Goal: Transaction & Acquisition: Purchase product/service

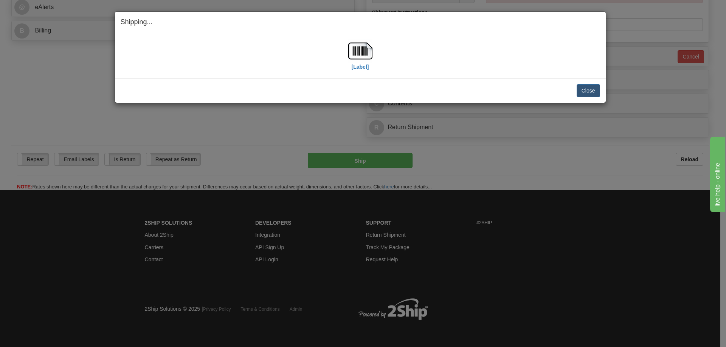
scroll to position [339, 0]
click at [590, 88] on button "Close" at bounding box center [587, 90] width 23 height 13
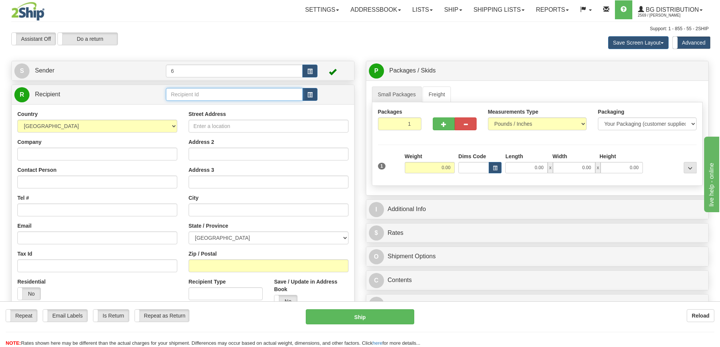
click at [202, 95] on input "text" at bounding box center [234, 94] width 137 height 13
type input "71465"
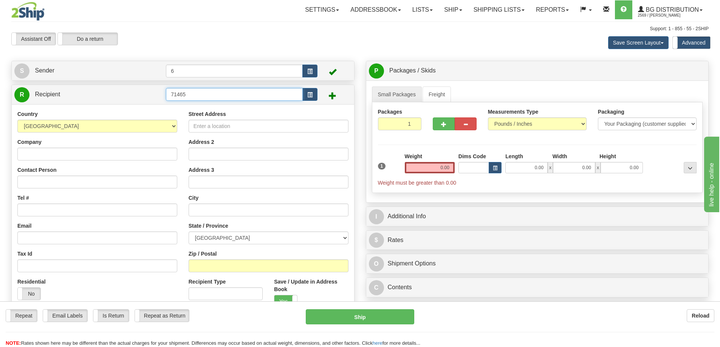
drag, startPoint x: 206, startPoint y: 95, endPoint x: 4, endPoint y: 100, distance: 202.3
click at [4, 100] on div "Toggle navigation Settings Shipping Preferences Fields Preferences New" at bounding box center [360, 218] width 720 height 437
type input "7146"
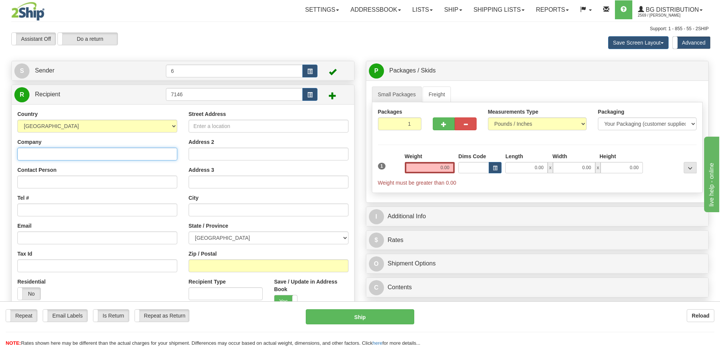
click at [60, 155] on input "Company" at bounding box center [97, 154] width 160 height 13
type input "SSP TECHNOLOGIES"
type input "RECEIVING"
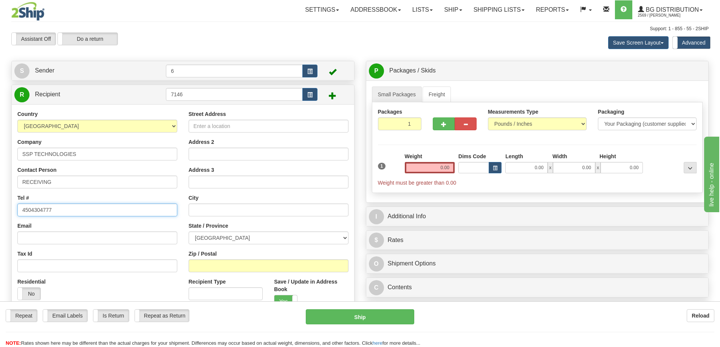
type input "4504304777"
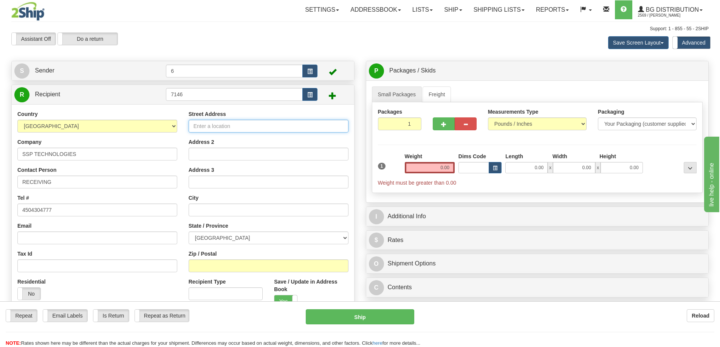
click at [214, 128] on input "Street Address" at bounding box center [269, 126] width 160 height 13
type input "2 RUE DU CAMARGUAIS"
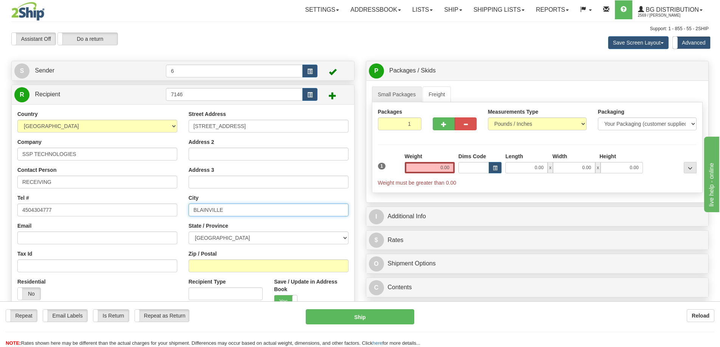
type input "BLAINVILLE"
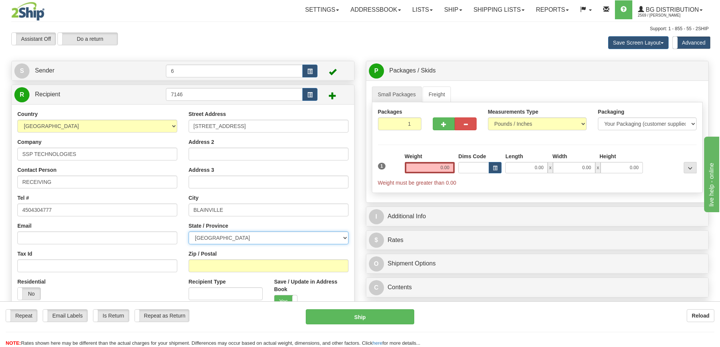
drag, startPoint x: 228, startPoint y: 240, endPoint x: 235, endPoint y: 233, distance: 10.2
click at [229, 240] on select "ALBERTA BRITISH COLUMBIA MANITOBA NEW BRUNSWICK NEWFOUNDLAND NOVA SCOTIA NUNAVU…" at bounding box center [269, 238] width 160 height 13
select select "QC"
click at [189, 232] on select "ALBERTA BRITISH COLUMBIA MANITOBA NEW BRUNSWICK NEWFOUNDLAND NOVA SCOTIA NUNAVU…" at bounding box center [269, 238] width 160 height 13
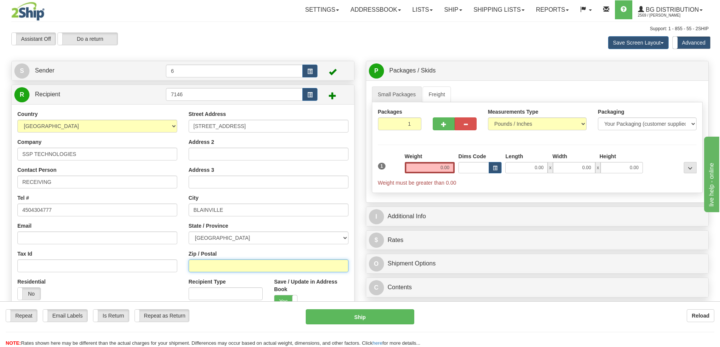
click at [209, 270] on input "Zip / Postal" at bounding box center [269, 266] width 160 height 13
type input "J7C4P6"
click at [438, 170] on input "0.00" at bounding box center [430, 167] width 50 height 11
type input "8.00"
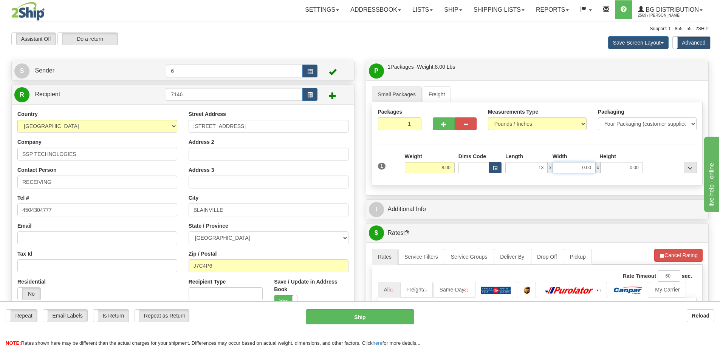
type input "13.00"
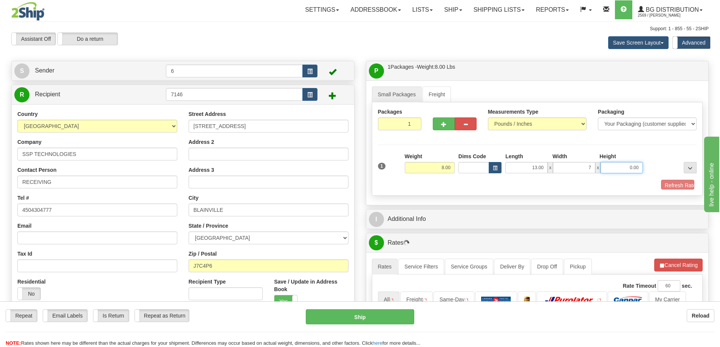
type input "7.00"
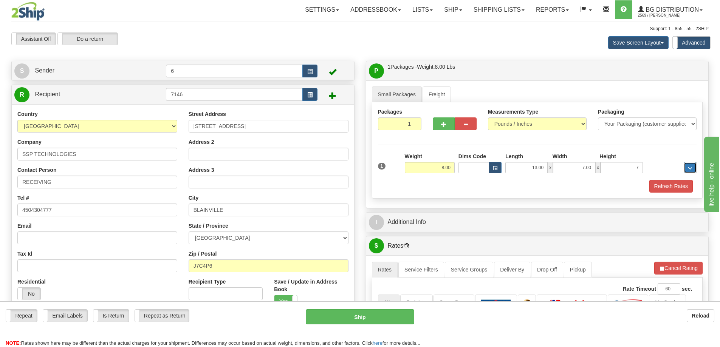
type input "7.00"
click at [676, 189] on button "Refresh Rates" at bounding box center [670, 186] width 43 height 13
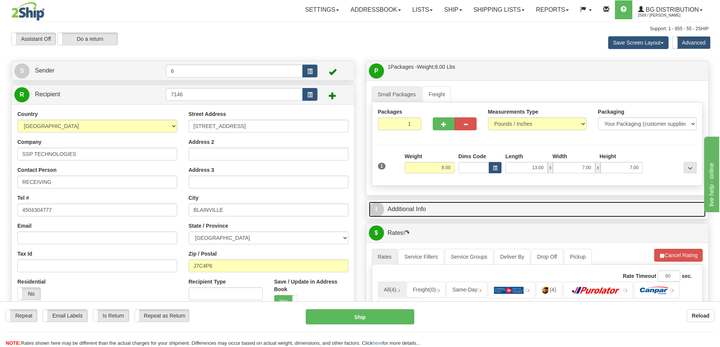
click at [445, 212] on link "I Additional Info" at bounding box center [537, 209] width 337 height 15
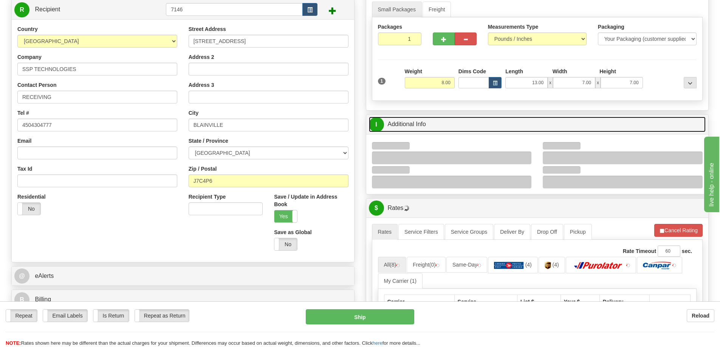
scroll to position [113, 0]
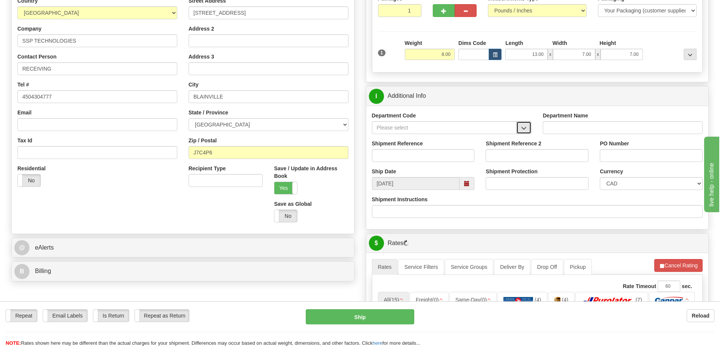
click at [525, 130] on span "button" at bounding box center [523, 128] width 5 height 5
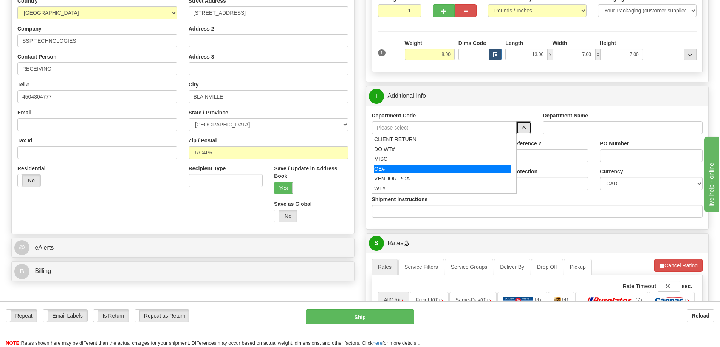
click at [416, 173] on div "OE#" at bounding box center [443, 169] width 138 height 8
type input "OE#"
type input "ORDERS"
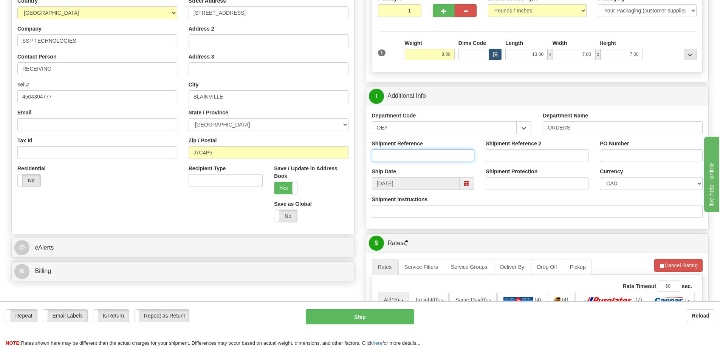
click at [417, 160] on input "Shipment Reference" at bounding box center [423, 155] width 103 height 13
type input "60033976-00"
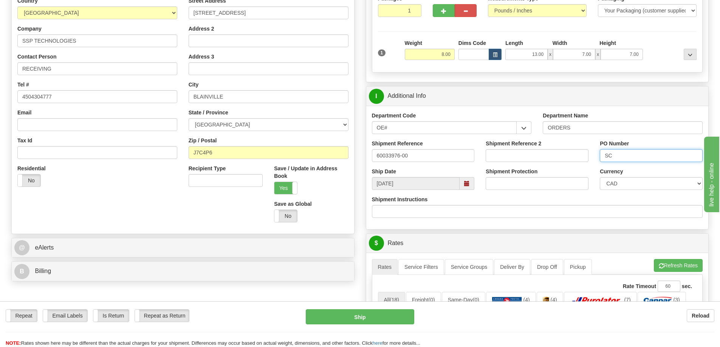
type input "S"
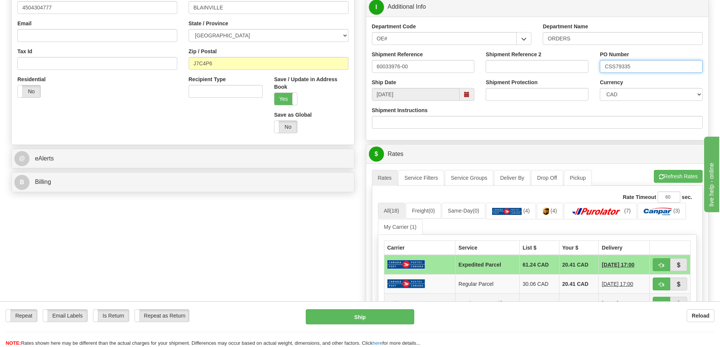
scroll to position [302, 0]
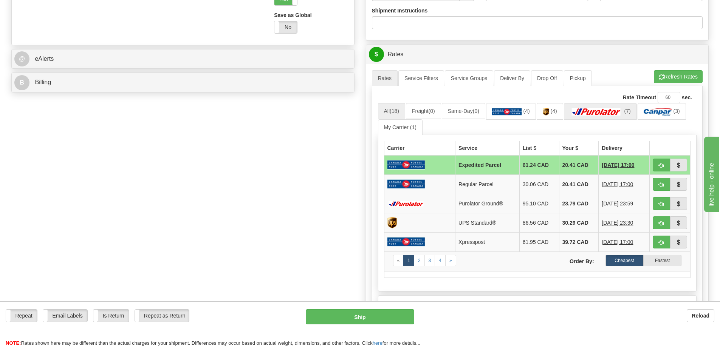
type input "CSS79335"
click at [621, 110] on img at bounding box center [596, 112] width 53 height 8
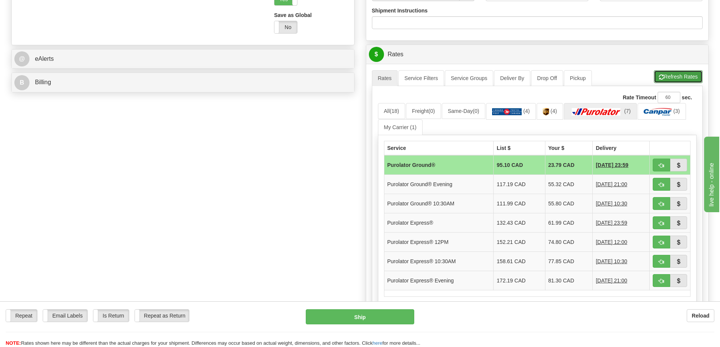
click at [671, 79] on button "Refresh Rates" at bounding box center [678, 76] width 49 height 13
click at [662, 165] on span "button" at bounding box center [661, 165] width 5 height 5
type input "260"
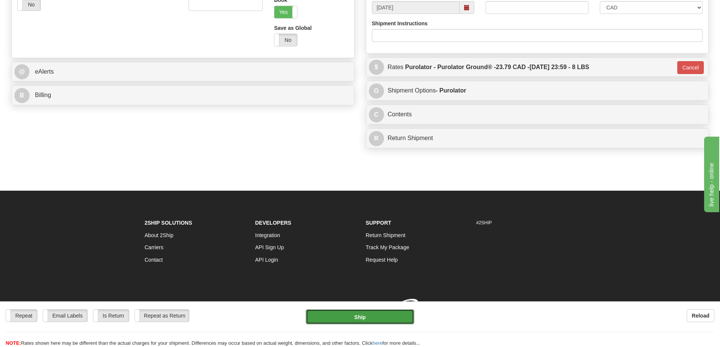
click at [387, 319] on button "Ship" at bounding box center [360, 317] width 108 height 15
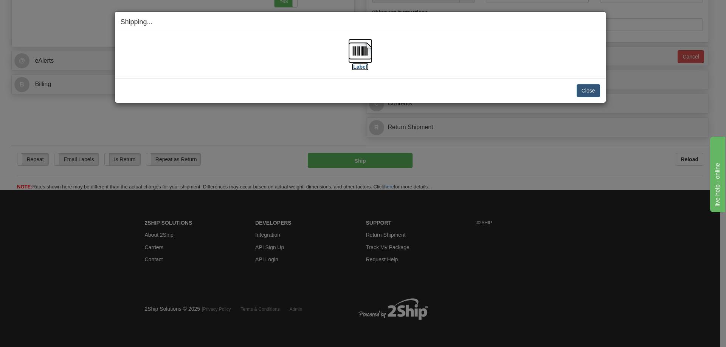
click at [348, 62] on img at bounding box center [360, 51] width 24 height 24
click at [357, 65] on label "[Label]" at bounding box center [360, 67] width 17 height 8
click at [589, 91] on button "Close" at bounding box center [587, 90] width 23 height 13
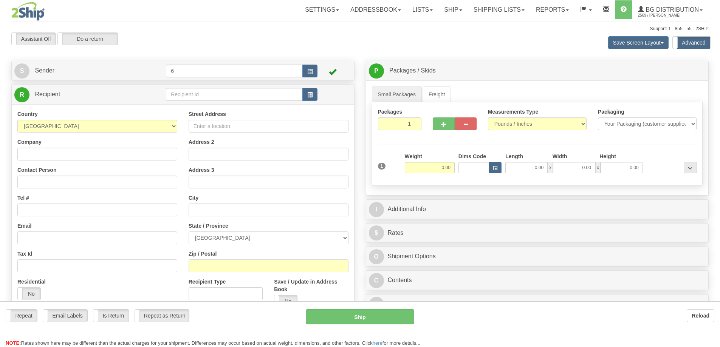
click at [189, 94] on div at bounding box center [360, 173] width 720 height 347
click at [188, 94] on input "text" at bounding box center [234, 94] width 137 height 13
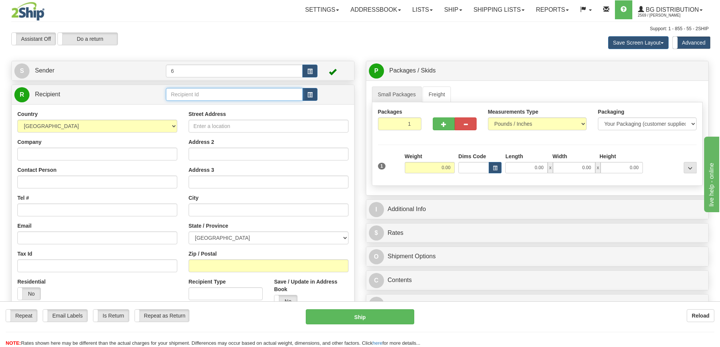
click at [188, 94] on input "text" at bounding box center [234, 94] width 137 height 13
type input "7146"
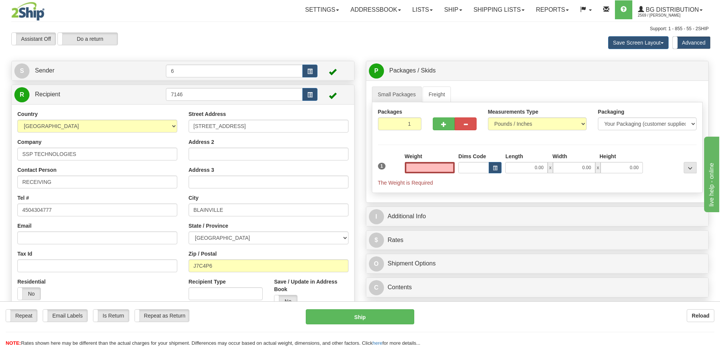
type input "0.00"
drag, startPoint x: 192, startPoint y: 97, endPoint x: 39, endPoint y: 89, distance: 154.0
click at [51, 89] on tr "R Recipient 7146" at bounding box center [182, 94] width 337 height 15
type input "41015"
type input "0.00"
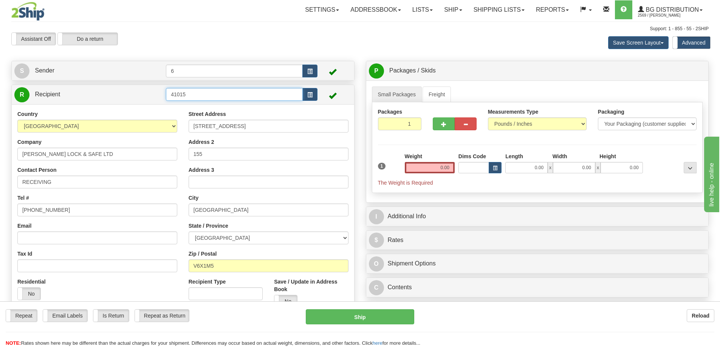
drag, startPoint x: 198, startPoint y: 99, endPoint x: 98, endPoint y: 98, distance: 99.8
click at [107, 98] on tr "R Recipient 41015" at bounding box center [182, 94] width 337 height 15
type input "41016"
click at [420, 169] on input "text" at bounding box center [430, 167] width 50 height 11
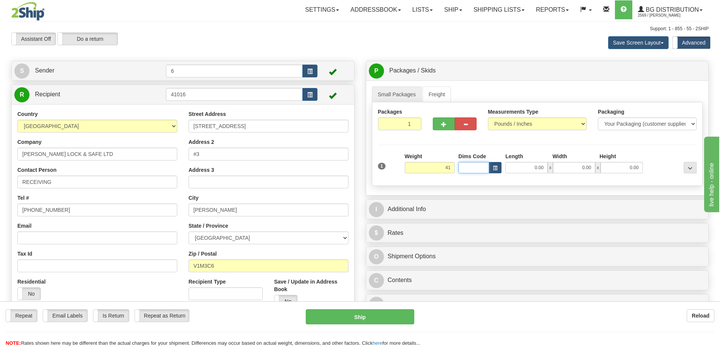
type input "41.00"
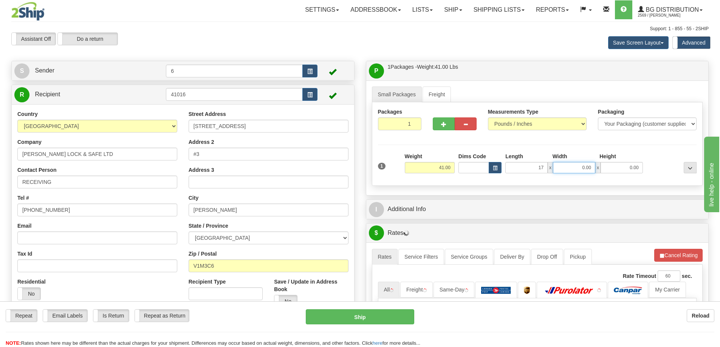
type input "17.00"
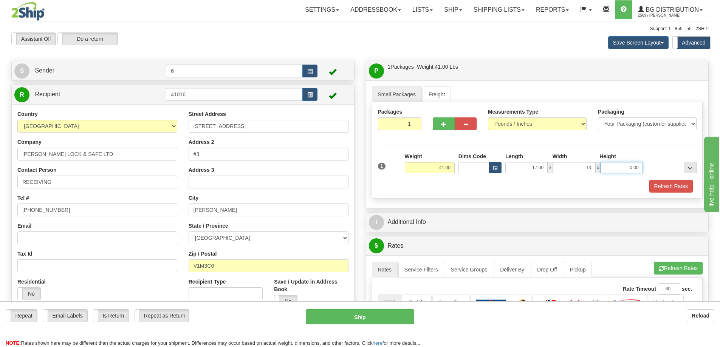
type input "13.00"
type input "11.00"
click at [671, 178] on div "1 Weight 41.00 Dims Code x x" at bounding box center [537, 166] width 323 height 27
click at [669, 184] on button "Refresh Rates" at bounding box center [670, 186] width 43 height 13
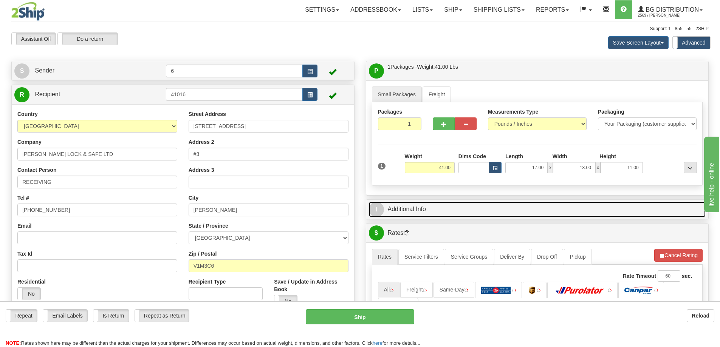
drag, startPoint x: 640, startPoint y: 216, endPoint x: 633, endPoint y: 217, distance: 6.8
click at [639, 216] on link "I Additional Info" at bounding box center [537, 209] width 337 height 15
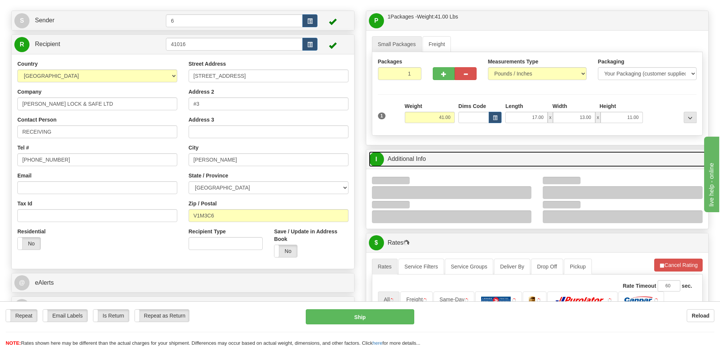
scroll to position [76, 0]
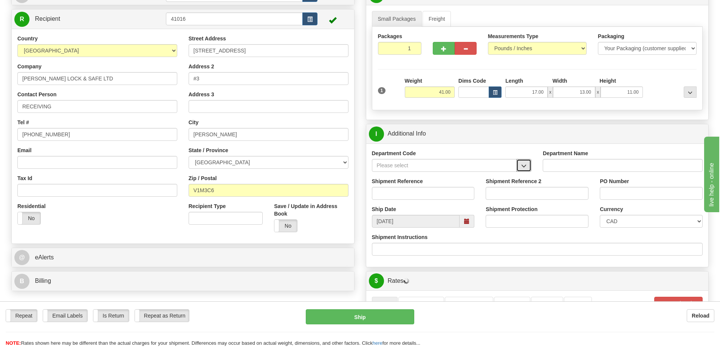
click at [525, 169] on span "button" at bounding box center [523, 166] width 5 height 5
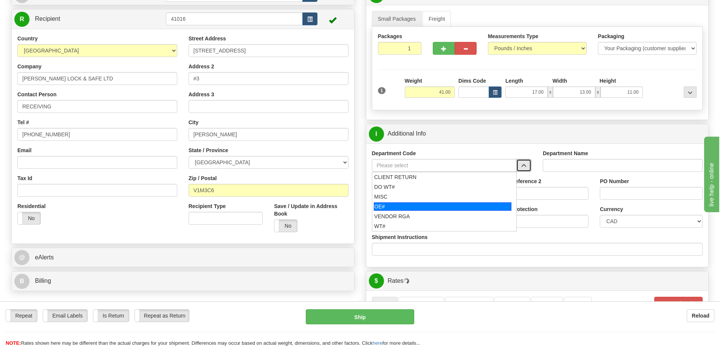
click at [421, 211] on div "OE#" at bounding box center [443, 207] width 138 height 8
type input "OE#"
type input "ORDERS"
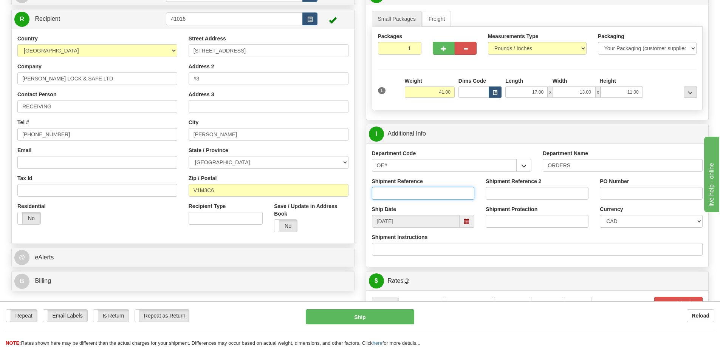
click at [424, 195] on input "Shipment Reference" at bounding box center [423, 193] width 103 height 13
type input "60033898-00"
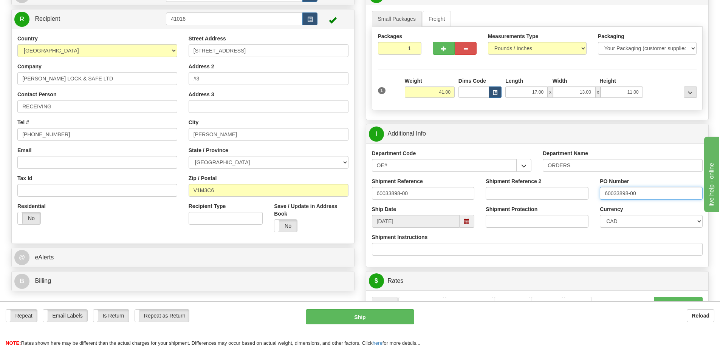
type input "60033898-00"
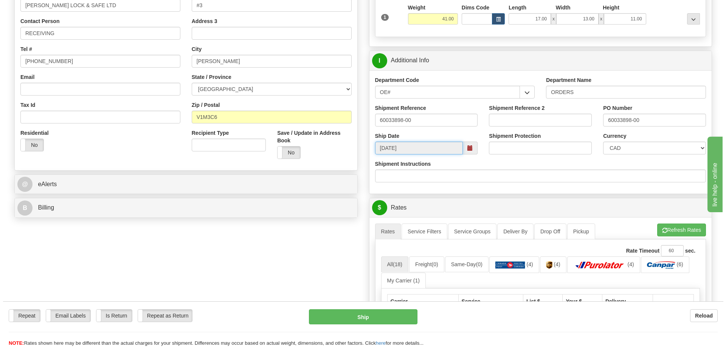
scroll to position [265, 0]
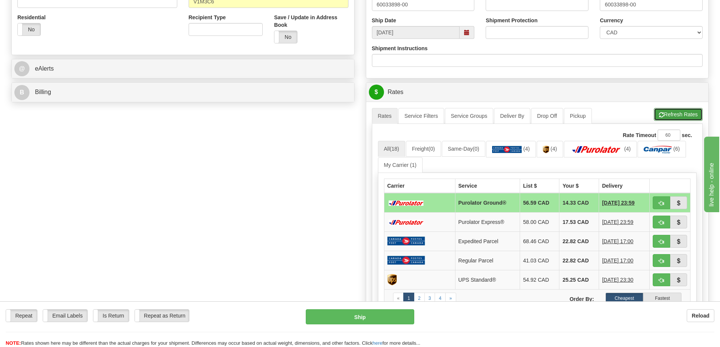
click at [669, 118] on button "Refresh Rates" at bounding box center [678, 114] width 49 height 13
click at [661, 204] on span "button" at bounding box center [661, 203] width 5 height 5
type input "260"
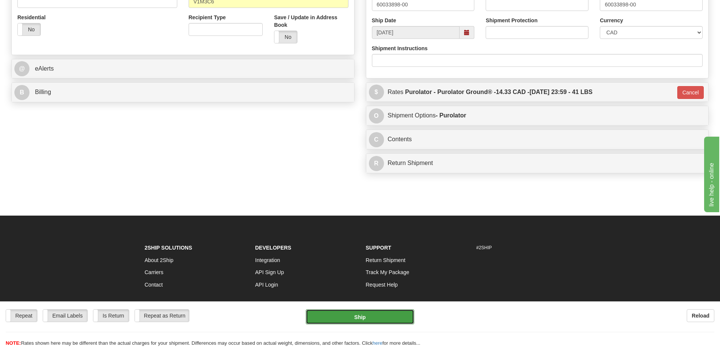
click at [369, 313] on button "Ship" at bounding box center [360, 317] width 108 height 15
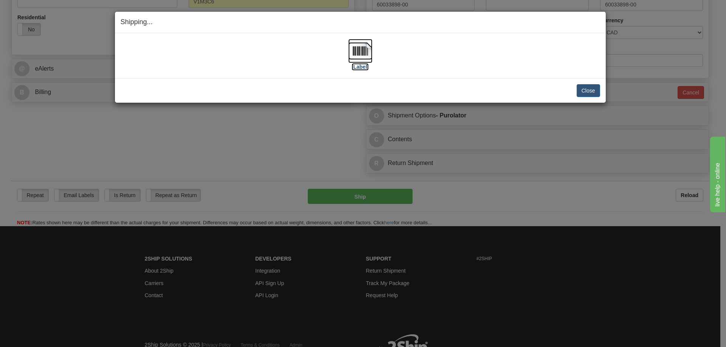
click at [360, 65] on label "[Label]" at bounding box center [360, 67] width 17 height 8
click at [596, 89] on button "Close" at bounding box center [587, 90] width 23 height 13
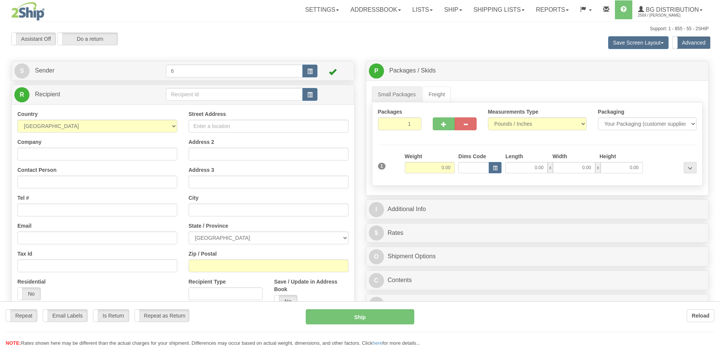
click at [184, 96] on div at bounding box center [360, 173] width 720 height 347
click at [184, 96] on div "Toggle navigation Settings Shipping Preferences Fields Preferences New" at bounding box center [360, 218] width 720 height 437
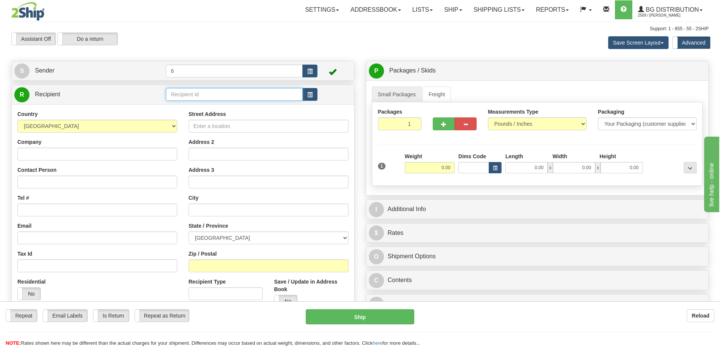
click at [184, 96] on input "text" at bounding box center [234, 94] width 137 height 13
drag, startPoint x: 0, startPoint y: 0, endPoint x: 177, endPoint y: 98, distance: 202.2
click at [179, 97] on input "text" at bounding box center [234, 94] width 137 height 13
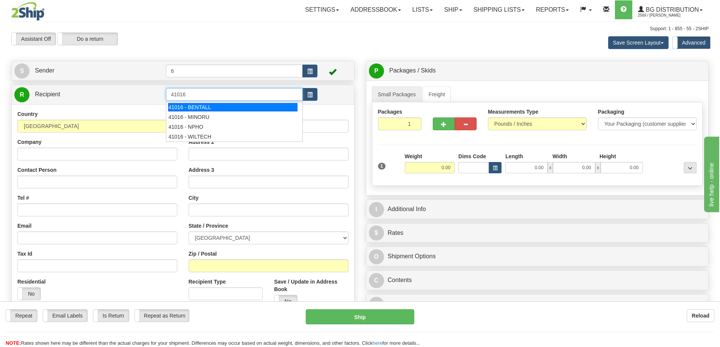
click at [201, 108] on div "41016 - BENTALL" at bounding box center [233, 107] width 130 height 8
type input "41016 - BENTALL"
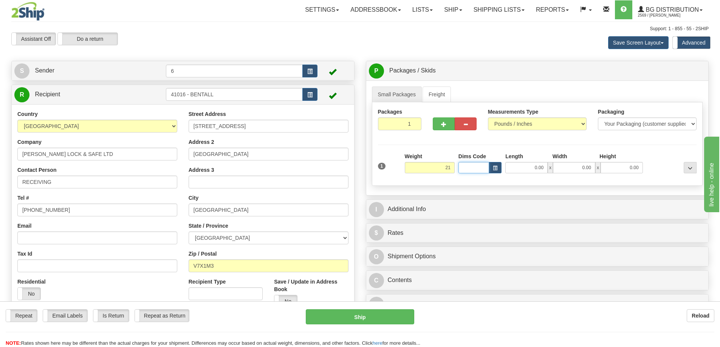
type input "21.00"
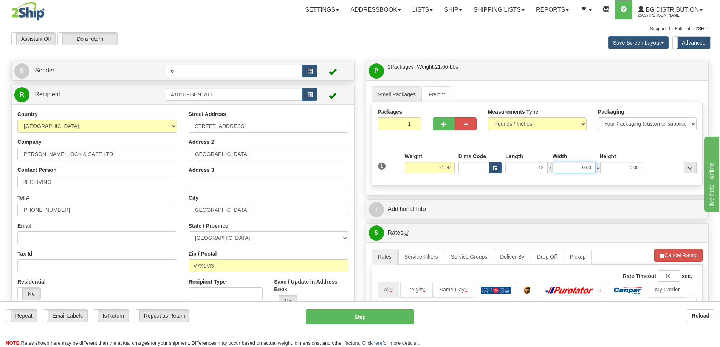
type input "13.00"
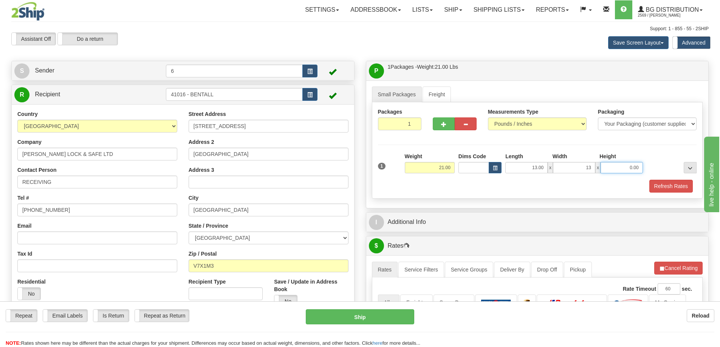
type input "13.00"
type input "11.00"
click at [446, 127] on span "button" at bounding box center [443, 124] width 5 height 5
radio input "true"
type input "2"
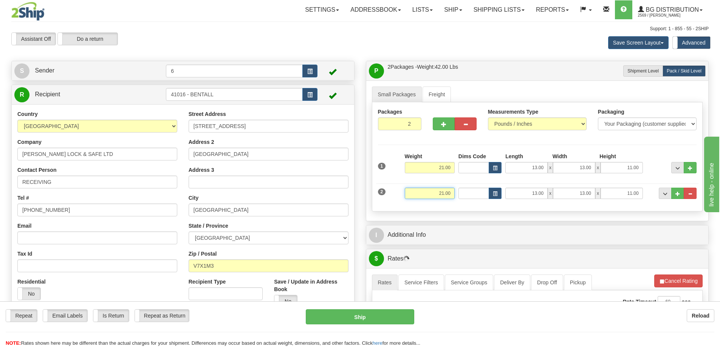
drag, startPoint x: 432, startPoint y: 196, endPoint x: 502, endPoint y: 184, distance: 71.3
click at [502, 184] on div "2 Weight 21.00 Dims Code Length Width Height" at bounding box center [537, 192] width 323 height 25
type input "19.00"
type input "25.00"
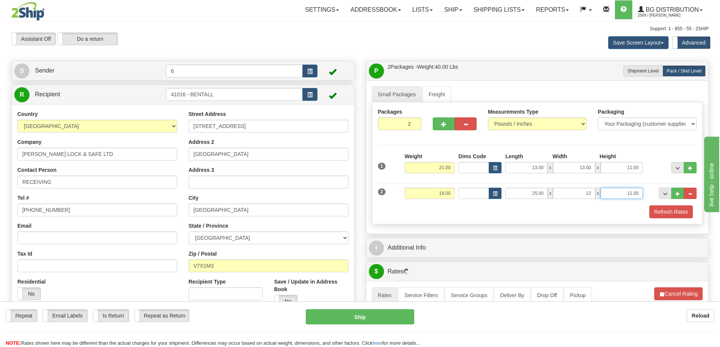
type input "12.00"
type input "9.00"
click at [679, 194] on span "..." at bounding box center [677, 194] width 5 height 4
type input "3"
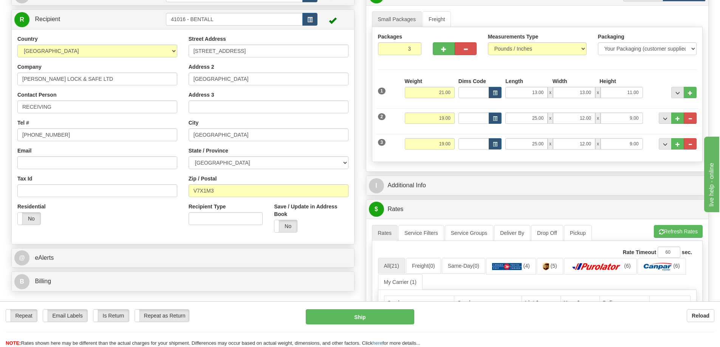
scroll to position [76, 0]
click at [670, 231] on button "Refresh Rates" at bounding box center [678, 231] width 49 height 13
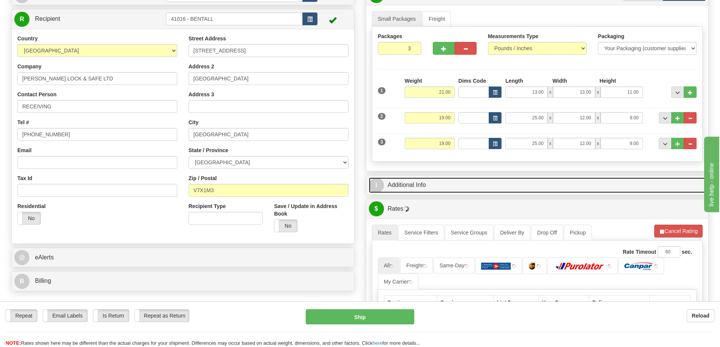
click at [590, 185] on link "I Additional Info" at bounding box center [537, 185] width 337 height 15
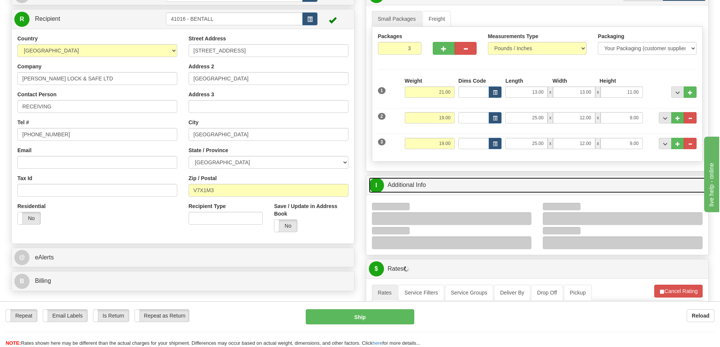
scroll to position [189, 0]
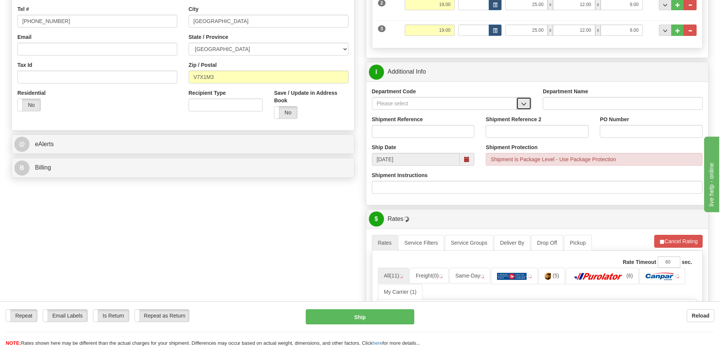
click at [522, 107] on span "button" at bounding box center [523, 104] width 5 height 5
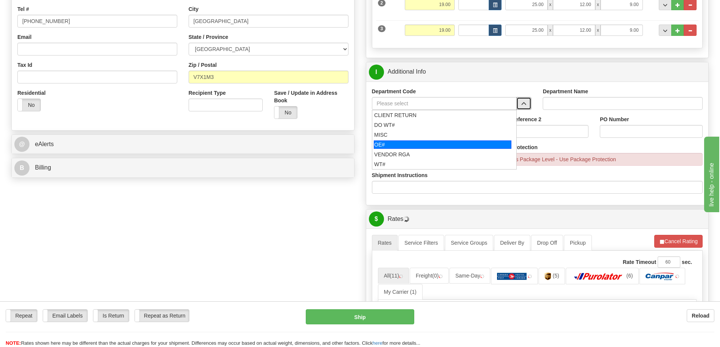
click at [431, 147] on div "OE#" at bounding box center [443, 145] width 138 height 8
type input "OE#"
type input "ORDERS"
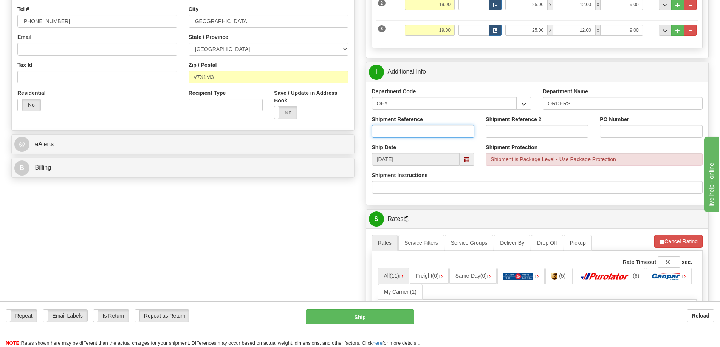
click at [425, 130] on input "Shipment Reference" at bounding box center [423, 131] width 103 height 13
type input "6"
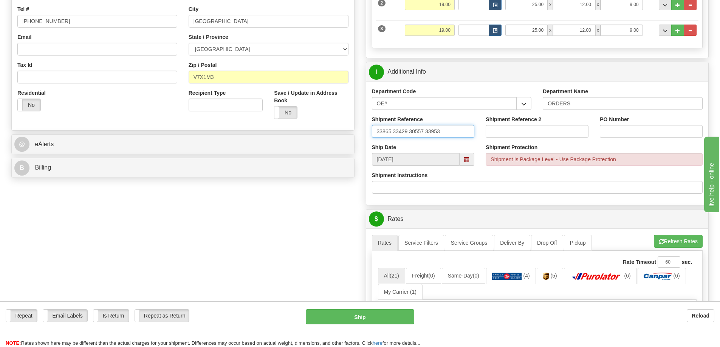
type input "33865 33429 30557 33953"
paste input "33865 33429 30557 33953"
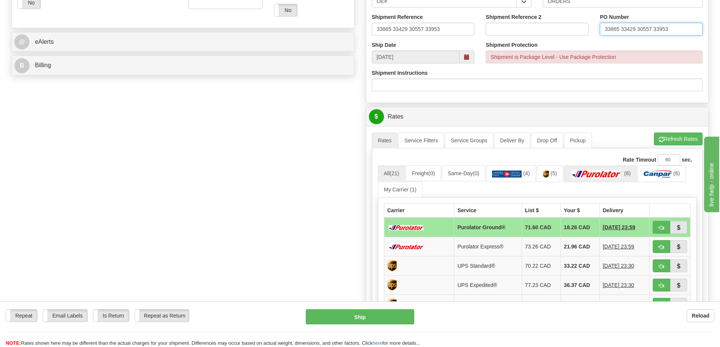
scroll to position [378, 0]
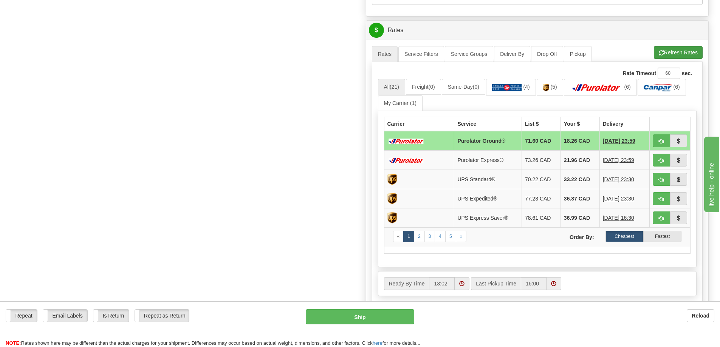
type input "33865 33429 30557 33953"
click at [675, 52] on button "Refresh Rates" at bounding box center [678, 52] width 49 height 13
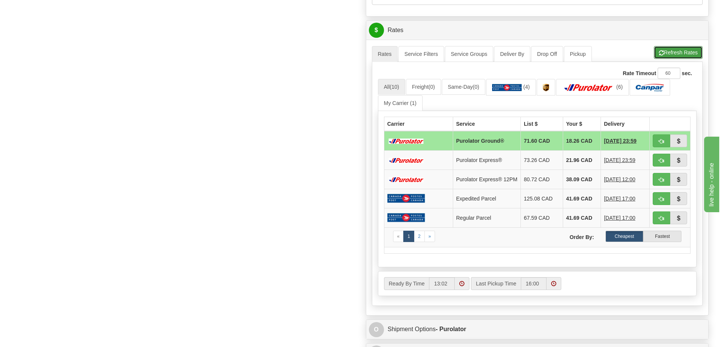
click at [670, 50] on button "Refresh Rates" at bounding box center [678, 52] width 49 height 13
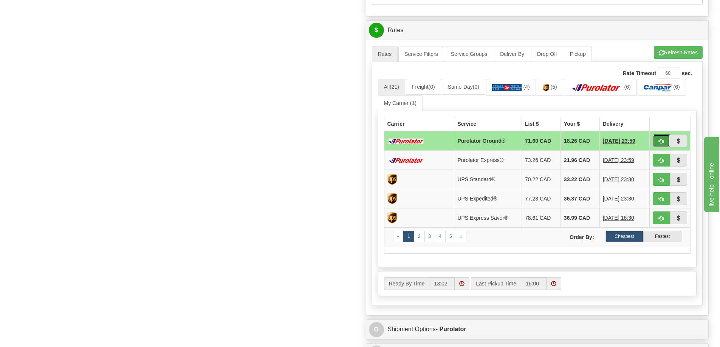
click at [659, 139] on button "button" at bounding box center [661, 141] width 17 height 13
type input "260"
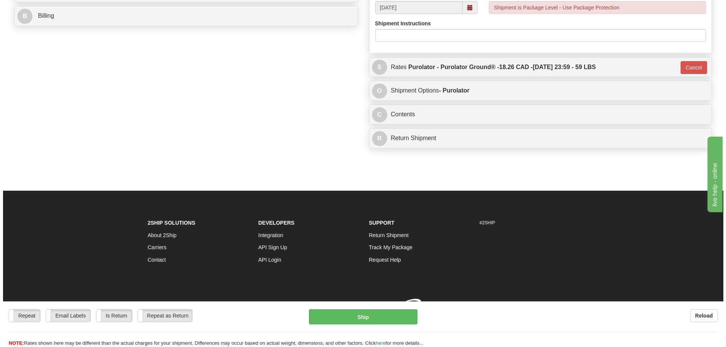
scroll to position [374, 0]
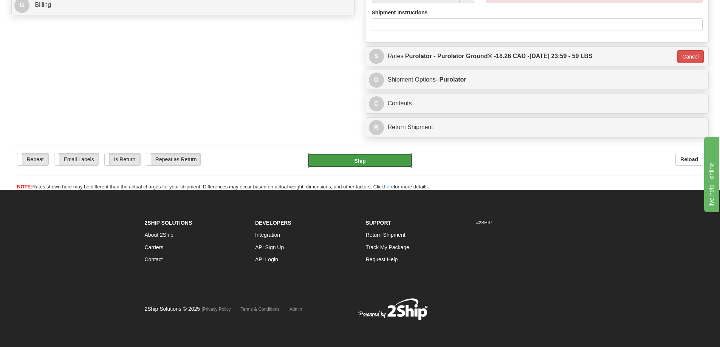
click at [339, 153] on button "Ship" at bounding box center [360, 160] width 105 height 15
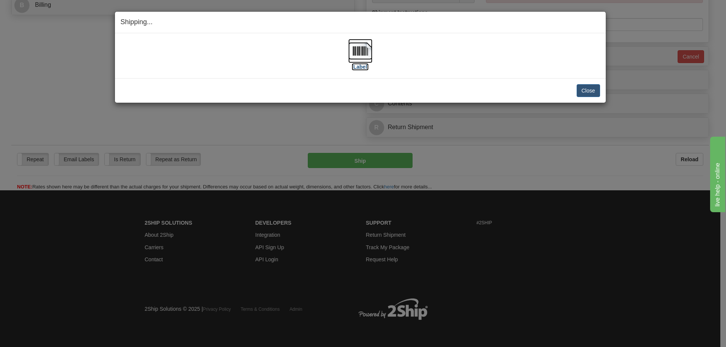
click at [362, 68] on label "[Label]" at bounding box center [360, 67] width 17 height 8
click at [590, 92] on button "Close" at bounding box center [587, 90] width 23 height 13
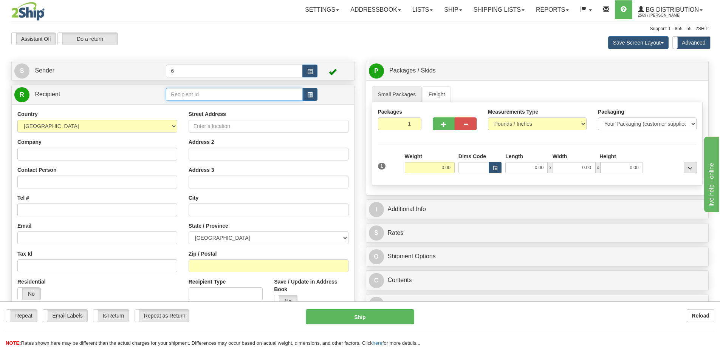
click at [190, 99] on input "text" at bounding box center [234, 94] width 137 height 13
click at [191, 98] on input "text" at bounding box center [234, 94] width 137 height 13
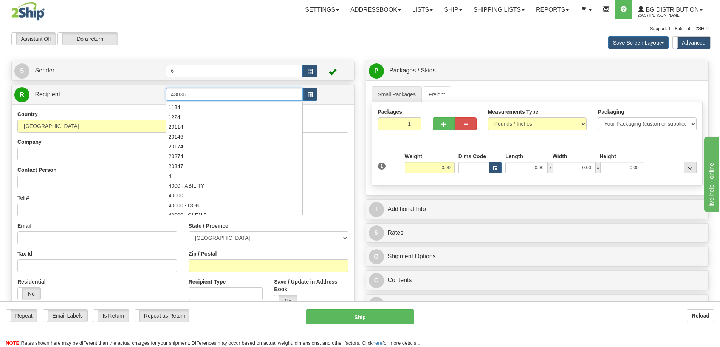
type input "43036"
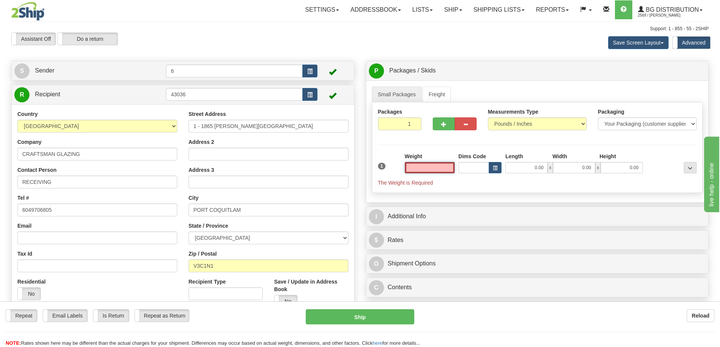
click at [417, 165] on input "text" at bounding box center [430, 167] width 50 height 11
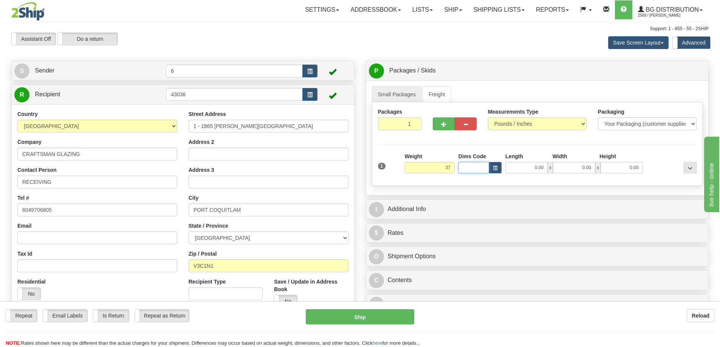
type input "37.00"
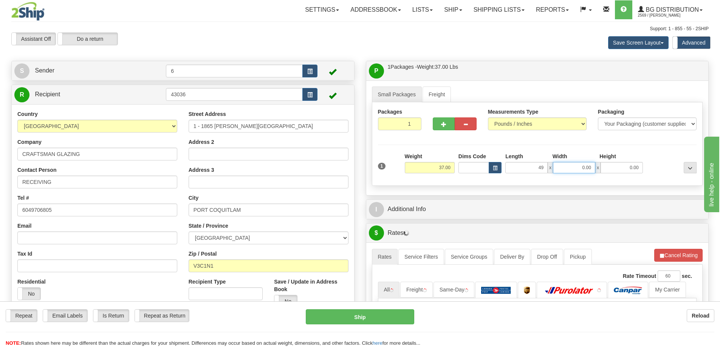
type input "49.00"
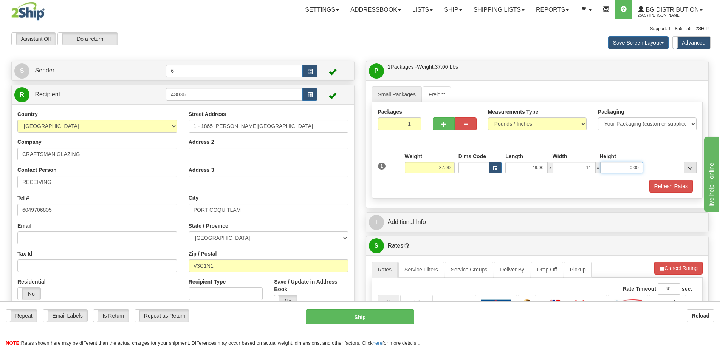
type input "11.00"
type input "13.00"
click at [670, 182] on button "Refresh Rates" at bounding box center [670, 186] width 43 height 13
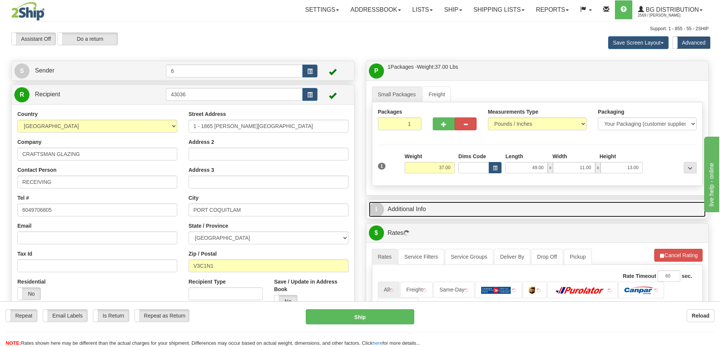
click at [626, 210] on link "I Additional Info" at bounding box center [537, 209] width 337 height 15
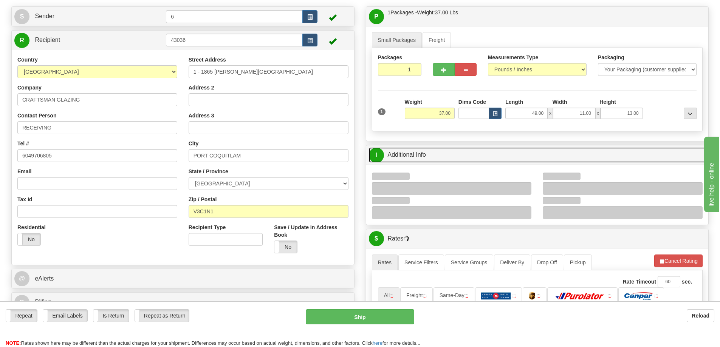
scroll to position [113, 0]
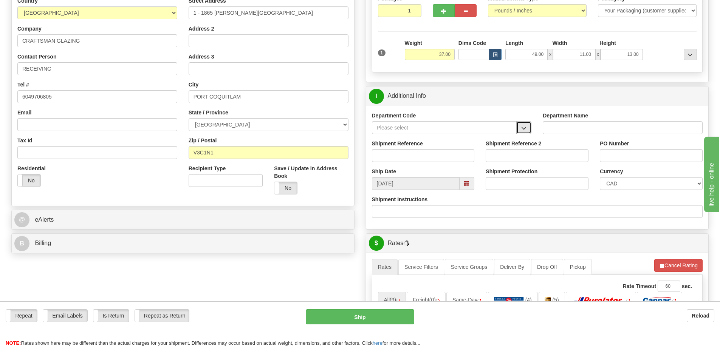
click at [527, 133] on button "button" at bounding box center [523, 127] width 15 height 13
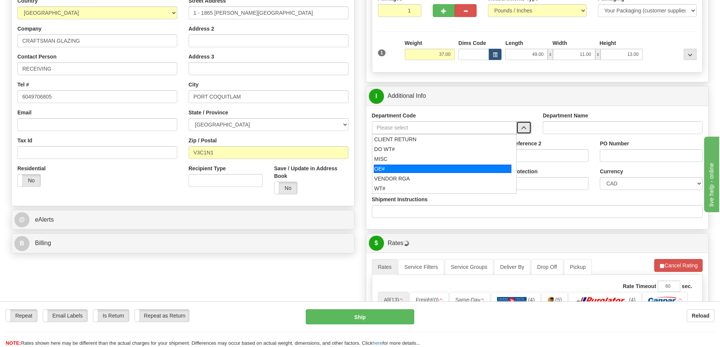
click at [440, 170] on div "OE#" at bounding box center [443, 169] width 138 height 8
type input "OE#"
type input "ORDERS"
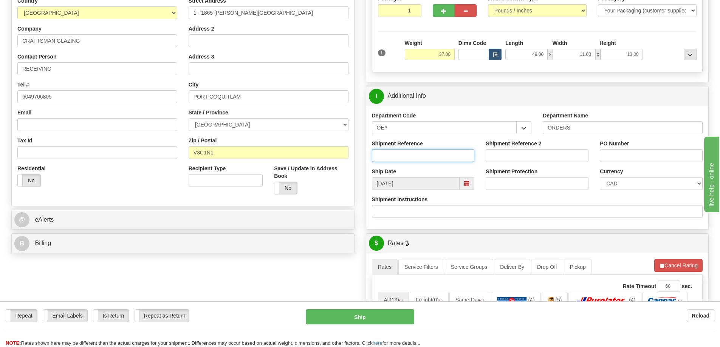
click at [433, 158] on input "Shipment Reference" at bounding box center [423, 155] width 103 height 13
type input "60033376-00"
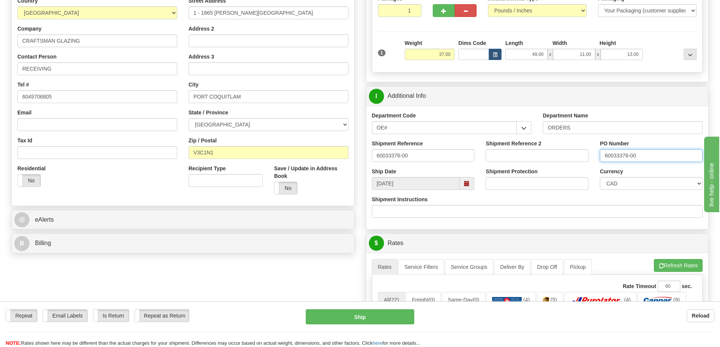
type input "60033376-00"
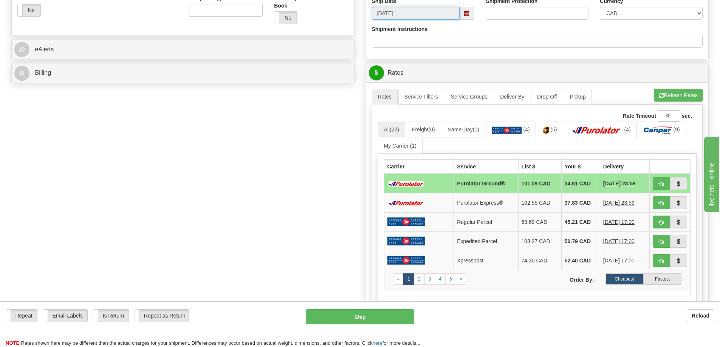
scroll to position [340, 0]
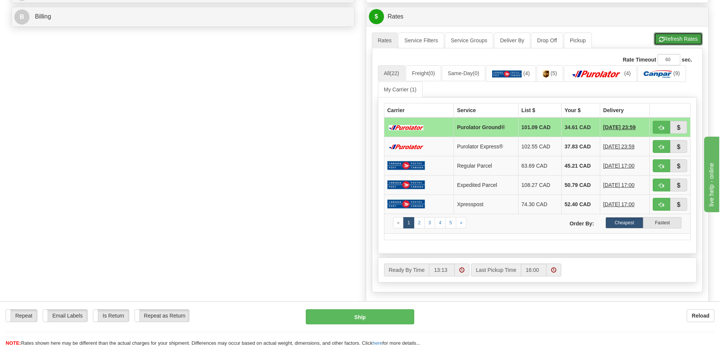
click at [674, 43] on button "Refresh Rates" at bounding box center [678, 39] width 49 height 13
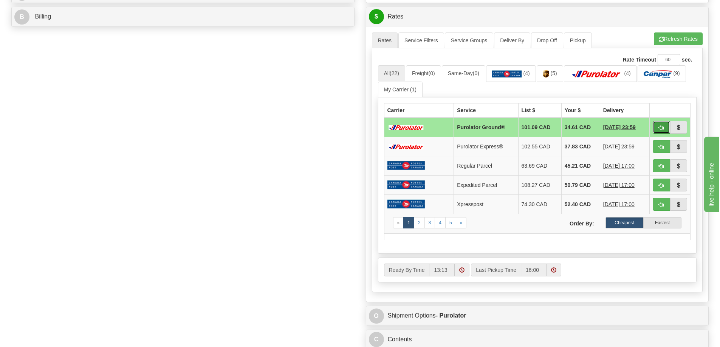
click at [662, 129] on span "button" at bounding box center [661, 127] width 5 height 5
type input "260"
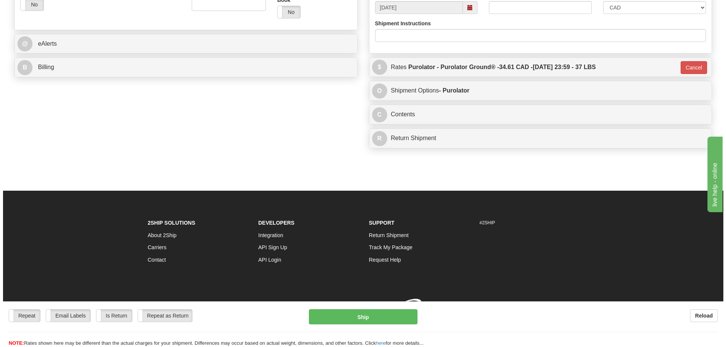
scroll to position [324, 0]
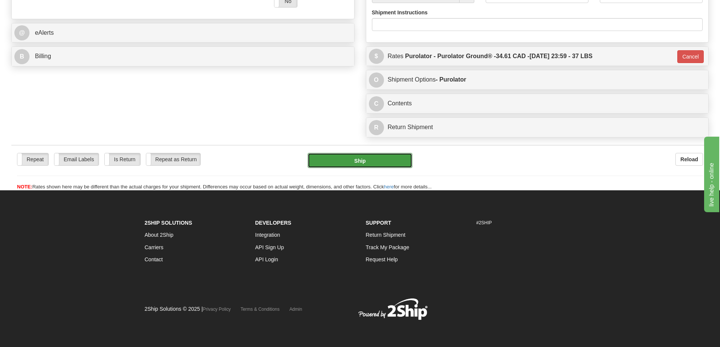
click at [342, 153] on button "Ship" at bounding box center [360, 160] width 105 height 15
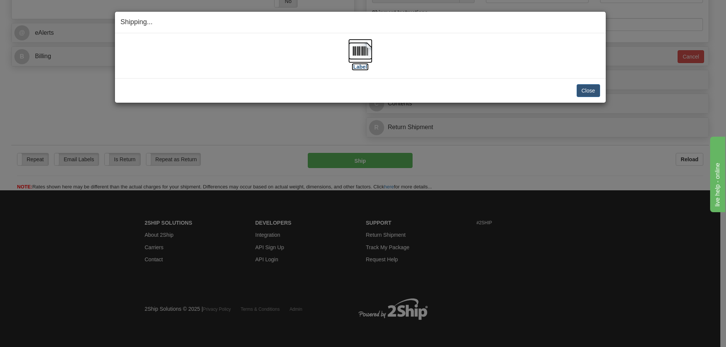
click at [360, 70] on label "[Label]" at bounding box center [360, 67] width 17 height 8
click at [590, 91] on button "Close" at bounding box center [587, 90] width 23 height 13
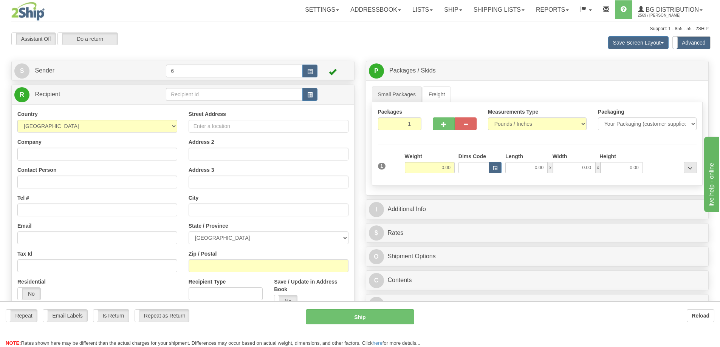
click at [202, 97] on div "Toggle navigation Settings Shipping Preferences Fields Preferences New" at bounding box center [360, 218] width 720 height 437
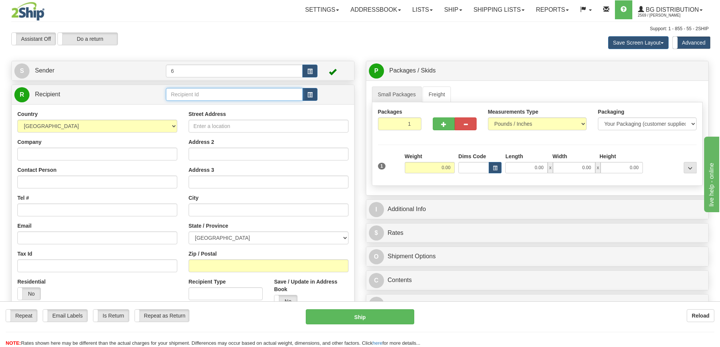
click at [202, 97] on input "text" at bounding box center [234, 94] width 137 height 13
type input "41099"
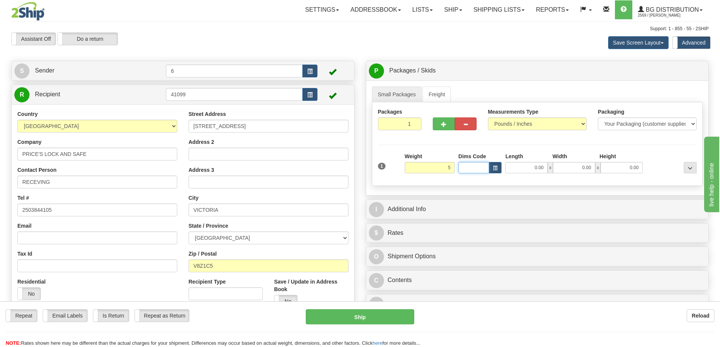
type input "5.00"
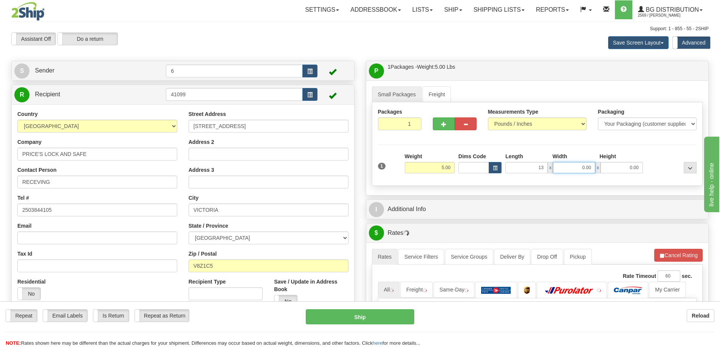
type input "13.00"
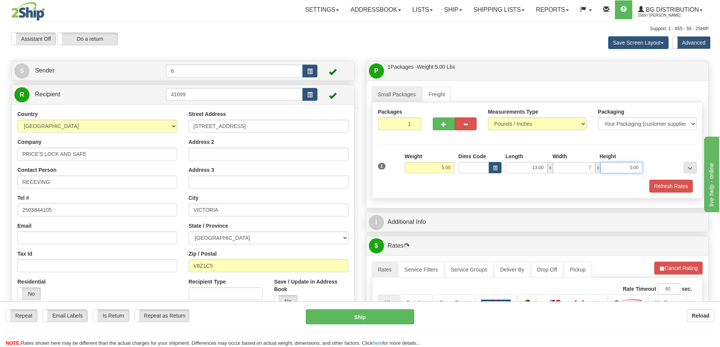
type input "7.00"
click at [669, 189] on button "Refresh Rates" at bounding box center [670, 186] width 43 height 13
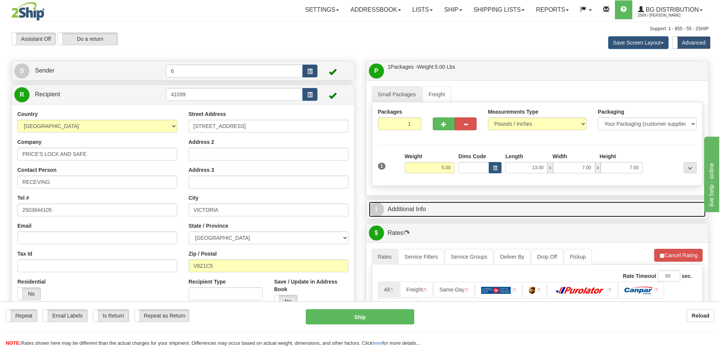
click at [646, 208] on link "I Additional Info" at bounding box center [537, 209] width 337 height 15
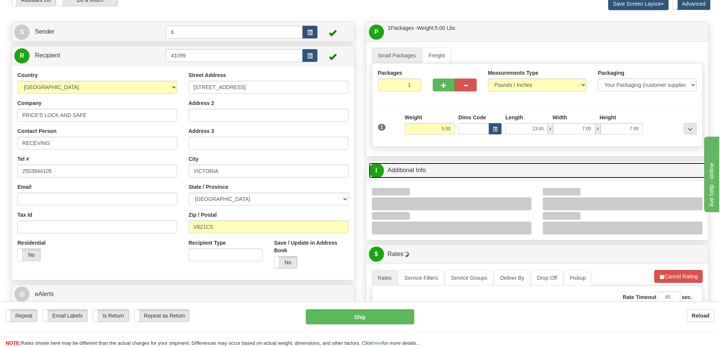
scroll to position [76, 0]
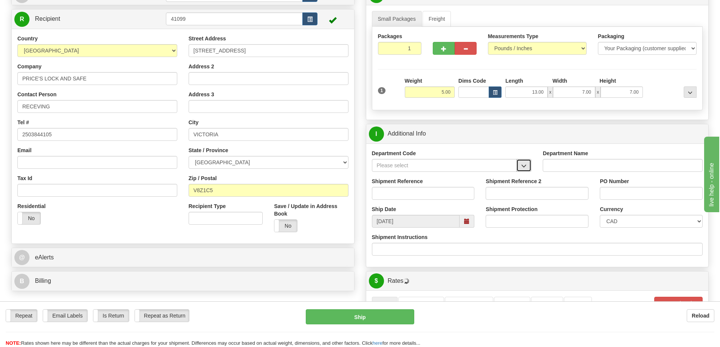
click at [522, 169] on span "button" at bounding box center [523, 166] width 5 height 5
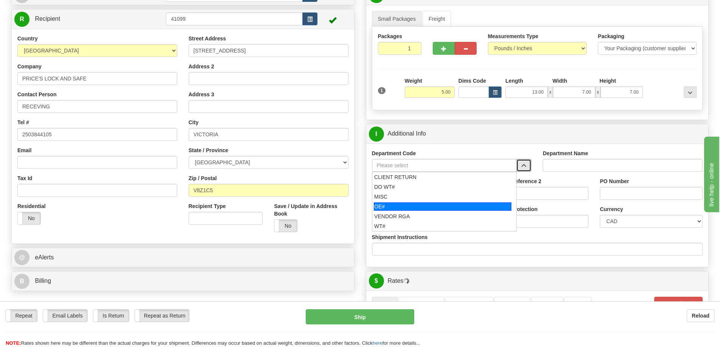
click at [412, 209] on div "OE#" at bounding box center [443, 207] width 138 height 8
type input "OE#"
type input "ORDERS"
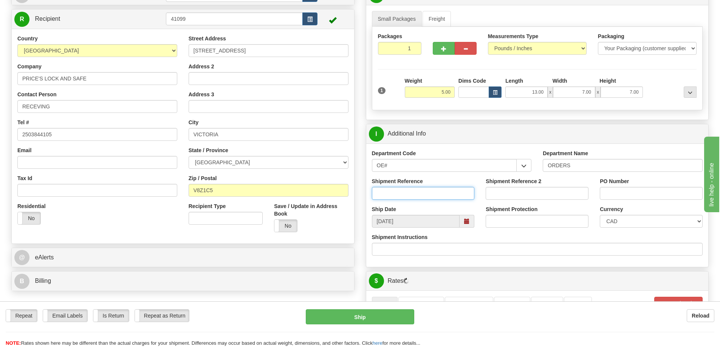
click at [413, 194] on input "Shipment Reference" at bounding box center [423, 193] width 103 height 13
type input "60033956-00"
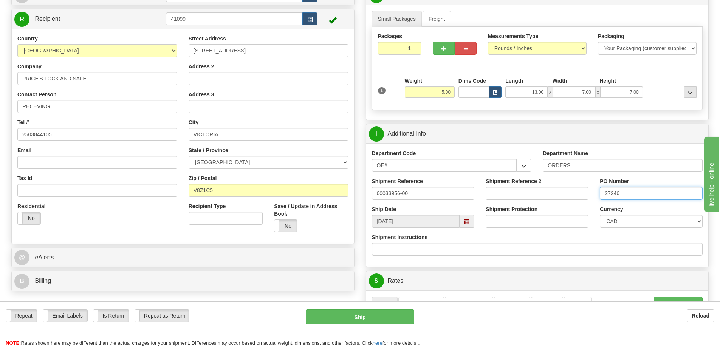
type input "27246"
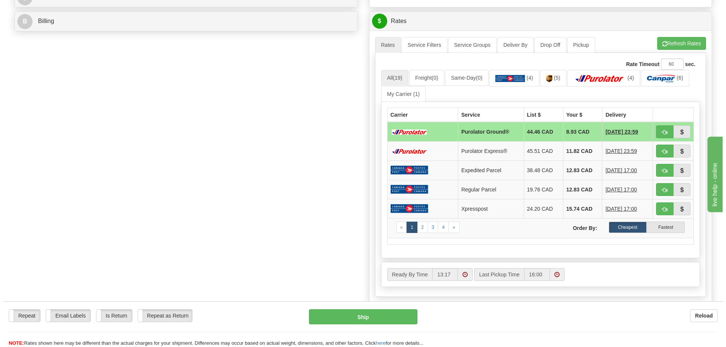
scroll to position [265, 0]
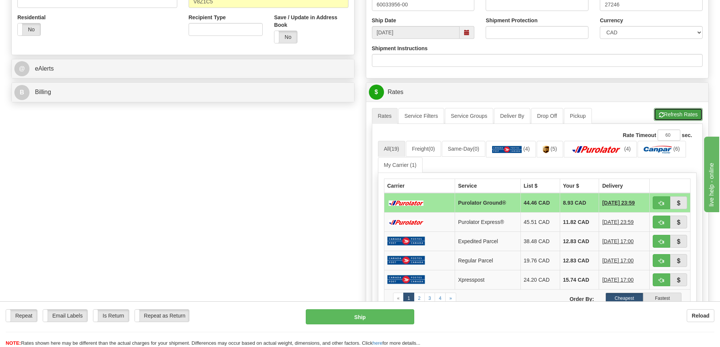
click at [678, 112] on button "Refresh Rates" at bounding box center [678, 114] width 49 height 13
click at [661, 206] on span "button" at bounding box center [661, 203] width 5 height 5
type input "260"
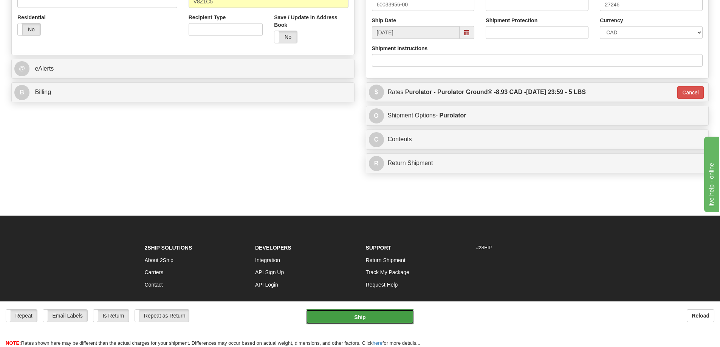
click at [346, 321] on button "Ship" at bounding box center [360, 317] width 108 height 15
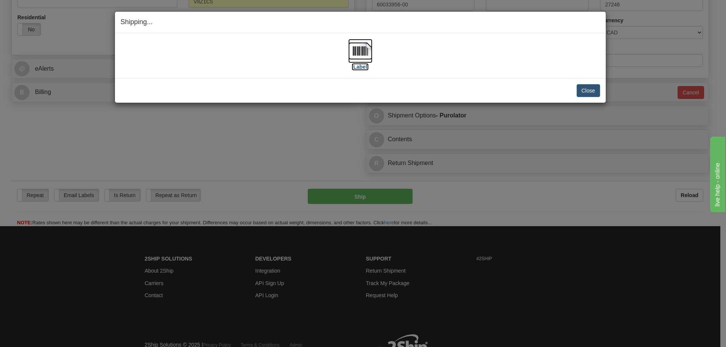
click at [353, 69] on label "[Label]" at bounding box center [360, 67] width 17 height 8
click at [584, 90] on button "Close" at bounding box center [587, 90] width 23 height 13
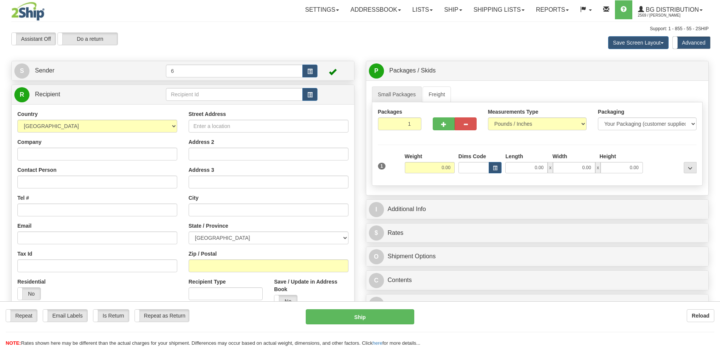
click at [217, 97] on div at bounding box center [360, 173] width 720 height 347
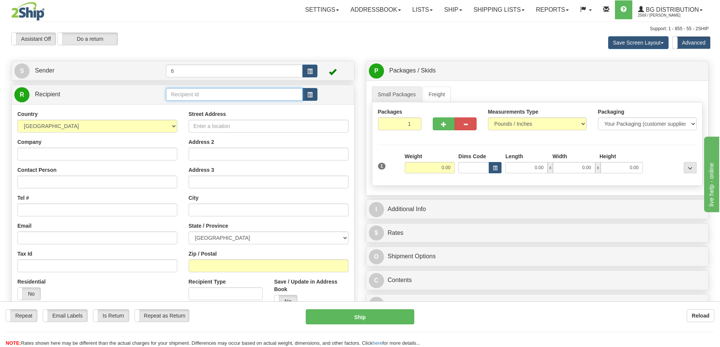
click at [217, 97] on input "text" at bounding box center [234, 94] width 137 height 13
type input "41050"
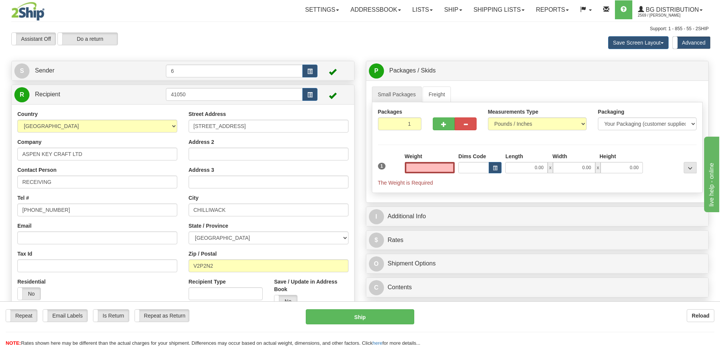
type input "0.00"
click at [439, 173] on input "0.00" at bounding box center [430, 167] width 50 height 11
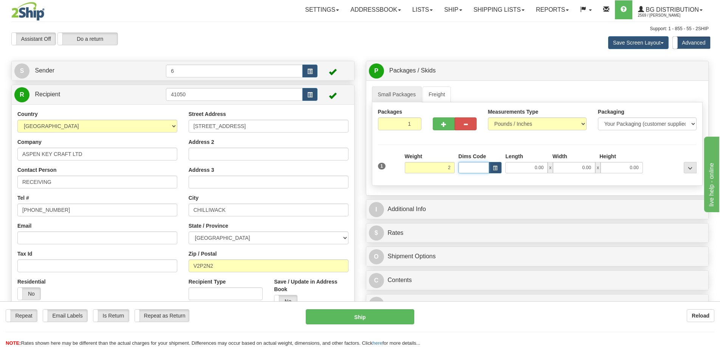
type input "2.00"
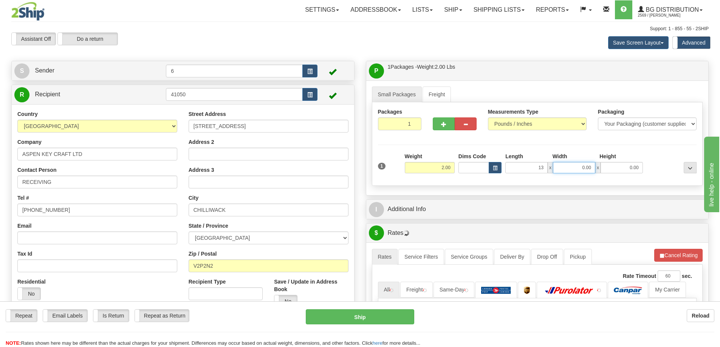
type input "13.00"
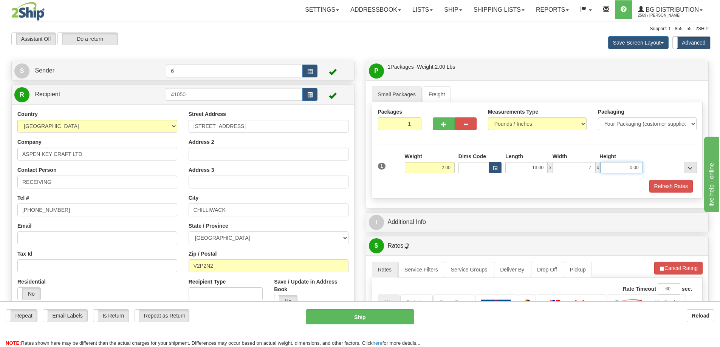
type input "7.00"
click at [668, 185] on button "Refresh Rates" at bounding box center [670, 186] width 43 height 13
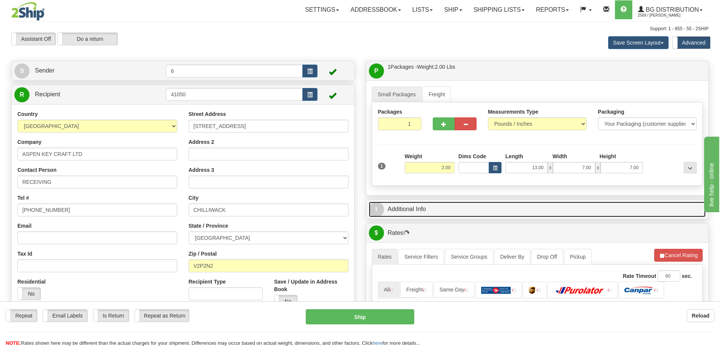
click at [634, 212] on link "I Additional Info" at bounding box center [537, 209] width 337 height 15
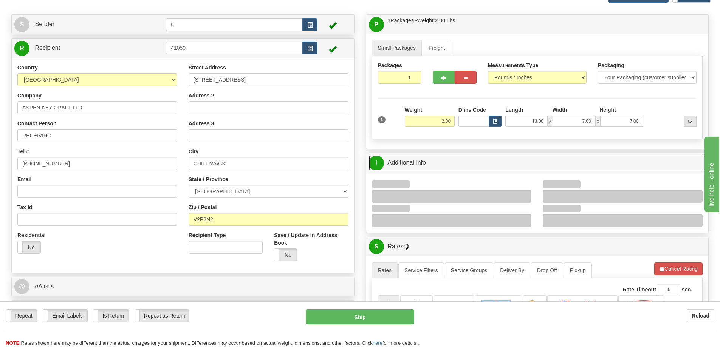
scroll to position [113, 0]
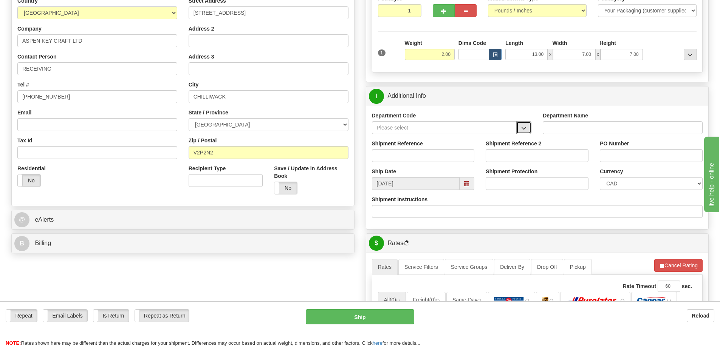
click at [523, 131] on span "button" at bounding box center [523, 128] width 5 height 5
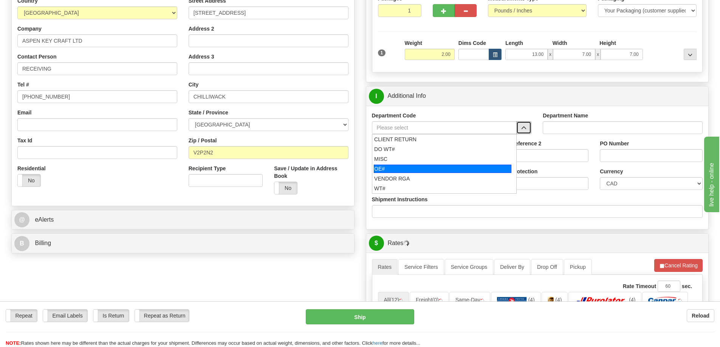
click at [391, 166] on div "OE#" at bounding box center [443, 169] width 138 height 8
type input "OE#"
type input "ORDERS"
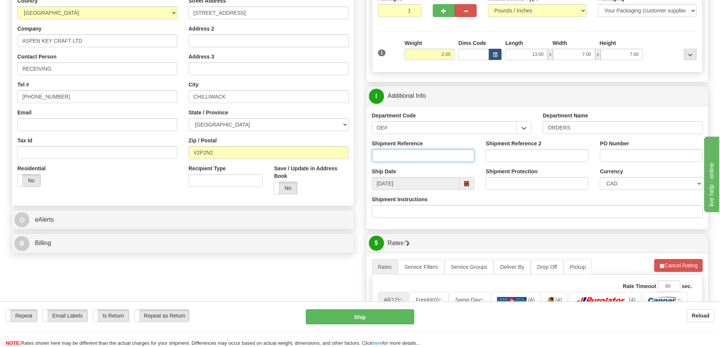
click at [395, 160] on input "Shipment Reference" at bounding box center [423, 155] width 103 height 13
type input "60033384-00"
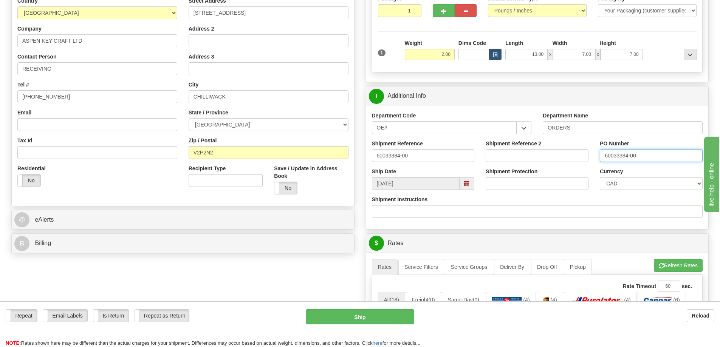
type input "60033384-00"
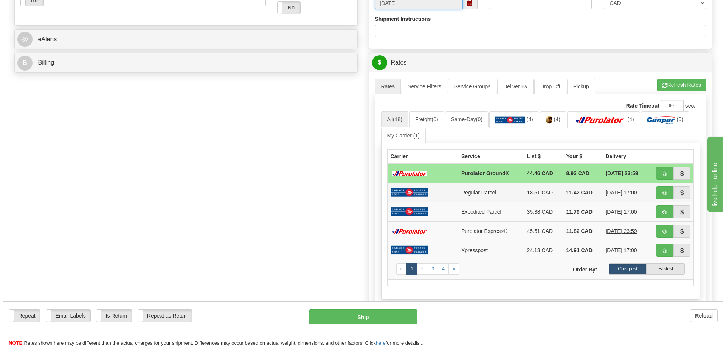
scroll to position [302, 0]
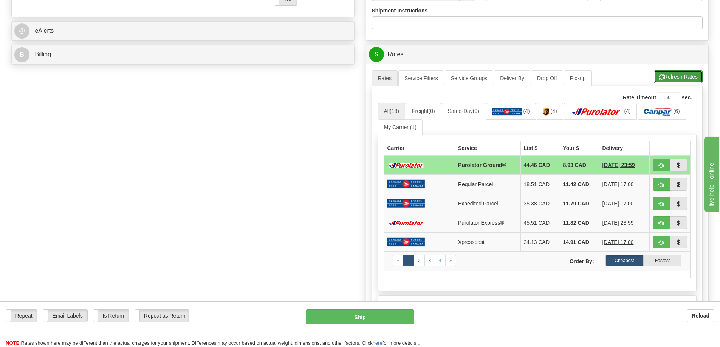
click at [661, 78] on span "button" at bounding box center [661, 77] width 5 height 5
click at [662, 168] on span "button" at bounding box center [661, 165] width 5 height 5
type input "260"
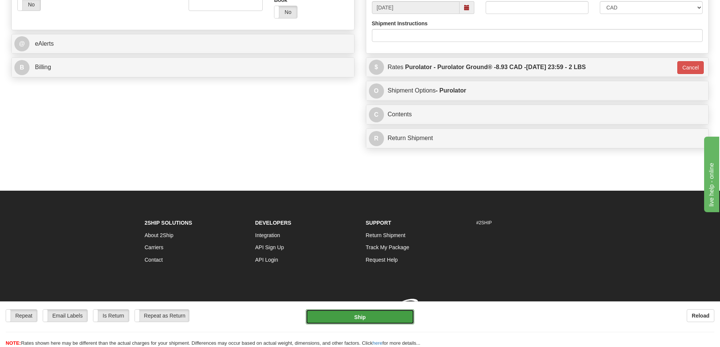
click at [383, 321] on button "Ship" at bounding box center [360, 317] width 108 height 15
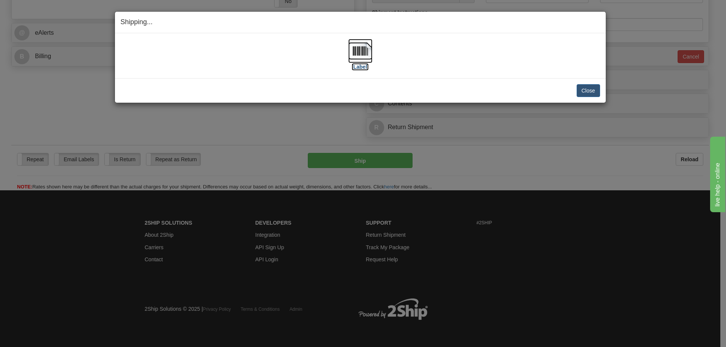
click at [354, 68] on label "[Label]" at bounding box center [360, 67] width 17 height 8
drag, startPoint x: 594, startPoint y: 89, endPoint x: 590, endPoint y: 91, distance: 4.6
click at [593, 89] on button "Close" at bounding box center [587, 90] width 23 height 13
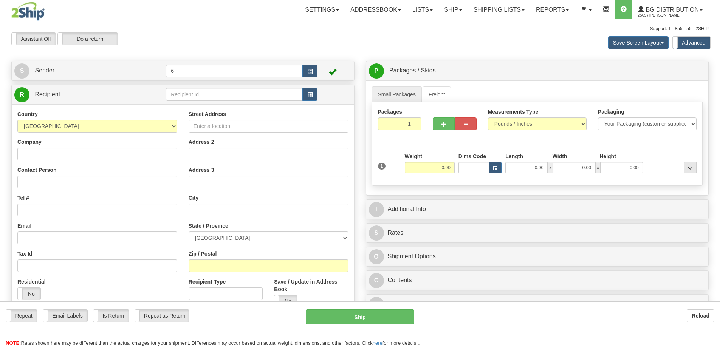
click at [183, 95] on div "Toggle navigation Settings Shipping Preferences Fields Preferences New" at bounding box center [360, 218] width 720 height 437
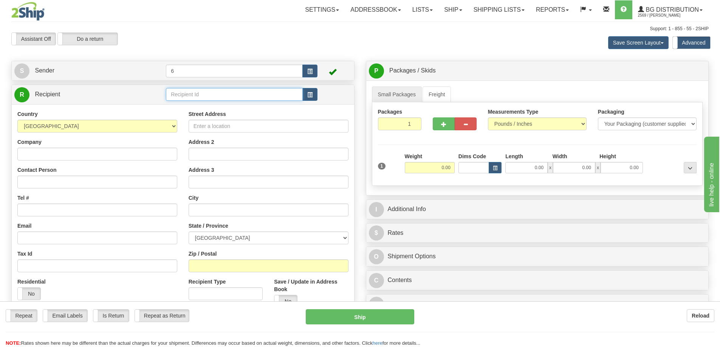
click at [183, 95] on input "text" at bounding box center [234, 94] width 137 height 13
type input "45025"
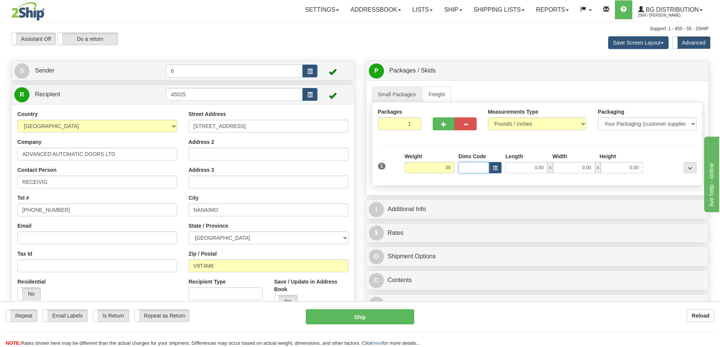
type input "38.00"
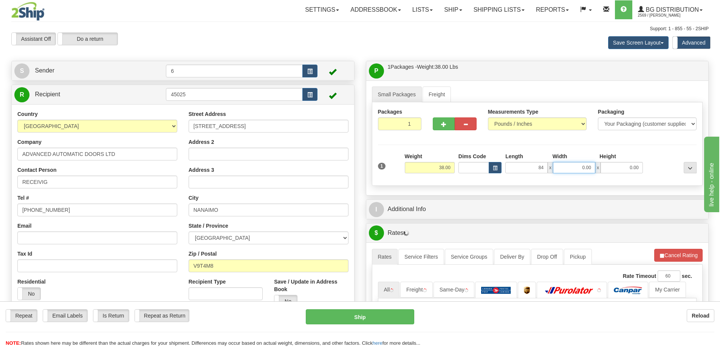
type input "84.00"
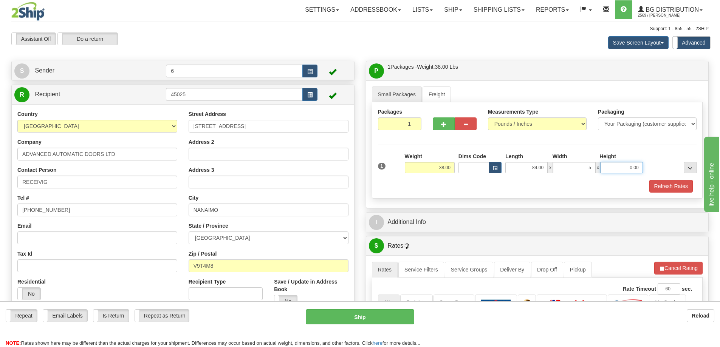
type input "5.00"
type input "2.00"
click at [444, 126] on span "button" at bounding box center [443, 124] width 5 height 5
radio input "true"
type input "2"
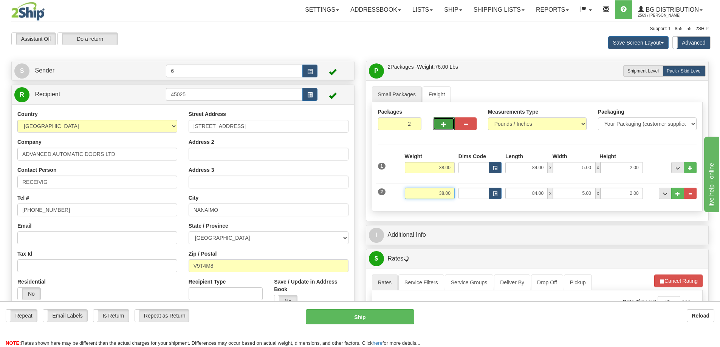
drag, startPoint x: 503, startPoint y: 193, endPoint x: 508, endPoint y: 192, distance: 5.3
click at [508, 192] on div "2 Weight 38.00 Dims Code Length Width Height" at bounding box center [537, 192] width 323 height 25
type input "32.00"
type input "52.00"
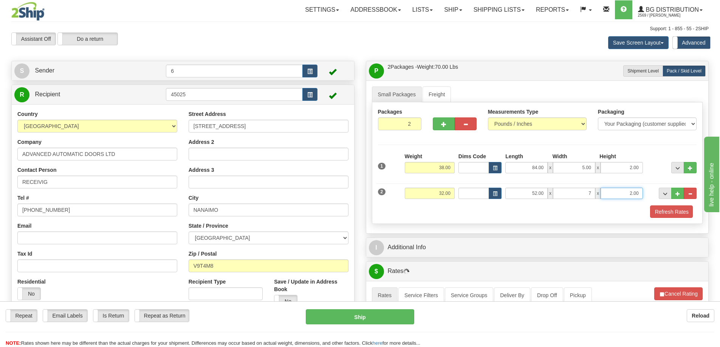
type input "7.00"
click at [444, 125] on span "button" at bounding box center [443, 124] width 5 height 5
type input "3"
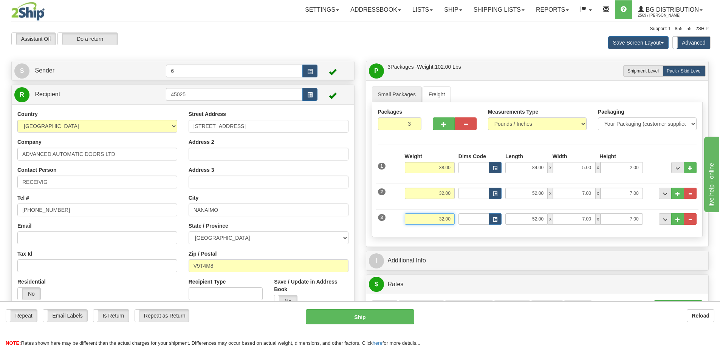
drag, startPoint x: 428, startPoint y: 223, endPoint x: 532, endPoint y: 205, distance: 105.6
click at [529, 210] on div "3 Weight 32.00 Dims Code Length Width Height" at bounding box center [537, 218] width 323 height 25
type input "28.00"
type input "40.00"
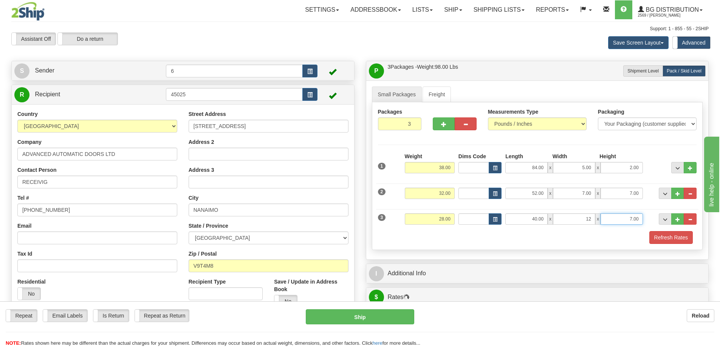
type input "12.00"
click at [675, 241] on button "Refresh Rates" at bounding box center [670, 237] width 43 height 13
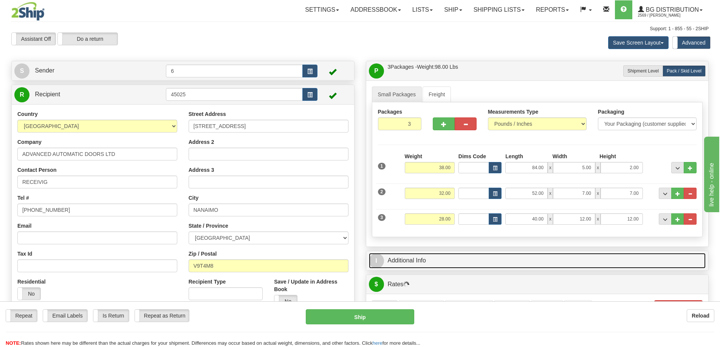
click at [655, 265] on link "I Additional Info" at bounding box center [537, 260] width 337 height 15
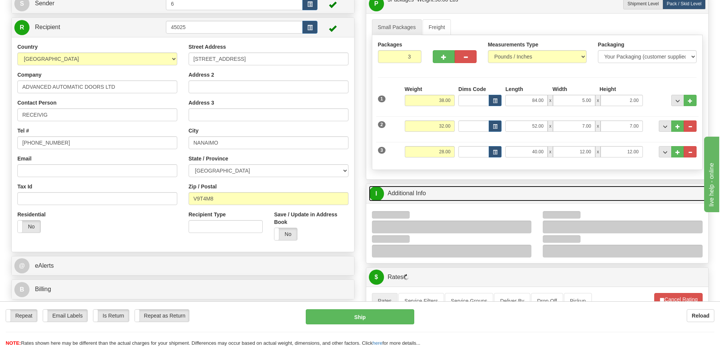
scroll to position [189, 0]
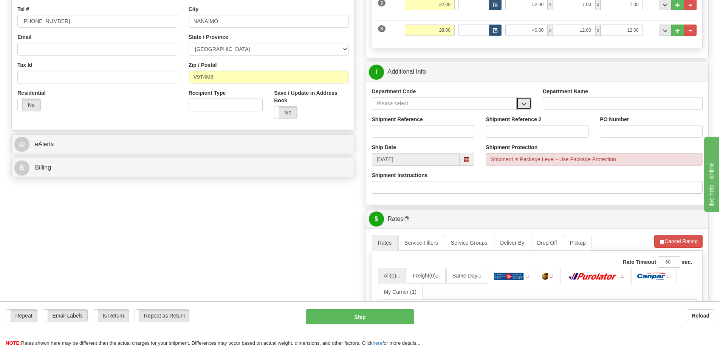
click at [525, 106] on span "button" at bounding box center [523, 104] width 5 height 5
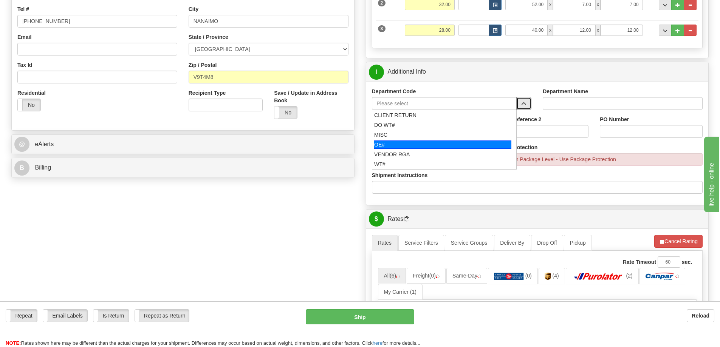
drag, startPoint x: 430, startPoint y: 140, endPoint x: 431, endPoint y: 144, distance: 3.9
click at [431, 144] on ul "CLIENT RETURN DO WT# MISC OE# VENDOR RGA WT#" at bounding box center [444, 140] width 145 height 60
click at [431, 144] on div "OE#" at bounding box center [443, 145] width 138 height 8
type input "OE#"
type input "ORDERS"
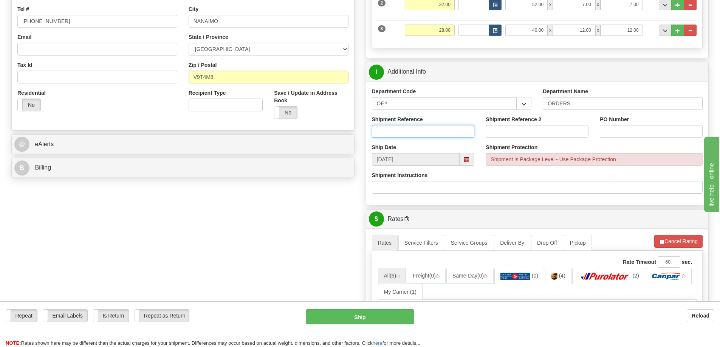
click at [426, 131] on input "Shipment Reference" at bounding box center [423, 131] width 103 height 13
type input "60033168-00"
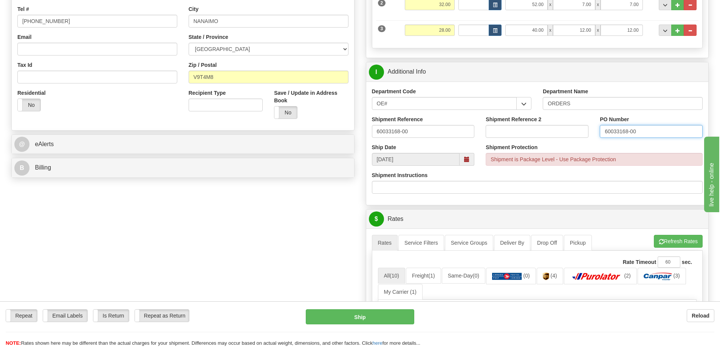
type input "60033168-00"
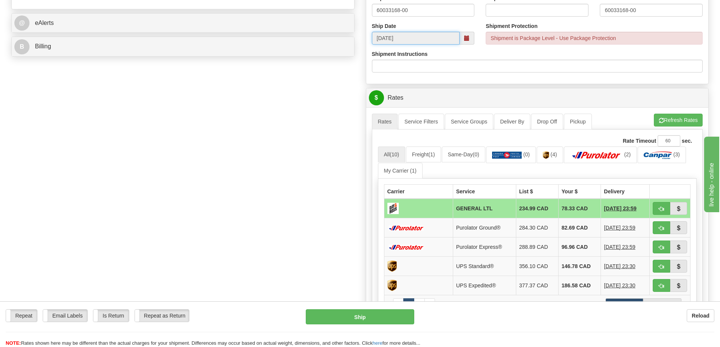
scroll to position [416, 0]
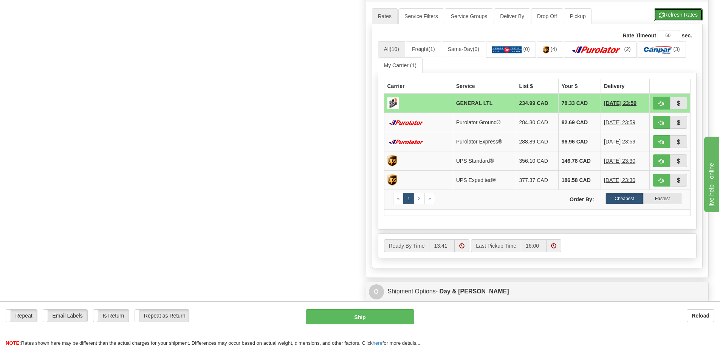
click at [685, 14] on button "Refresh Rates" at bounding box center [678, 14] width 49 height 13
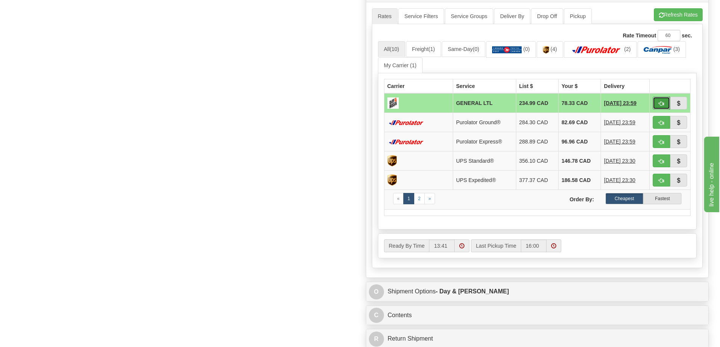
click at [657, 103] on button "button" at bounding box center [661, 103] width 17 height 13
type input "GL"
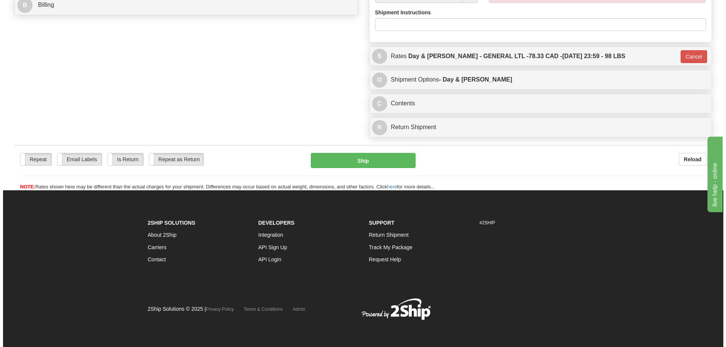
scroll to position [376, 0]
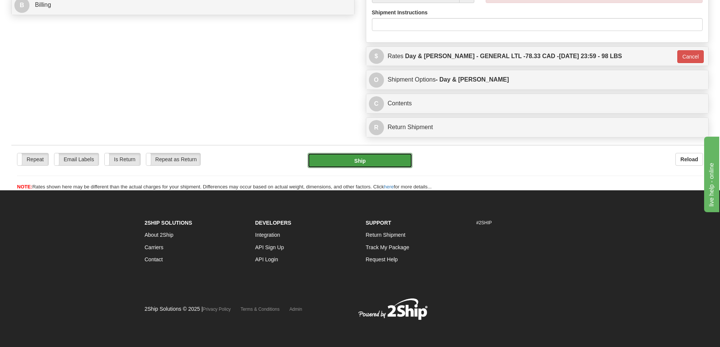
click at [375, 153] on button "Ship" at bounding box center [360, 160] width 105 height 15
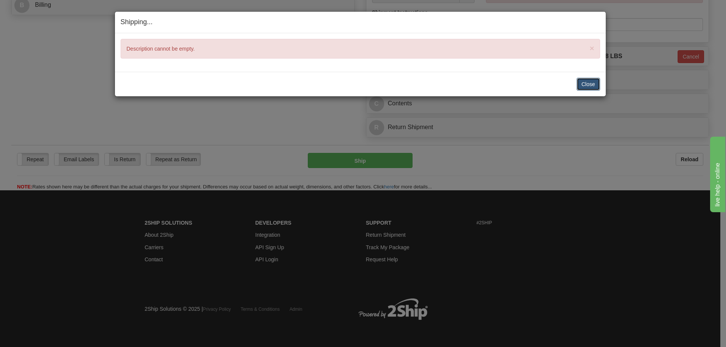
click at [593, 86] on button "Close" at bounding box center [587, 84] width 23 height 13
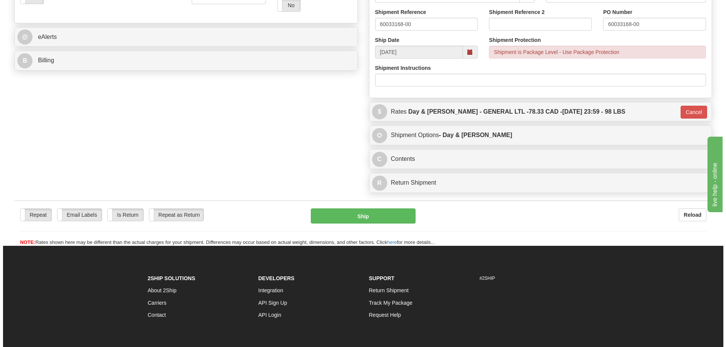
scroll to position [300, 0]
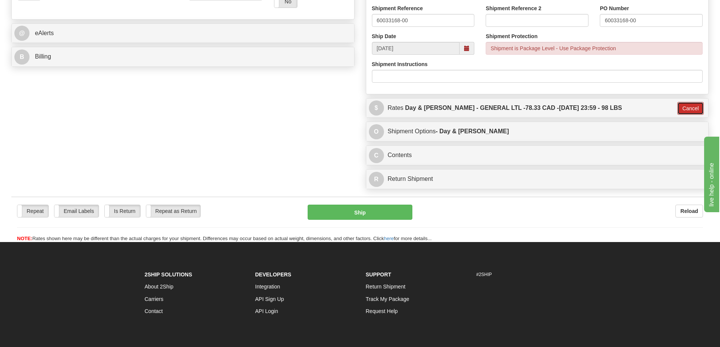
click at [695, 114] on button "Cancel" at bounding box center [690, 108] width 26 height 13
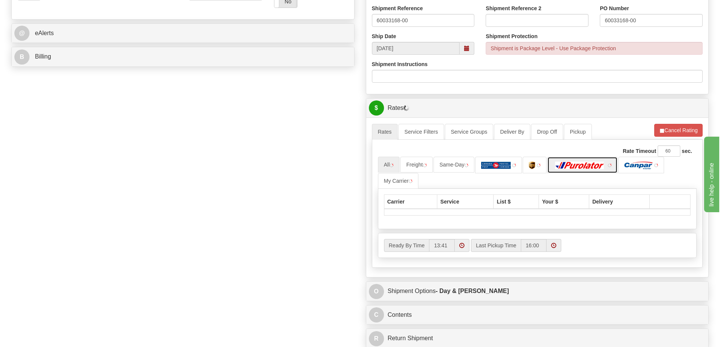
click at [590, 167] on img at bounding box center [579, 166] width 53 height 8
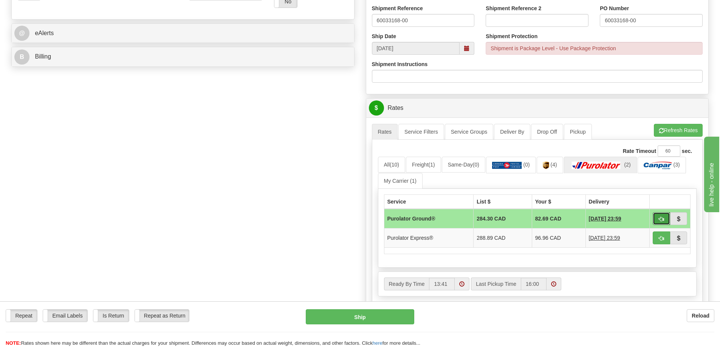
click at [659, 224] on button "button" at bounding box center [661, 218] width 17 height 13
type input "260"
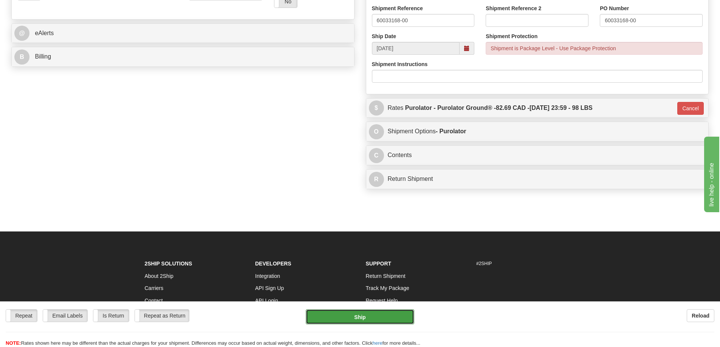
click at [379, 317] on button "Ship" at bounding box center [360, 317] width 108 height 15
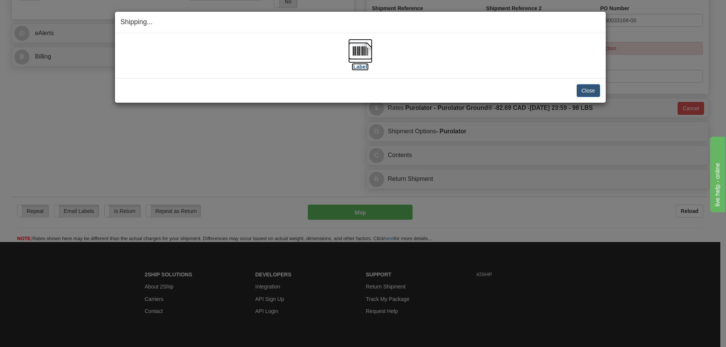
click at [359, 70] on label "[Label]" at bounding box center [360, 67] width 17 height 8
drag, startPoint x: 593, startPoint y: 90, endPoint x: 598, endPoint y: 102, distance: 13.3
click at [595, 92] on button "Close" at bounding box center [587, 90] width 23 height 13
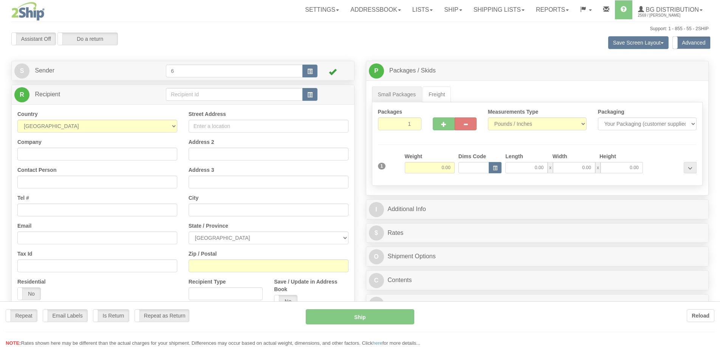
click at [207, 94] on div at bounding box center [360, 173] width 720 height 347
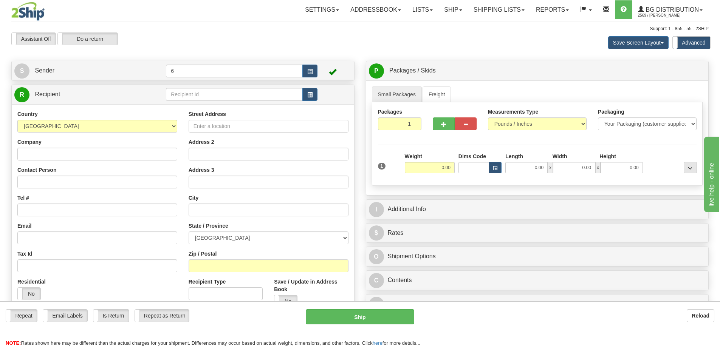
click at [206, 94] on div "Toggle navigation Settings Shipping Preferences Fields Preferences New" at bounding box center [360, 218] width 720 height 437
click at [206, 94] on input "text" at bounding box center [234, 94] width 137 height 13
type input "46024"
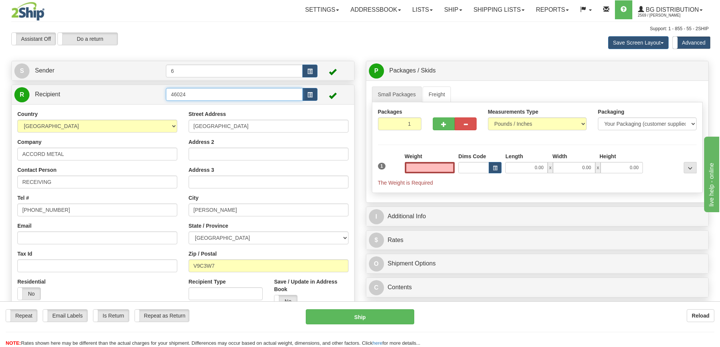
type input "0.00"
click at [196, 93] on input "46024" at bounding box center [234, 94] width 137 height 13
click at [201, 109] on div "46024 - SUMMIT" at bounding box center [233, 107] width 130 height 8
type input "46024 - SUMMIT"
click at [427, 170] on input "text" at bounding box center [430, 167] width 50 height 11
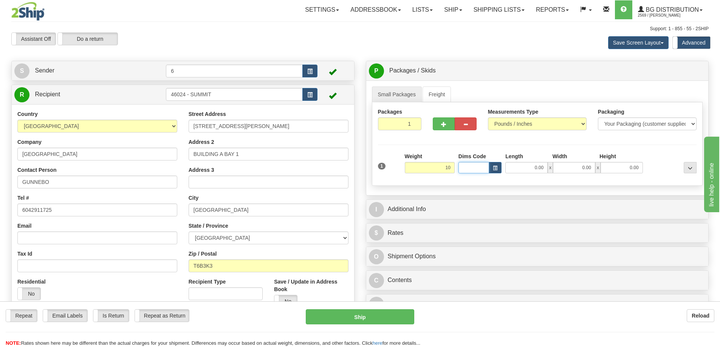
type input "10.00"
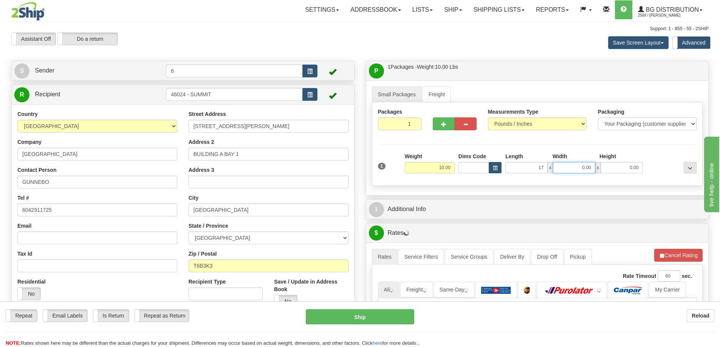
type input "17.00"
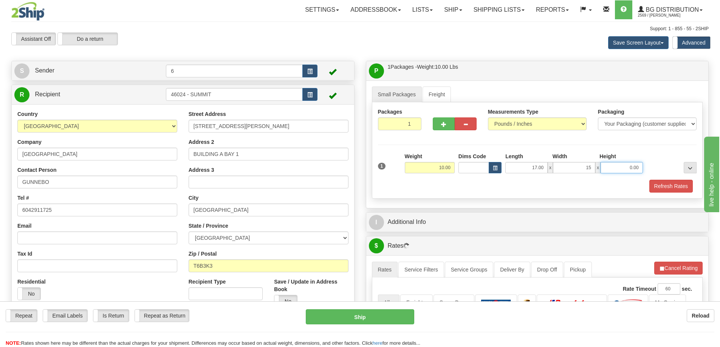
type input "15.00"
type input "11.00"
click at [439, 125] on button "button" at bounding box center [444, 124] width 22 height 13
radio input "true"
type input "2"
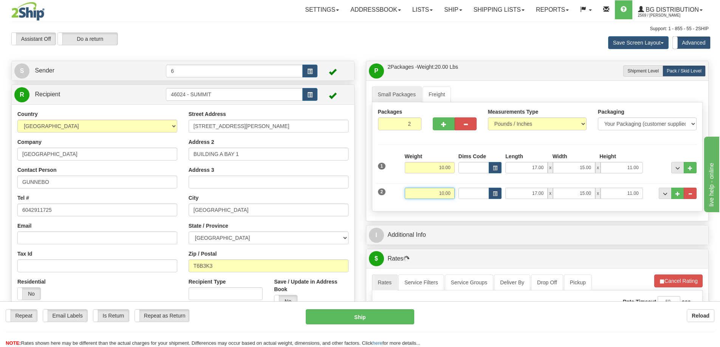
drag, startPoint x: 428, startPoint y: 195, endPoint x: 520, endPoint y: 192, distance: 91.9
click at [527, 197] on div "2 Weight 10.00 Dims Code Length Width Height" at bounding box center [537, 192] width 323 height 25
type input "18.00"
type input "41.00"
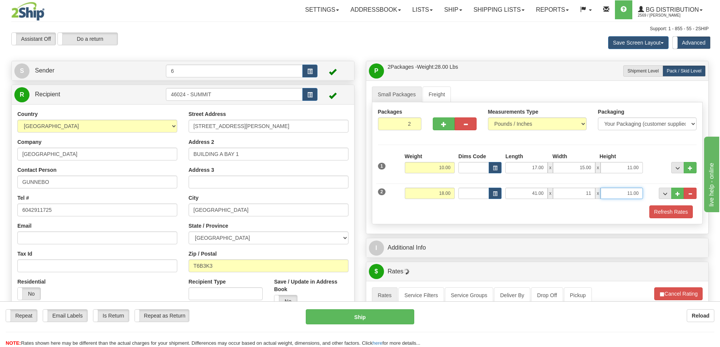
type input "11.00"
type input "6.00"
click at [672, 214] on button "Refresh Rates" at bounding box center [670, 212] width 43 height 13
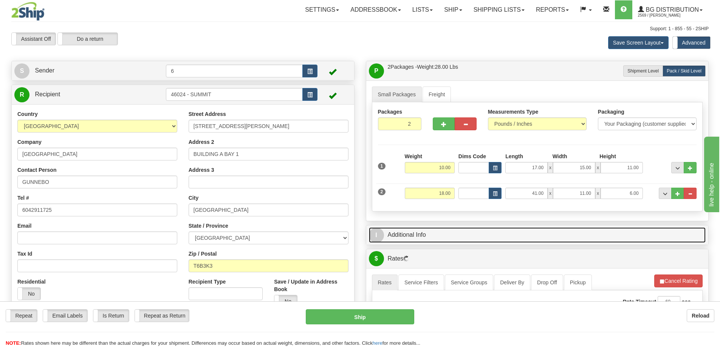
click at [632, 238] on link "I Additional Info" at bounding box center [537, 235] width 337 height 15
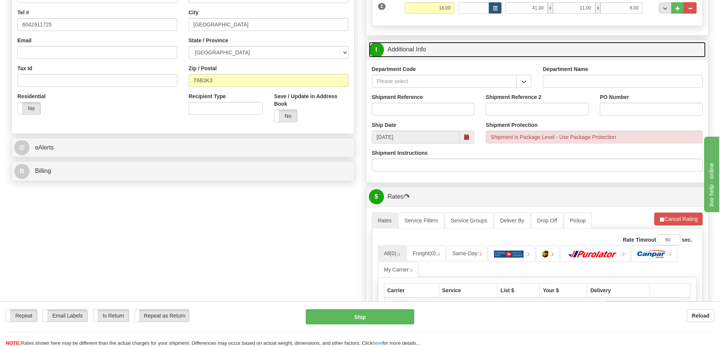
scroll to position [189, 0]
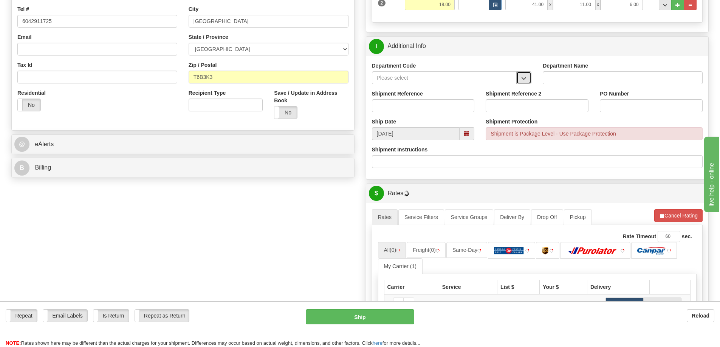
click at [526, 81] on span "button" at bounding box center [523, 78] width 5 height 5
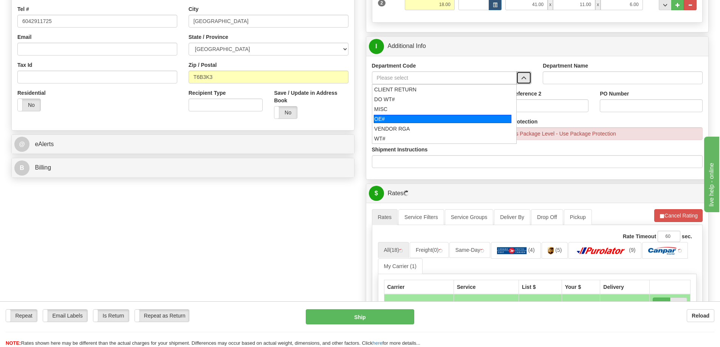
click at [426, 116] on div "OE#" at bounding box center [443, 119] width 138 height 8
type input "OE#"
type input "ORDERS"
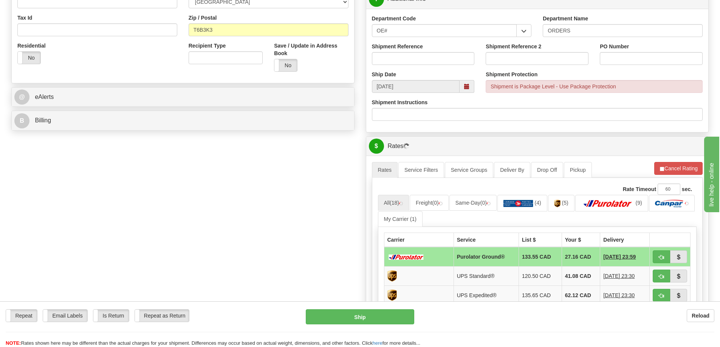
scroll to position [265, 0]
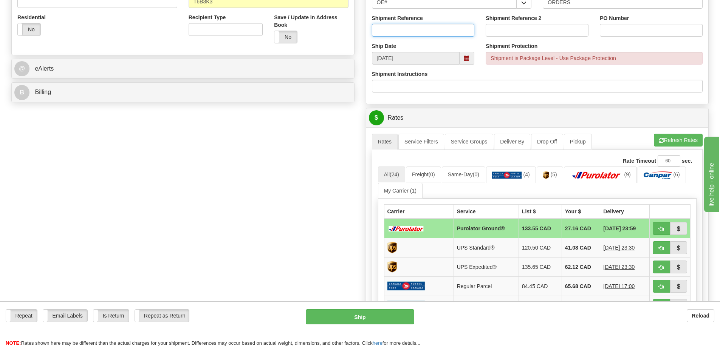
click at [423, 30] on input "Shipment Reference" at bounding box center [423, 30] width 103 height 13
type input "60033744-00"
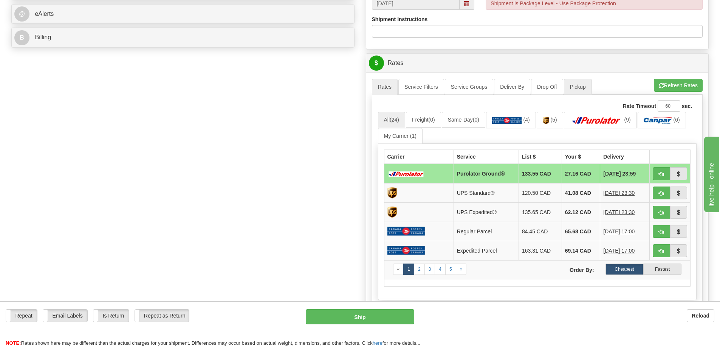
scroll to position [378, 0]
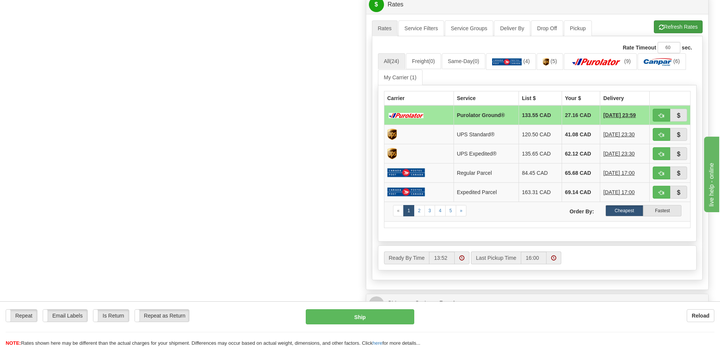
type input "IPJ05932"
click at [670, 32] on button "Refresh Rates" at bounding box center [678, 26] width 49 height 13
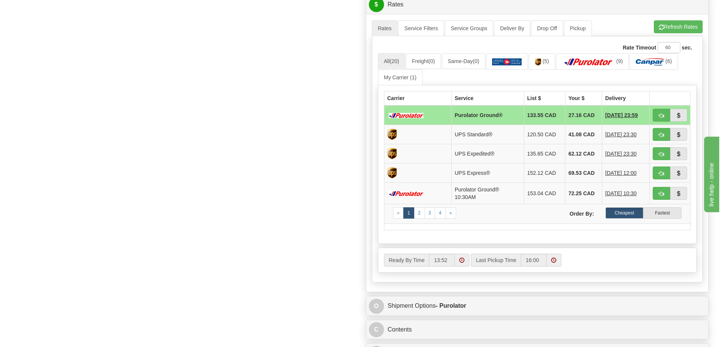
click at [652, 115] on td at bounding box center [670, 115] width 41 height 20
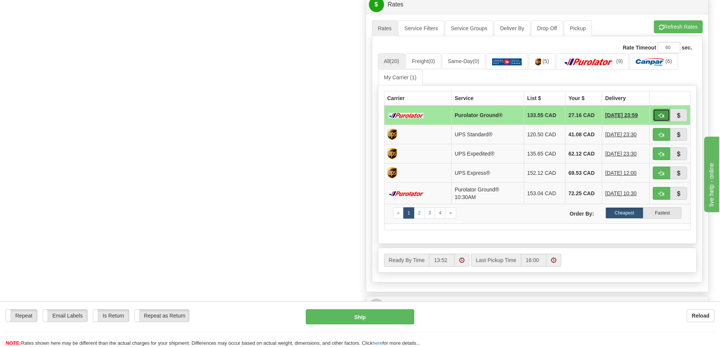
click at [659, 117] on span "button" at bounding box center [661, 115] width 5 height 5
type input "260"
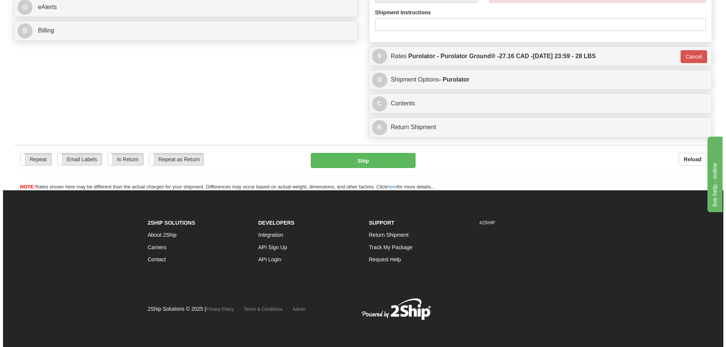
scroll to position [350, 0]
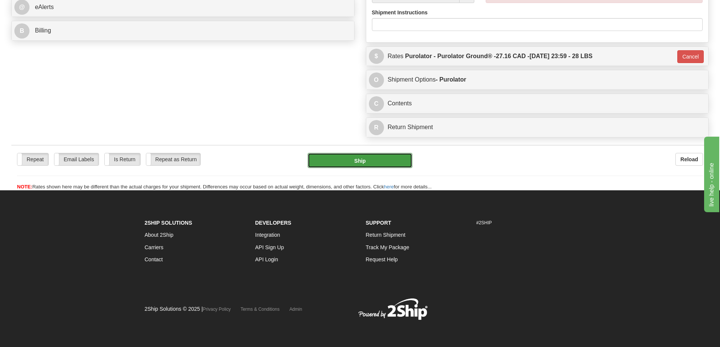
click at [344, 153] on button "Ship" at bounding box center [360, 160] width 105 height 15
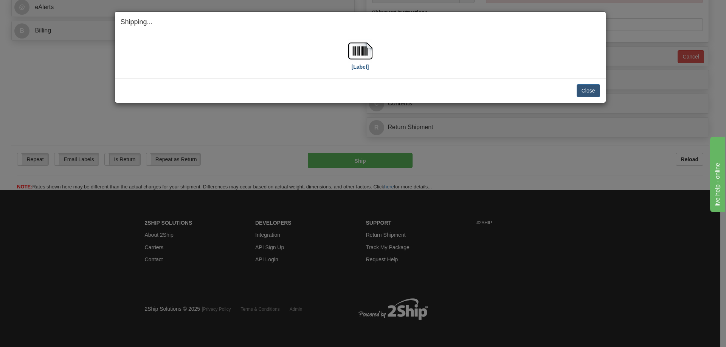
click at [370, 70] on div "[Label]" at bounding box center [360, 56] width 24 height 34
click at [361, 65] on label "[Label]" at bounding box center [360, 67] width 17 height 8
click at [591, 90] on button "Close" at bounding box center [587, 90] width 23 height 13
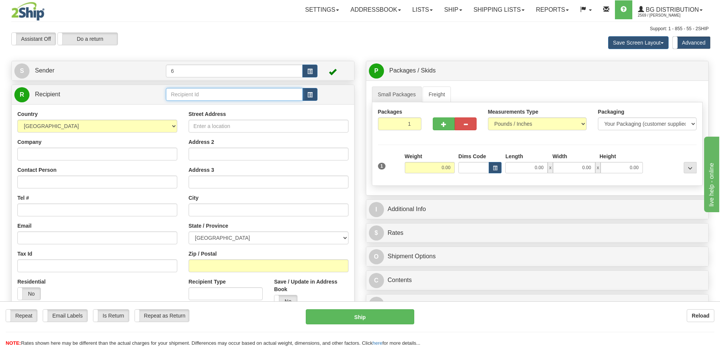
click at [229, 93] on input "text" at bounding box center [234, 94] width 137 height 13
type input "43018"
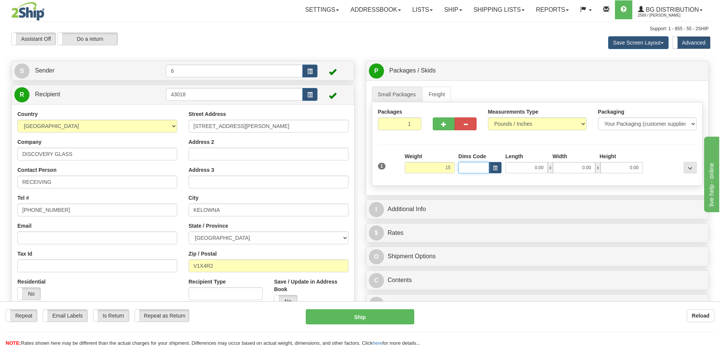
type input "15.00"
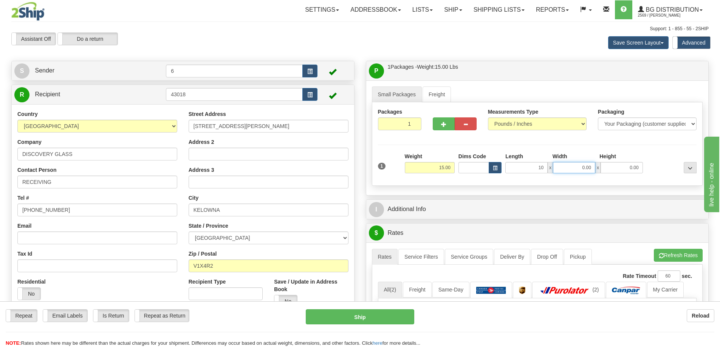
type input "10.00"
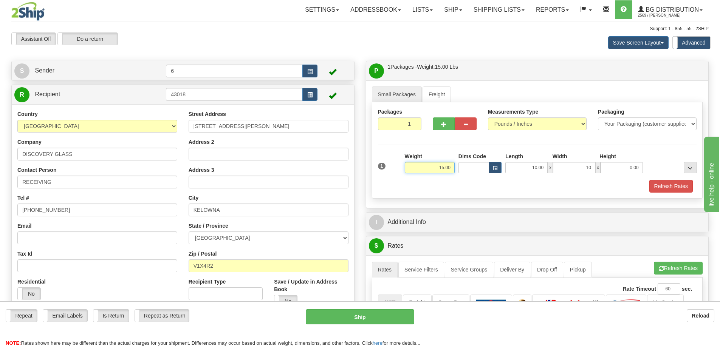
type input "10.00"
drag, startPoint x: 424, startPoint y: 165, endPoint x: 508, endPoint y: 169, distance: 84.0
click at [508, 169] on div "1 Weight 15.00 Dims Code x x" at bounding box center [537, 166] width 323 height 27
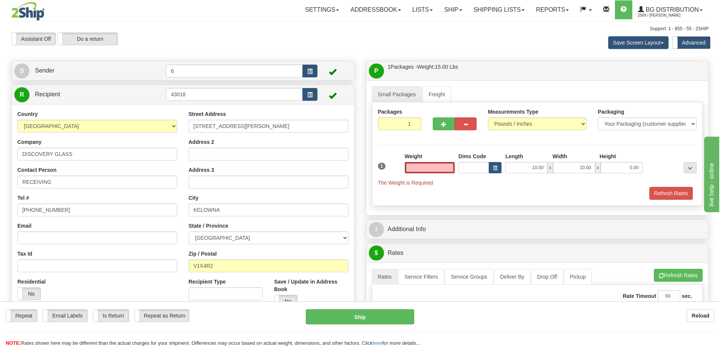
type input "0.00"
click at [446, 170] on input "0.00" at bounding box center [430, 167] width 50 height 11
type input "0.00"
click at [437, 167] on input "0.00" at bounding box center [430, 167] width 50 height 11
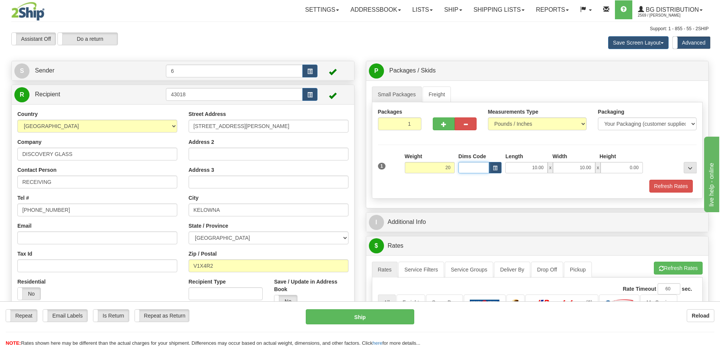
type input "20.00"
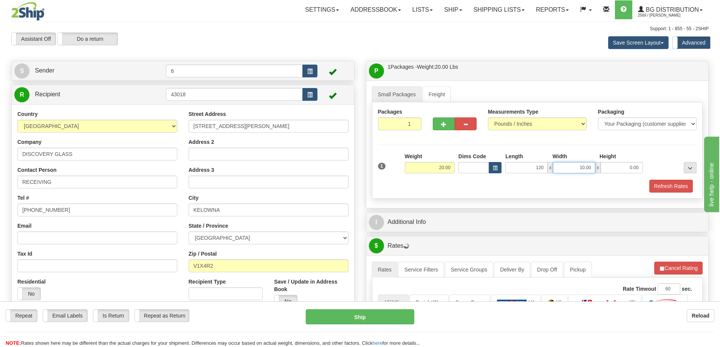
type input "120.00"
type input "10.00"
type input "2.00"
click at [683, 187] on button "Refresh Rates" at bounding box center [670, 186] width 43 height 13
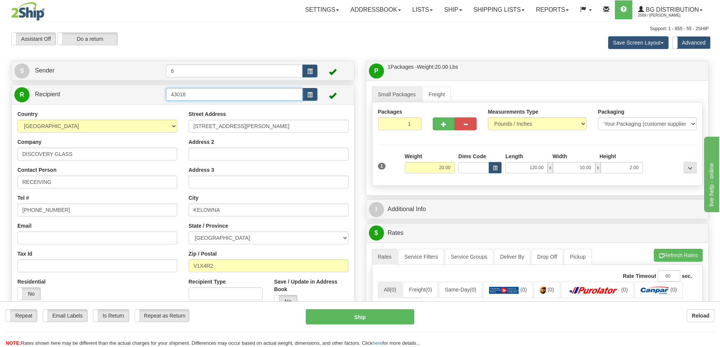
drag, startPoint x: 199, startPoint y: 93, endPoint x: -9, endPoint y: 102, distance: 207.7
click at [0, 102] on html "Training Course Close Toggle navigation Settings Shipping Preferences New Sende…" at bounding box center [360, 173] width 720 height 347
type input "4"
click at [217, 95] on input "53002" at bounding box center [234, 94] width 137 height 13
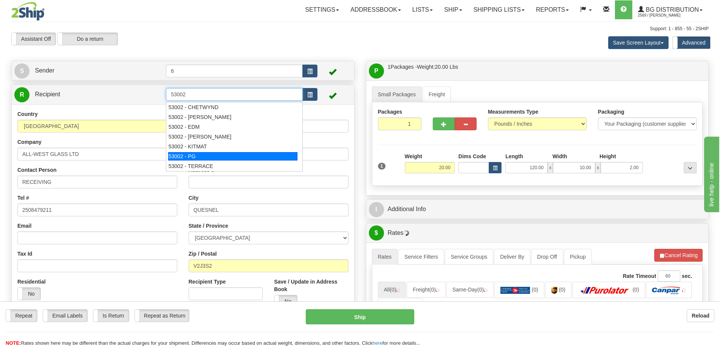
click at [197, 154] on div "53002 - PG" at bounding box center [233, 156] width 130 height 8
type input "53002 - PG"
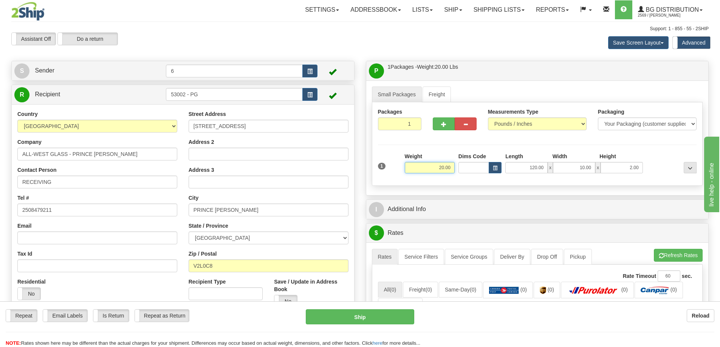
drag, startPoint x: 426, startPoint y: 170, endPoint x: 500, endPoint y: 148, distance: 77.3
click at [528, 168] on div "1 Weight 20.00 Dims Code x x" at bounding box center [537, 166] width 323 height 27
type input "49.00"
type input "17.00"
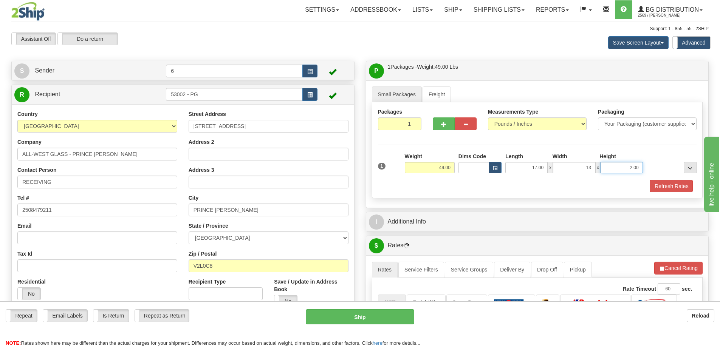
type input "13.00"
type input "11.00"
click at [441, 123] on span "button" at bounding box center [443, 124] width 5 height 5
radio input "true"
type input "2"
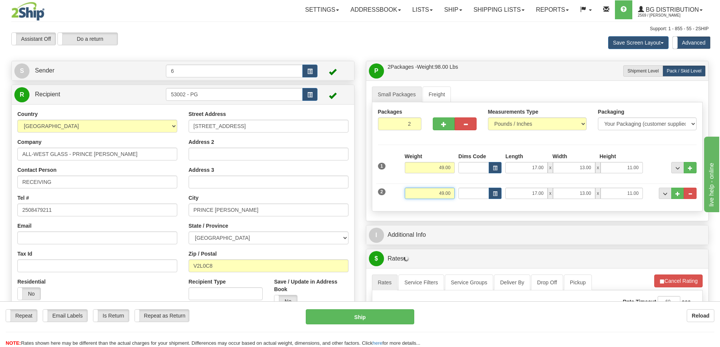
drag, startPoint x: 462, startPoint y: 205, endPoint x: 562, endPoint y: 217, distance: 100.4
click at [566, 217] on div "Small Packages Freight Packages 2 2 Measurements Type" at bounding box center [537, 151] width 342 height 141
type input "7.00"
type input "13.00"
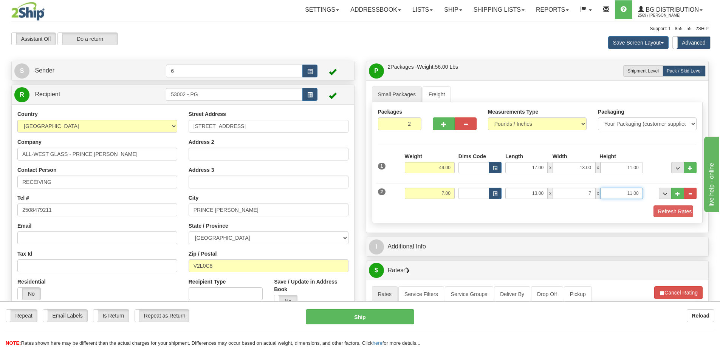
type input "7.00"
click at [444, 127] on span "button" at bounding box center [443, 124] width 5 height 5
type input "3"
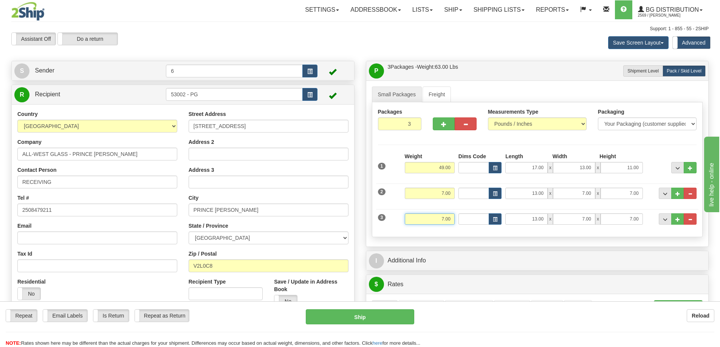
drag, startPoint x: 432, startPoint y: 218, endPoint x: 530, endPoint y: 220, distance: 97.9
click at [530, 220] on div "3 Weight 7.00 Dims Code Length Width Height" at bounding box center [537, 218] width 323 height 25
type input "17.00"
type input "36.00"
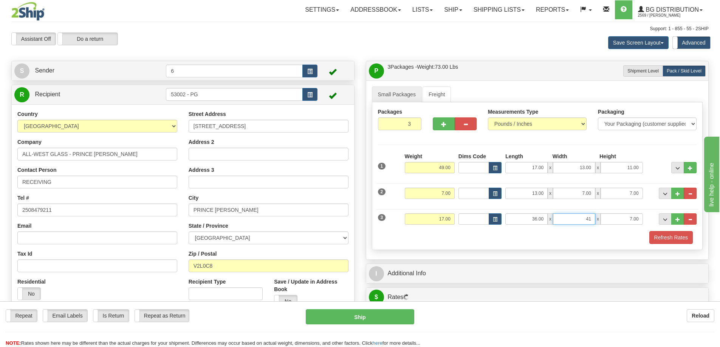
type input "4"
type input "10.00"
type input "6.00"
click at [664, 237] on button "Refresh Rates" at bounding box center [670, 237] width 43 height 13
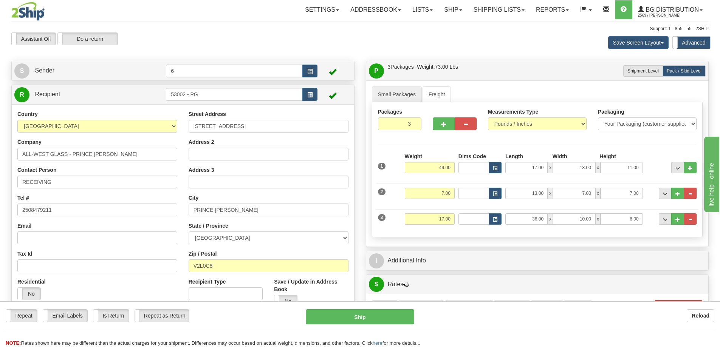
click at [585, 251] on div "P Packages / Skids 3 Packages - Weight: 73.00 Lbs 1 Skids - Weight: 0.00 Lbs Sh…" at bounding box center [537, 295] width 355 height 468
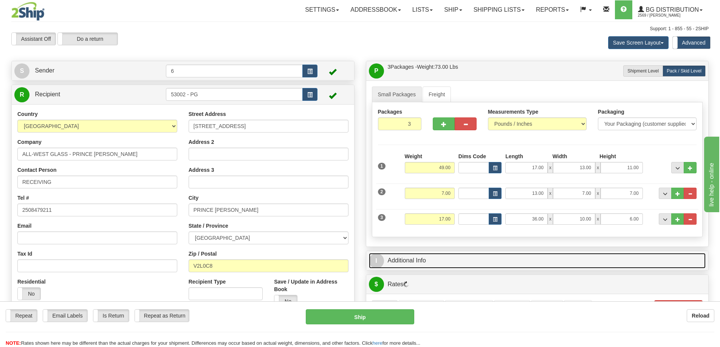
click at [565, 263] on link "I Additional Info" at bounding box center [537, 260] width 337 height 15
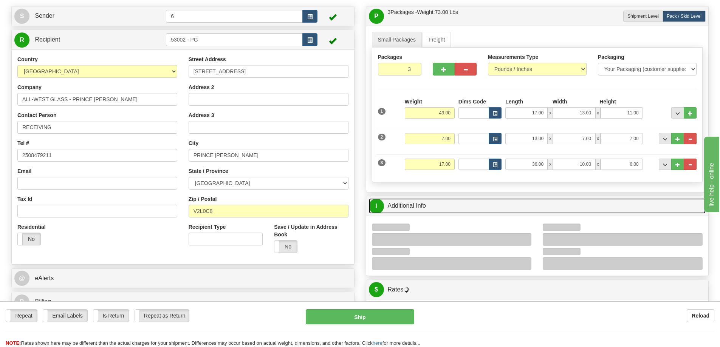
scroll to position [113, 0]
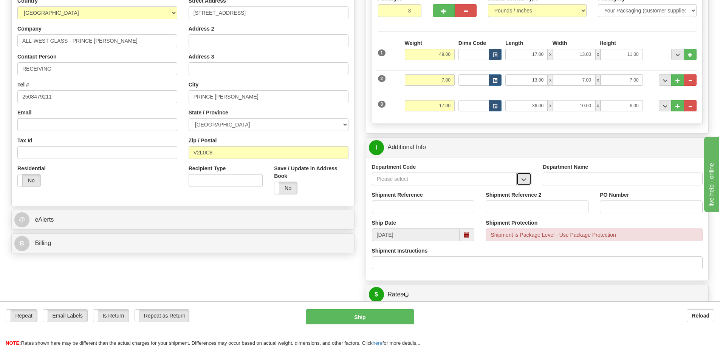
click at [527, 177] on button "button" at bounding box center [523, 179] width 15 height 13
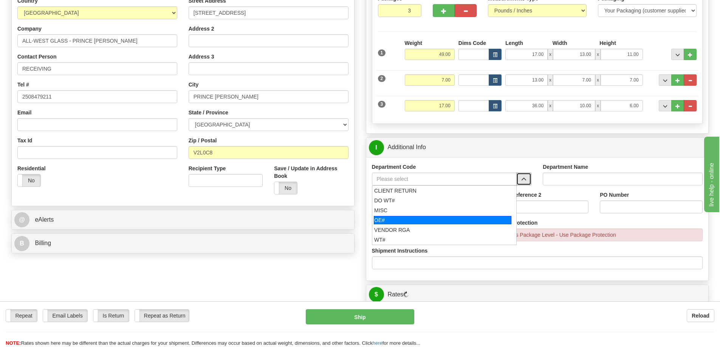
click at [390, 221] on div "OE#" at bounding box center [443, 220] width 138 height 8
type input "OE#"
type input "ORDERS"
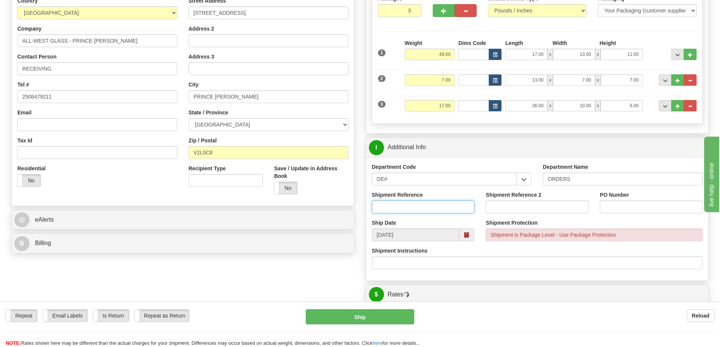
click at [396, 207] on input "Shipment Reference" at bounding box center [423, 207] width 103 height 13
type input "60033463-00 60031591-00"
paste input "60033463-00 60031591-00"
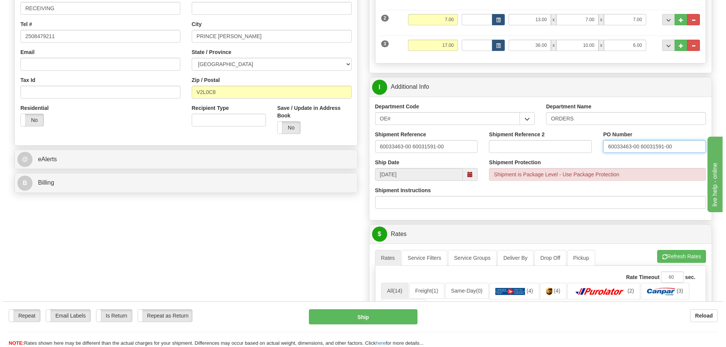
scroll to position [302, 0]
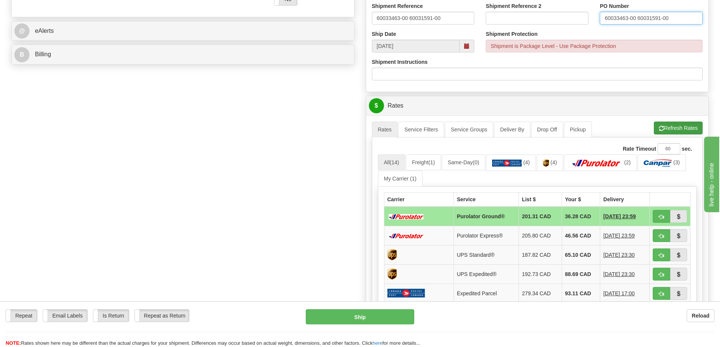
type input "60033463-00 60031591-00"
click at [688, 131] on button "Refresh Rates" at bounding box center [678, 128] width 49 height 13
click at [663, 213] on button "button" at bounding box center [661, 216] width 17 height 13
type input "260"
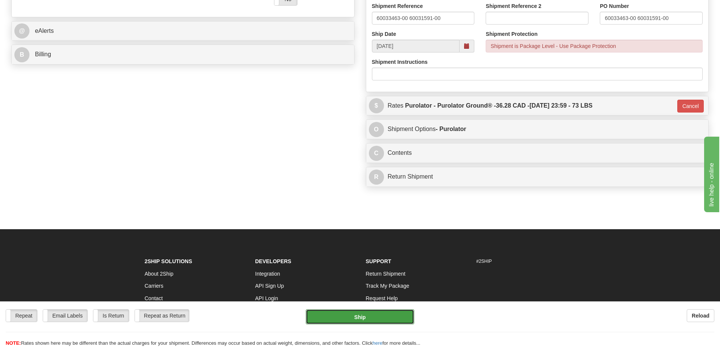
click at [361, 310] on button "Ship" at bounding box center [360, 317] width 108 height 15
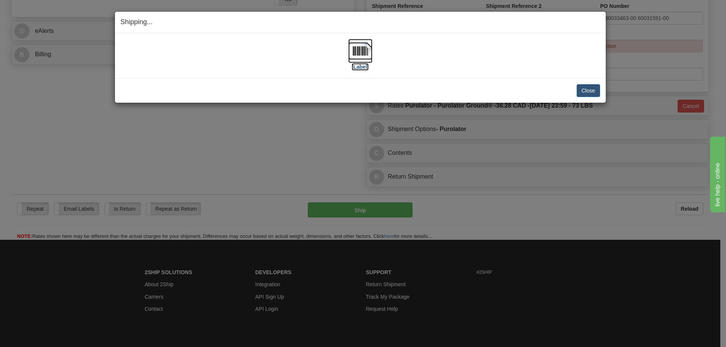
click at [370, 62] on img at bounding box center [360, 51] width 24 height 24
click at [593, 87] on button "Close" at bounding box center [587, 90] width 23 height 13
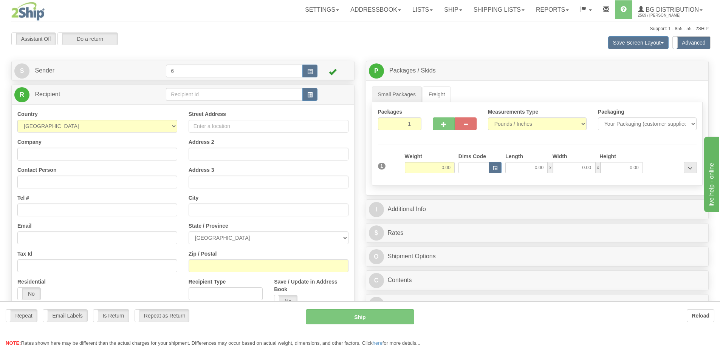
click at [232, 96] on div "Toggle navigation Settings Shipping Preferences Fields Preferences New" at bounding box center [360, 218] width 720 height 437
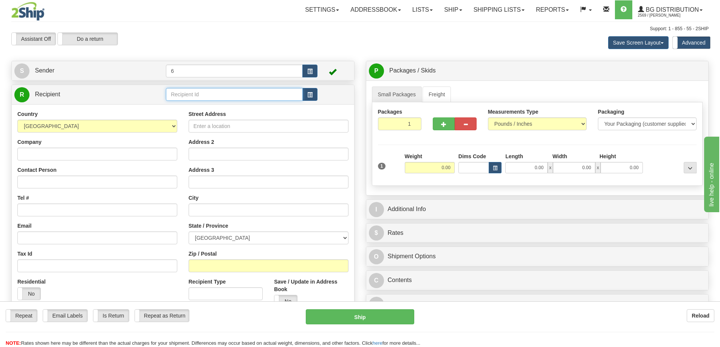
click at [232, 96] on input "text" at bounding box center [234, 94] width 137 height 13
click at [228, 93] on input "text" at bounding box center [234, 94] width 137 height 13
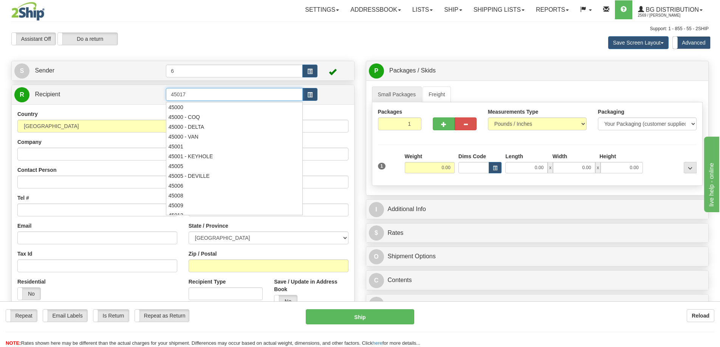
type input "45017"
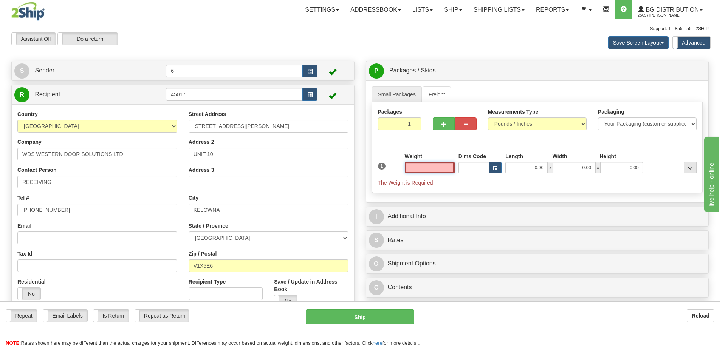
click at [433, 170] on input "text" at bounding box center [430, 167] width 50 height 11
type input "5.00"
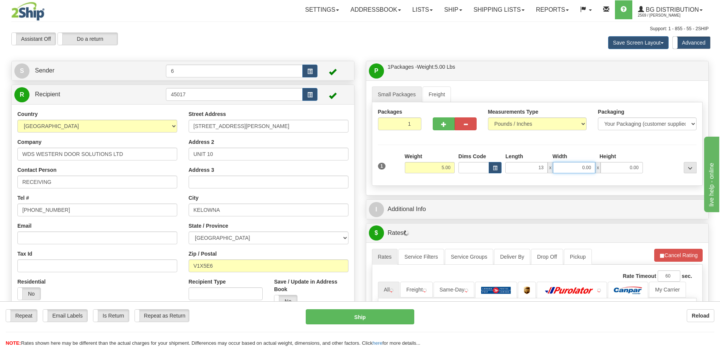
type input "13.00"
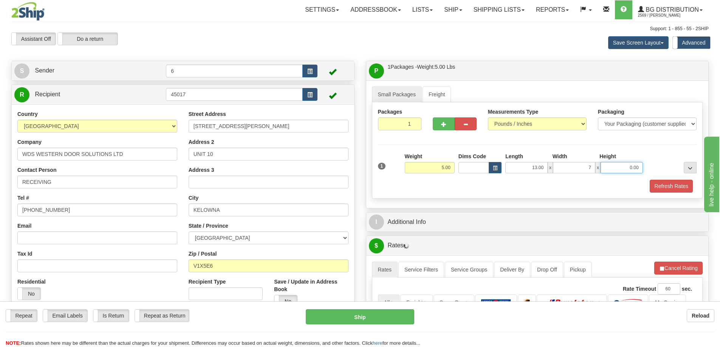
type input "7.00"
drag, startPoint x: 683, startPoint y: 188, endPoint x: 658, endPoint y: 209, distance: 32.2
click at [682, 188] on button "Refresh Rates" at bounding box center [670, 186] width 43 height 13
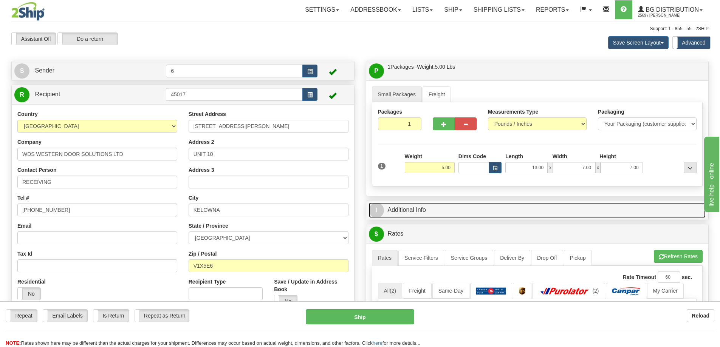
click at [658, 209] on link "I Additional Info" at bounding box center [537, 210] width 337 height 15
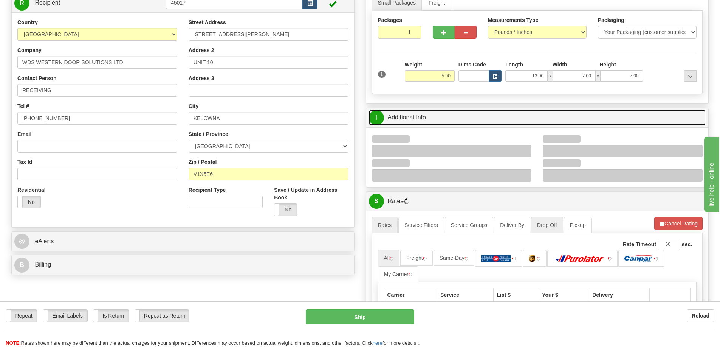
scroll to position [151, 0]
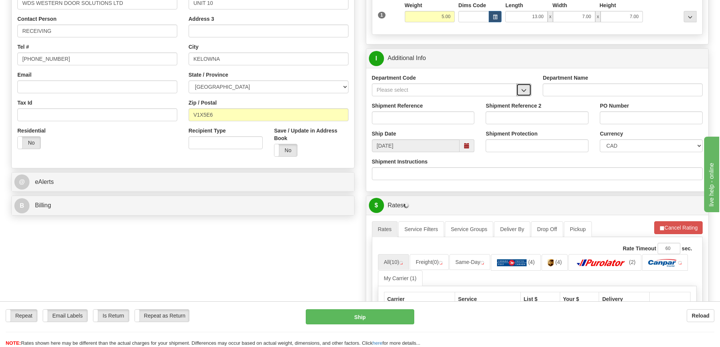
click at [528, 91] on button "button" at bounding box center [523, 90] width 15 height 13
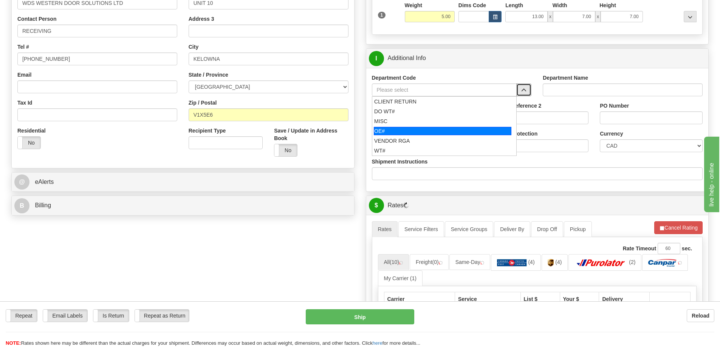
click at [391, 132] on div "OE#" at bounding box center [443, 131] width 138 height 8
type input "OE#"
type input "ORDERS"
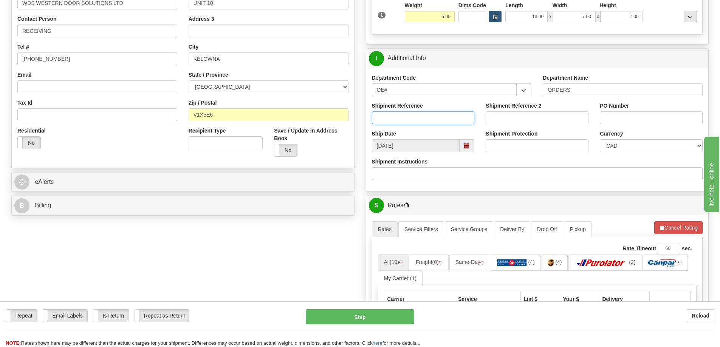
click at [396, 114] on input "Shipment Reference" at bounding box center [423, 118] width 103 height 13
type input "60033978-00 60028380-00"
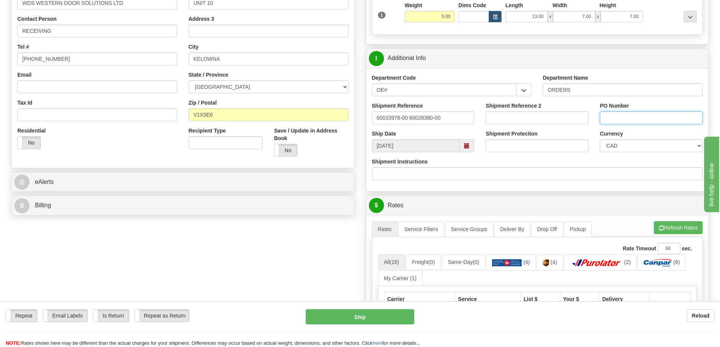
paste input "60033978-00 60028380-00"
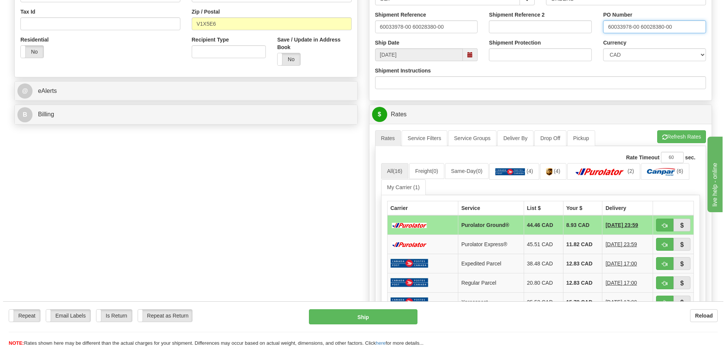
scroll to position [302, 0]
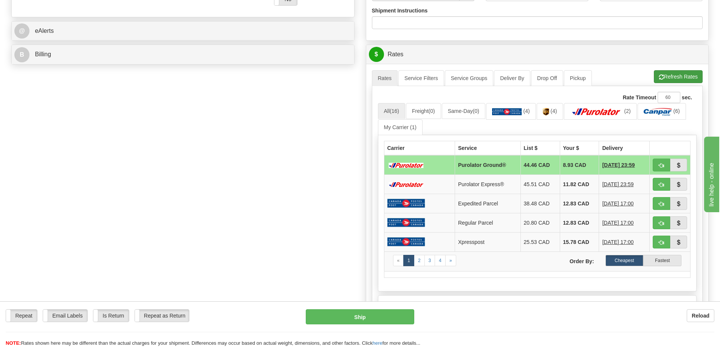
type input "60033978-00 60028380-00"
click at [675, 79] on button "Refresh Rates" at bounding box center [678, 76] width 49 height 13
click at [661, 165] on span "button" at bounding box center [661, 165] width 5 height 5
type input "260"
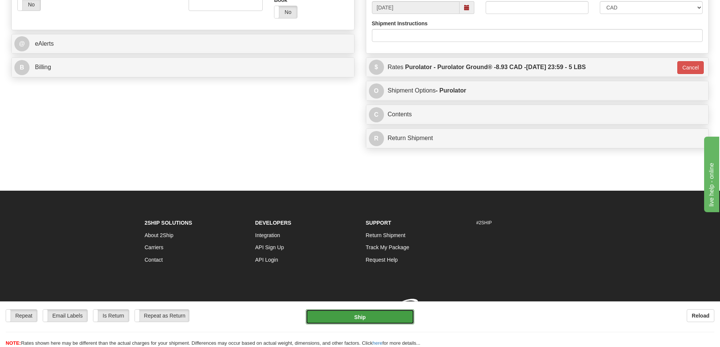
click at [404, 319] on button "Ship" at bounding box center [360, 317] width 108 height 15
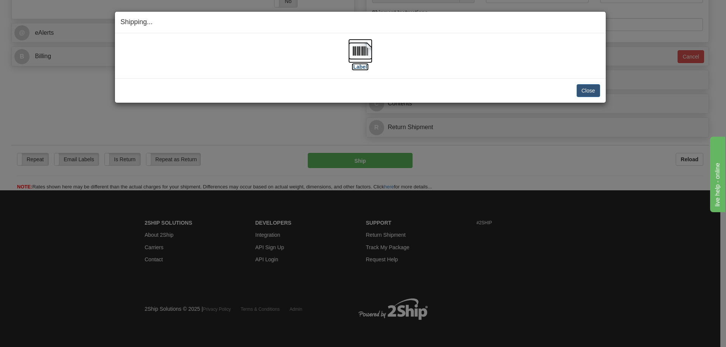
click at [362, 64] on label "[Label]" at bounding box center [360, 67] width 17 height 8
drag, startPoint x: 584, startPoint y: 91, endPoint x: 573, endPoint y: 85, distance: 12.5
click at [582, 90] on button "Close" at bounding box center [587, 90] width 23 height 13
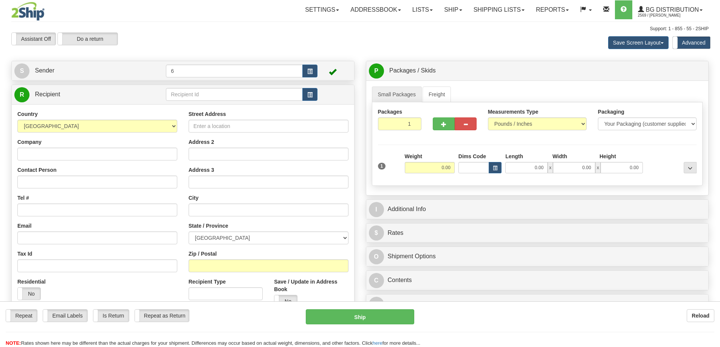
click at [191, 96] on div "Toggle navigation Settings Shipping Preferences Fields Preferences New" at bounding box center [360, 218] width 720 height 437
click at [190, 96] on input "text" at bounding box center [234, 94] width 137 height 13
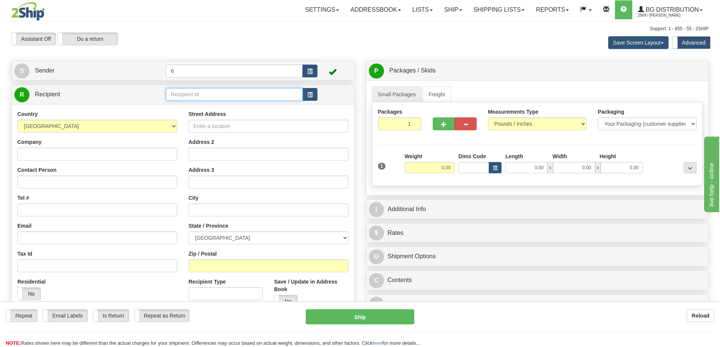
click at [190, 96] on input "text" at bounding box center [234, 94] width 137 height 13
type input "46007"
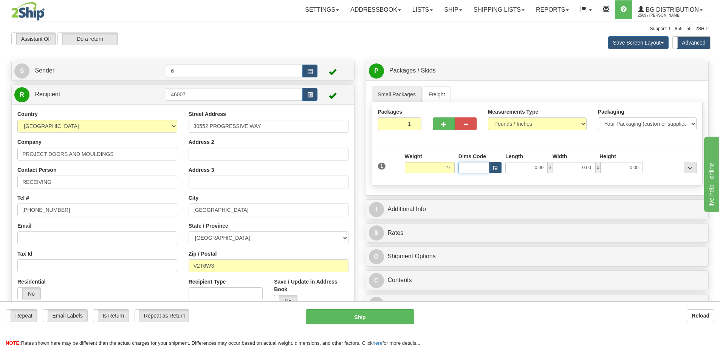
type input "27.00"
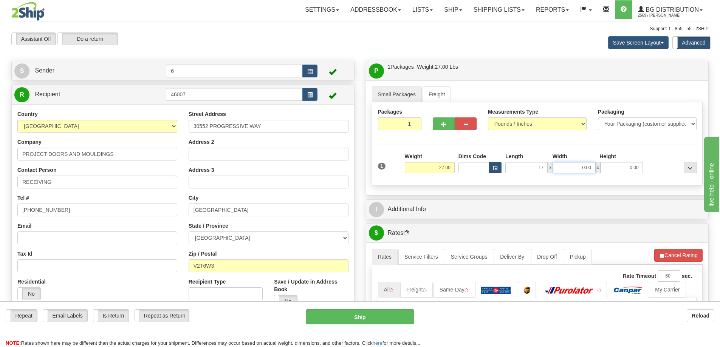
type input "17.00"
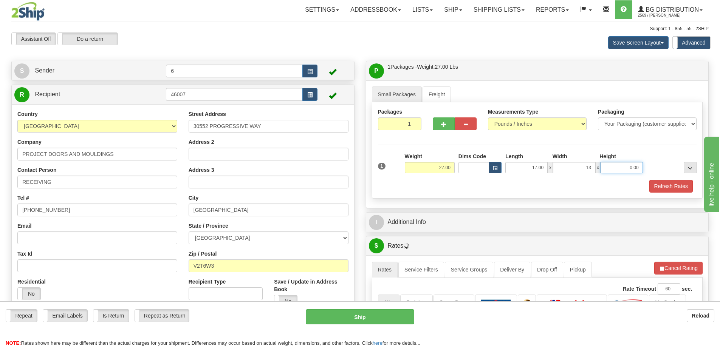
type input "13.00"
type input "11.00"
click at [658, 191] on button "Refresh Rates" at bounding box center [670, 186] width 43 height 13
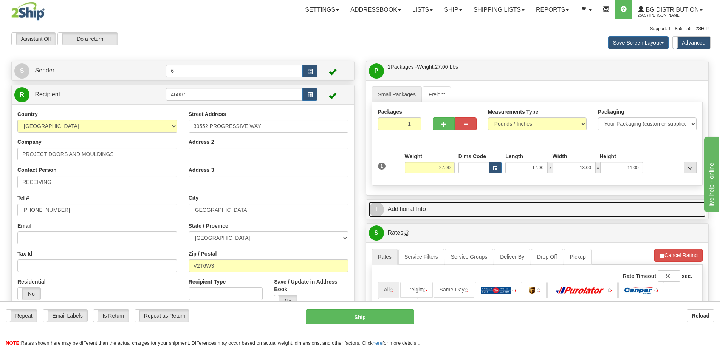
click at [633, 204] on link "I Additional Info" at bounding box center [537, 209] width 337 height 15
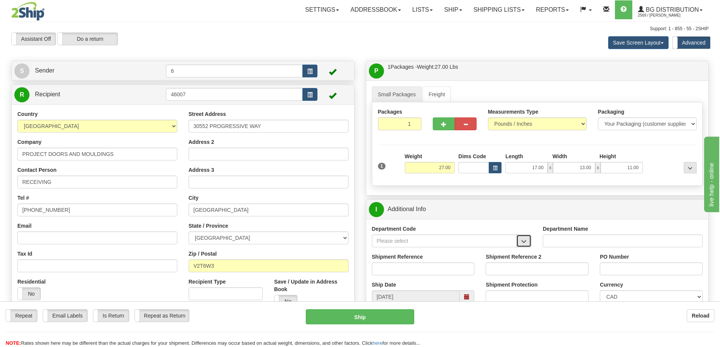
click at [526, 241] on span "button" at bounding box center [523, 241] width 5 height 5
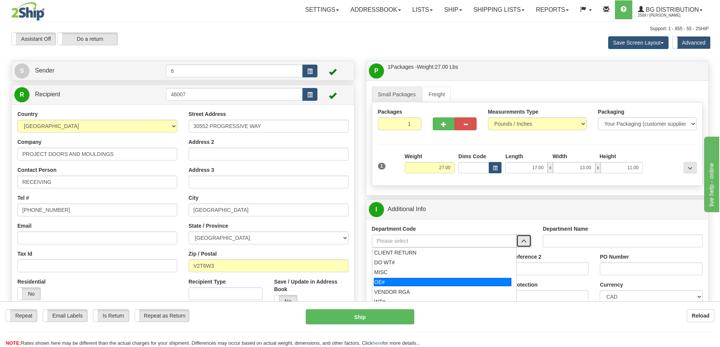
click at [389, 285] on div "OE#" at bounding box center [443, 282] width 138 height 8
type input "OE#"
type input "ORDERS"
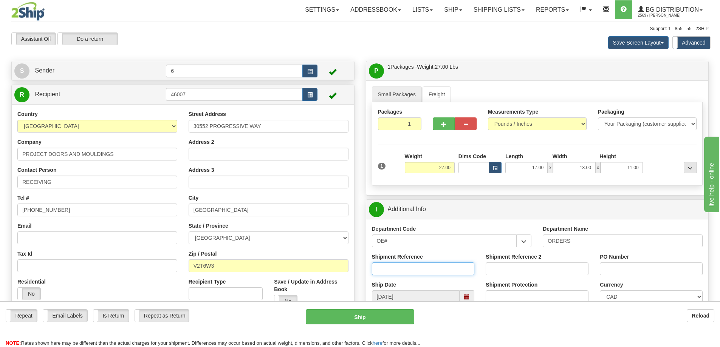
drag, startPoint x: 446, startPoint y: 274, endPoint x: 442, endPoint y: 266, distance: 8.6
click at [446, 274] on input "Shipment Reference" at bounding box center [423, 269] width 103 height 13
type input "MISC"
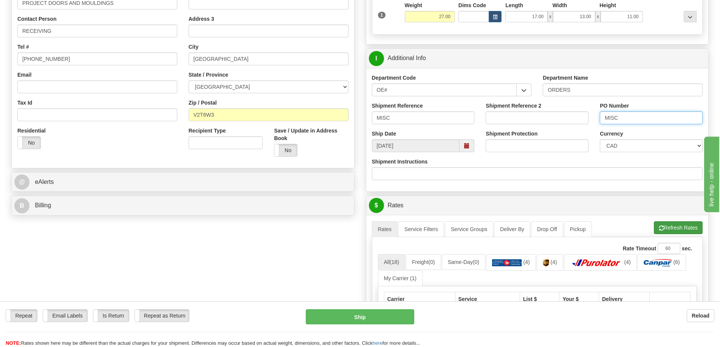
type input "MISC"
click at [681, 233] on button "Refresh Rates" at bounding box center [678, 227] width 49 height 13
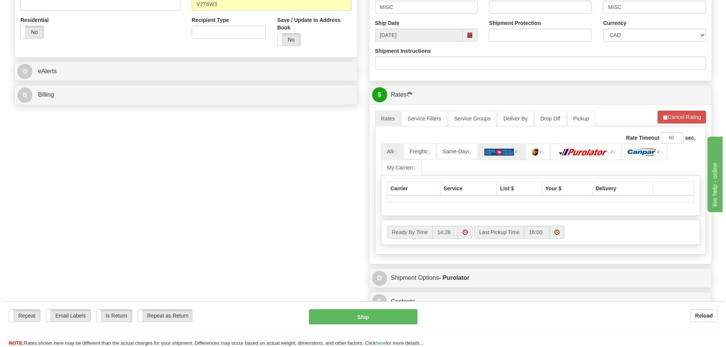
scroll to position [265, 0]
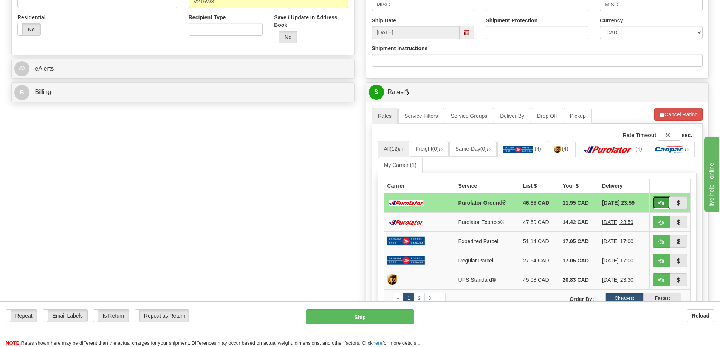
click at [661, 206] on span "button" at bounding box center [661, 203] width 5 height 5
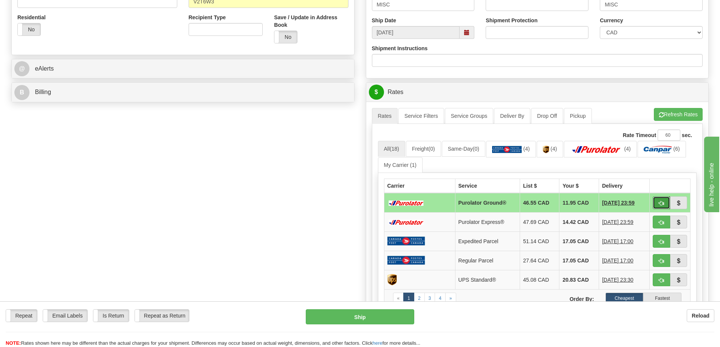
click at [660, 201] on button "button" at bounding box center [661, 203] width 17 height 13
type input "260"
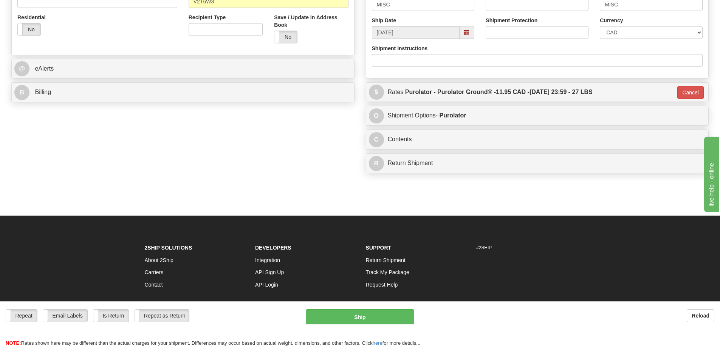
click at [355, 305] on div "Repeat Repeat Email Labels Email Labels Edit Is Return Is Return Repeat as Retu…" at bounding box center [360, 325] width 720 height 46
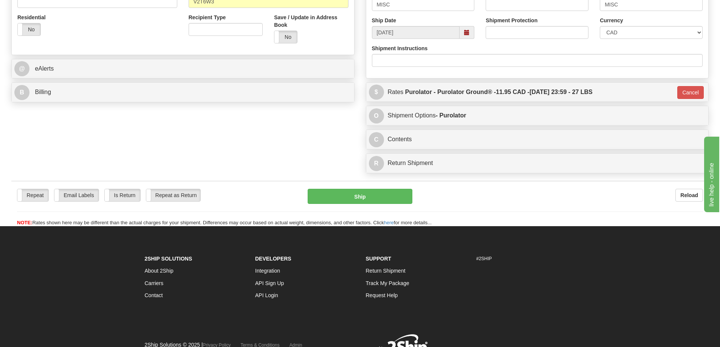
click at [347, 318] on div "2Ship Solutions About 2Ship Carriers Contact Developers Integration API Sign Up…" at bounding box center [360, 305] width 442 height 104
click at [345, 202] on button "Ship" at bounding box center [360, 196] width 105 height 15
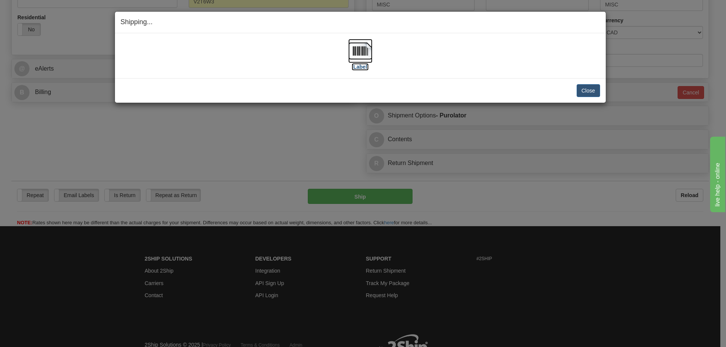
click at [365, 67] on label "[Label]" at bounding box center [360, 67] width 17 height 8
drag, startPoint x: 587, startPoint y: 90, endPoint x: 335, endPoint y: 116, distance: 254.2
click at [306, 169] on div "Shipping... Your SHIPMENT will EXPIRE in [Label] IMPORTANT NOTICE Embassy / Con…" at bounding box center [363, 173] width 726 height 347
click at [359, 65] on label "[Label]" at bounding box center [360, 67] width 17 height 8
click at [587, 91] on button "Close" at bounding box center [587, 90] width 23 height 13
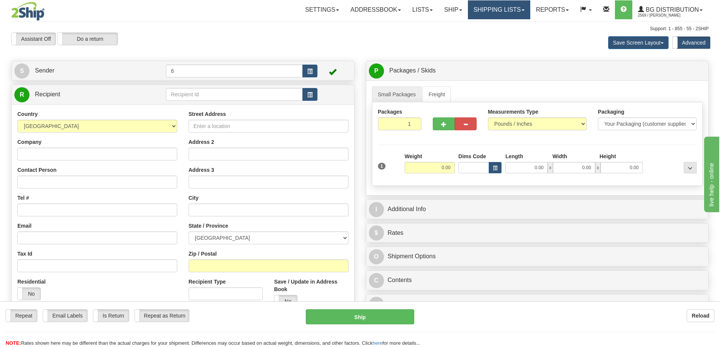
click at [493, 10] on link "Shipping lists" at bounding box center [499, 9] width 62 height 19
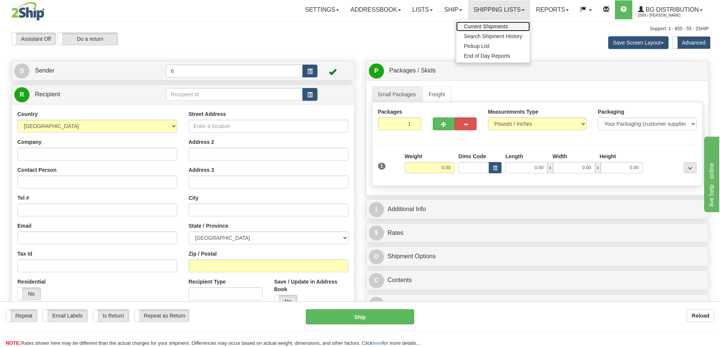
click at [481, 27] on span "Current Shipments" at bounding box center [486, 26] width 44 height 6
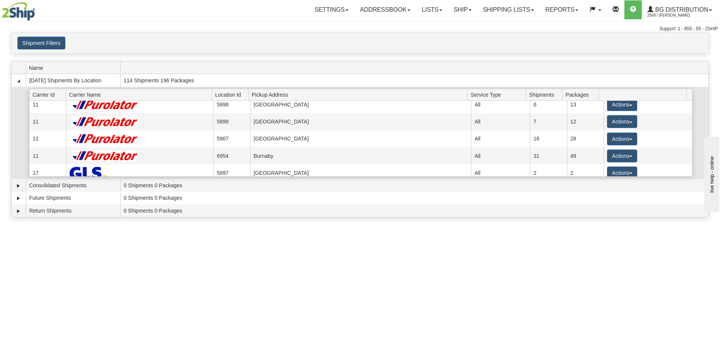
scroll to position [76, 0]
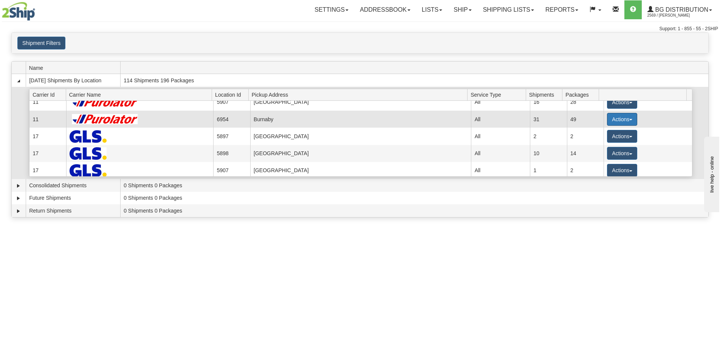
click at [616, 123] on button "Actions" at bounding box center [622, 119] width 30 height 13
click at [601, 135] on span "Details" at bounding box center [594, 133] width 20 height 5
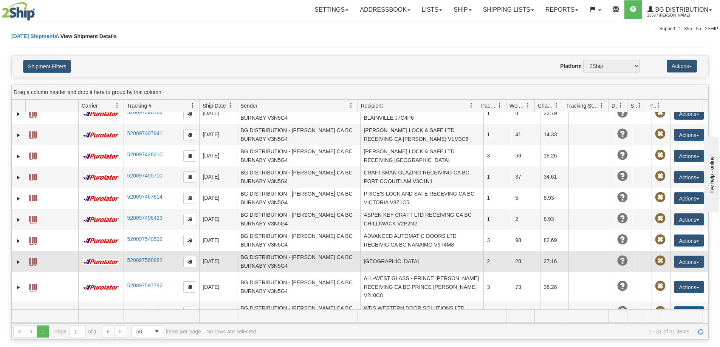
scroll to position [467, 0]
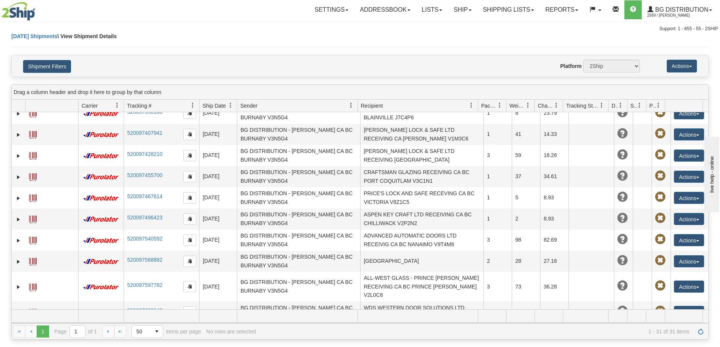
click at [687, 327] on button "Actions" at bounding box center [689, 333] width 30 height 12
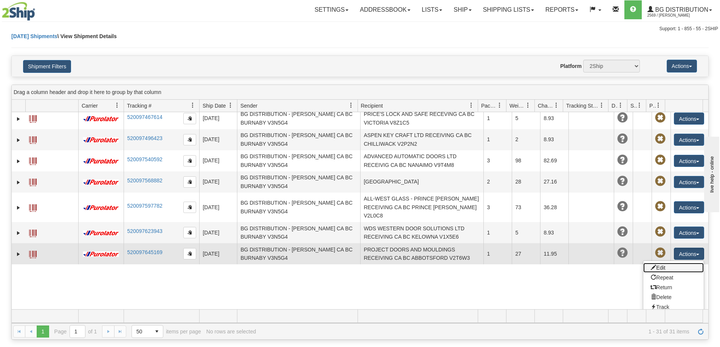
click at [662, 263] on link "Edit" at bounding box center [673, 268] width 60 height 10
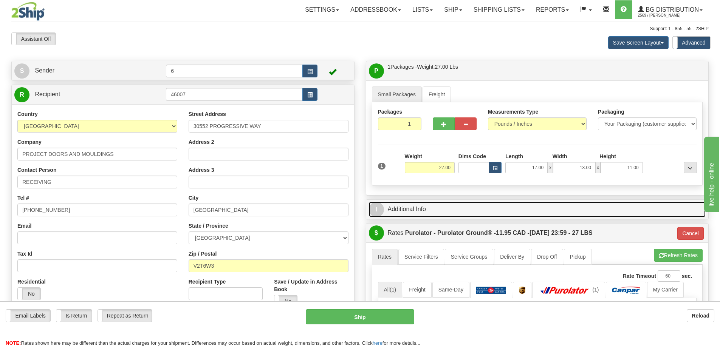
click at [452, 216] on link "I Additional Info" at bounding box center [537, 209] width 337 height 15
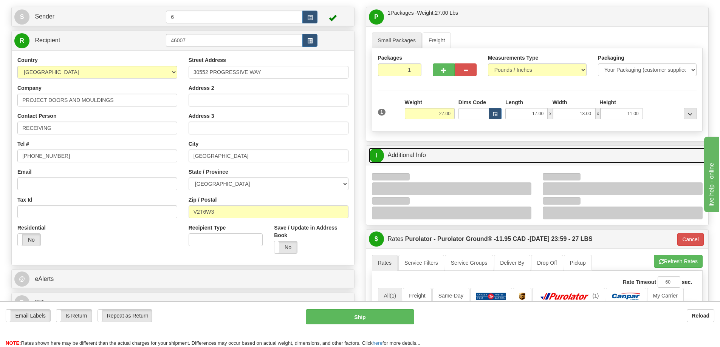
scroll to position [113, 0]
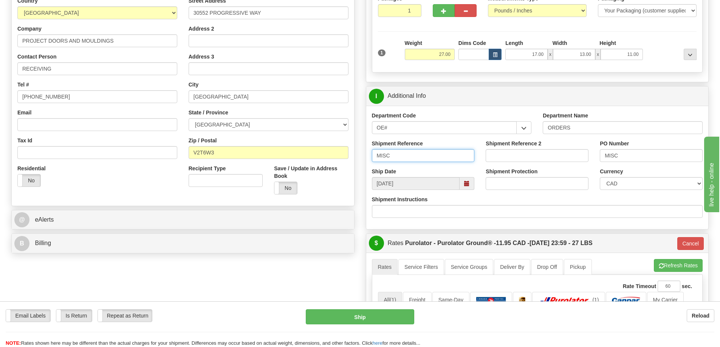
drag, startPoint x: 419, startPoint y: 159, endPoint x: 221, endPoint y: 152, distance: 198.2
type input "60031364-01/02/03"
paste input "60031364-01/02/03"
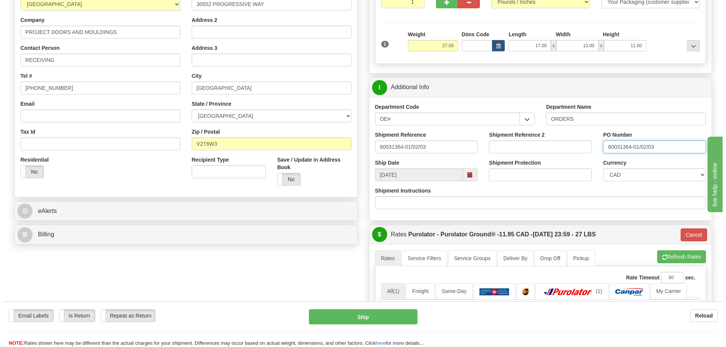
scroll to position [302, 0]
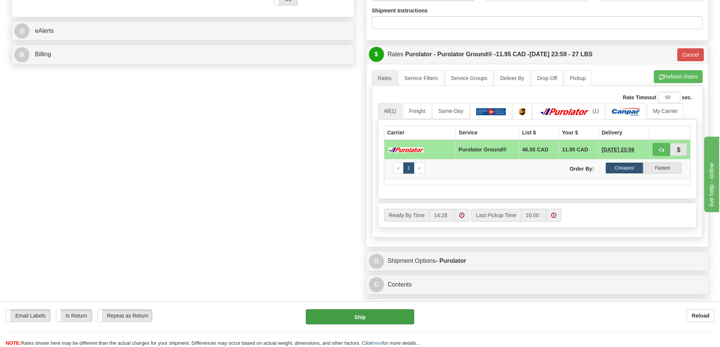
type input "60031364-01/02/03"
click at [384, 321] on button "Ship" at bounding box center [360, 317] width 108 height 15
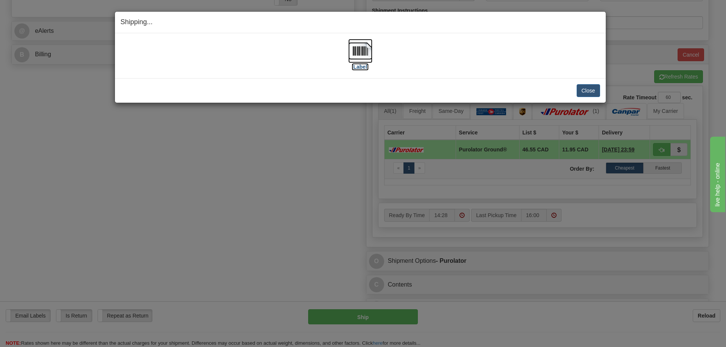
click at [352, 57] on img at bounding box center [360, 51] width 24 height 24
click at [582, 91] on button "Close" at bounding box center [587, 90] width 23 height 13
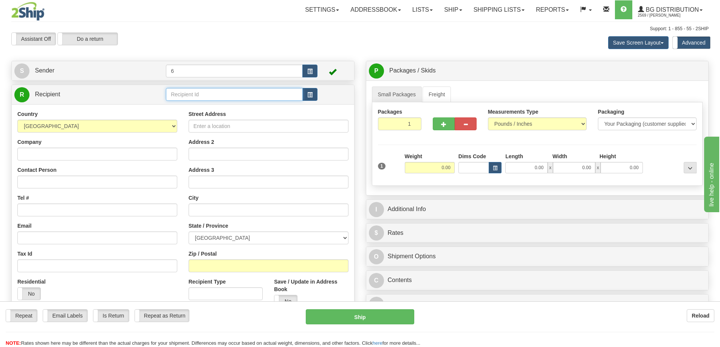
click at [178, 99] on input "text" at bounding box center [234, 94] width 137 height 13
click at [178, 98] on input "text" at bounding box center [234, 94] width 137 height 13
type input "44005"
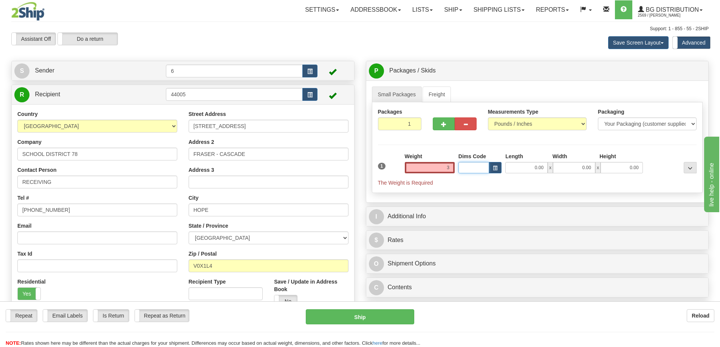
type input "3.00"
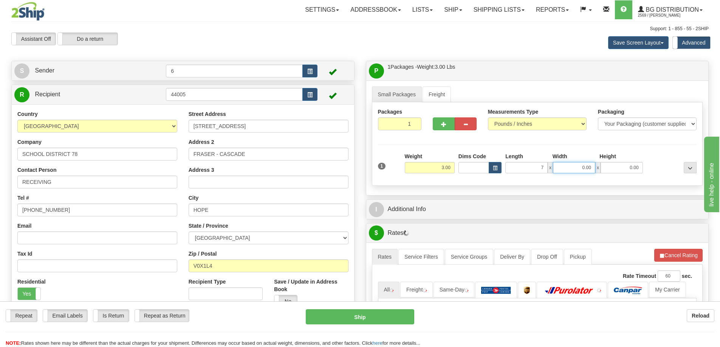
type input "7.00"
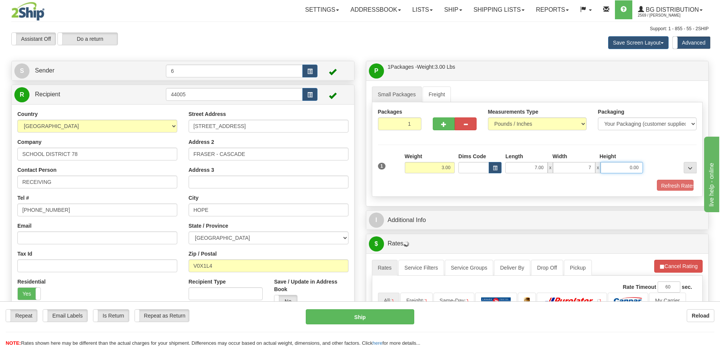
type input "7.00"
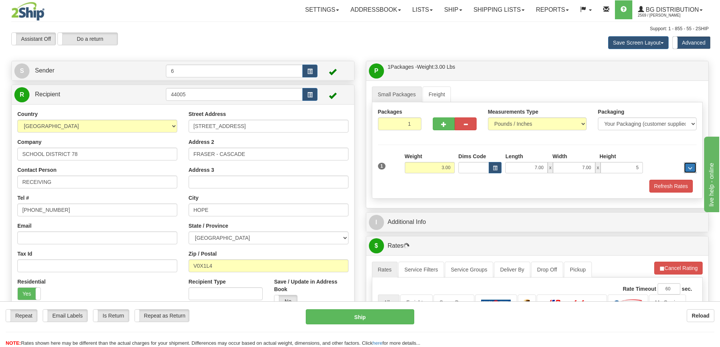
type input "5.00"
click at [671, 184] on button "Refresh Rates" at bounding box center [670, 186] width 43 height 13
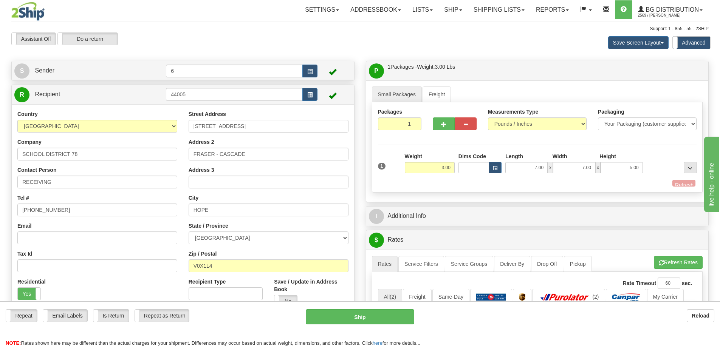
drag, startPoint x: 646, startPoint y: 221, endPoint x: 645, endPoint y: 217, distance: 4.3
click at [646, 221] on div "P Packages / Skids 1 Packages - Weight: 3.00 Lbs 1 Skids - Weight: NaN Lbs Ship…" at bounding box center [537, 294] width 355 height 466
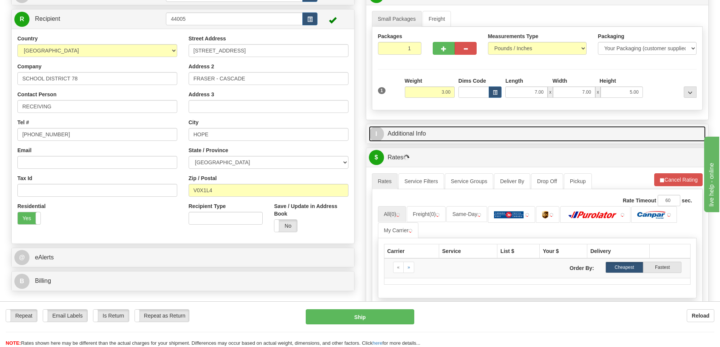
click at [501, 141] on link "I Additional Info" at bounding box center [537, 133] width 337 height 15
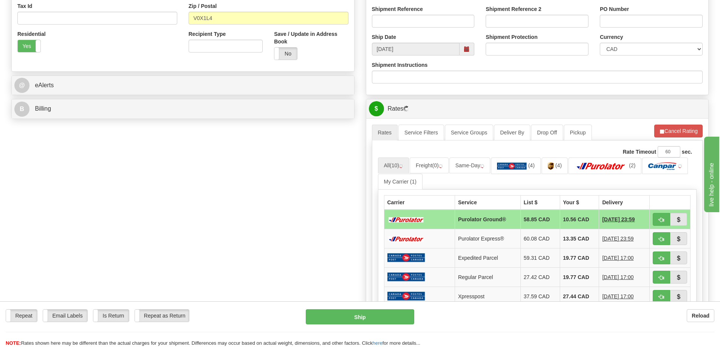
scroll to position [227, 0]
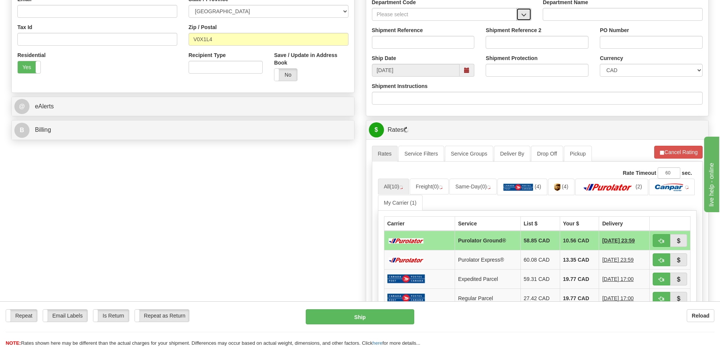
click at [526, 20] on button "button" at bounding box center [523, 14] width 15 height 13
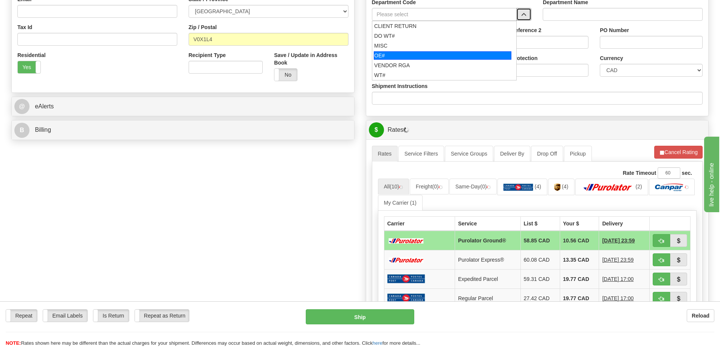
click at [394, 56] on div "OE#" at bounding box center [443, 55] width 138 height 8
type input "OE#"
type input "ORDERS"
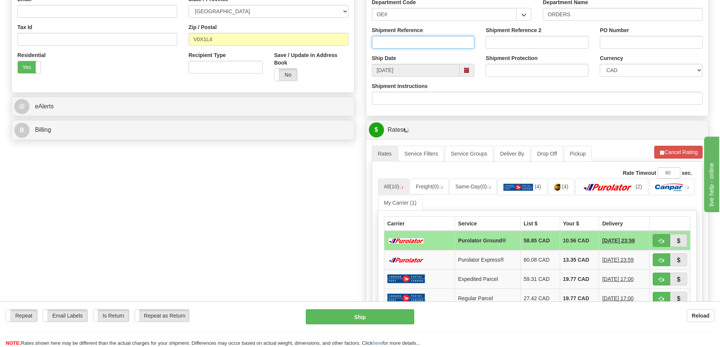
click at [399, 43] on input "Shipment Reference" at bounding box center [423, 42] width 103 height 13
type input "60033994-00"
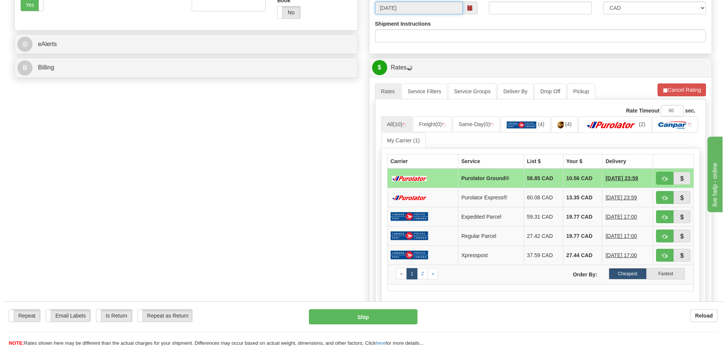
scroll to position [302, 0]
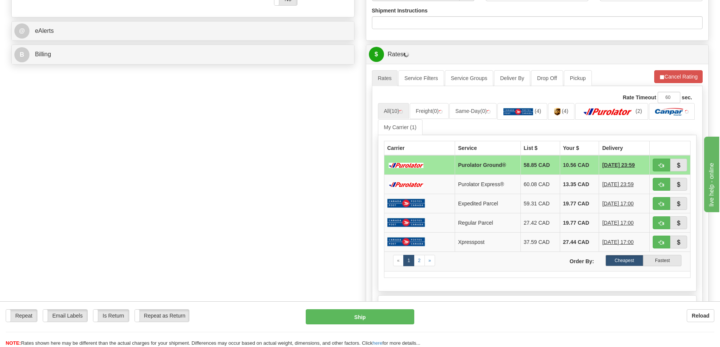
click at [671, 70] on div "A change has been made which could impact your rate estimate. To ensure the est…" at bounding box center [537, 202] width 342 height 276
click at [672, 78] on button "Cancel Rating" at bounding box center [678, 76] width 48 height 13
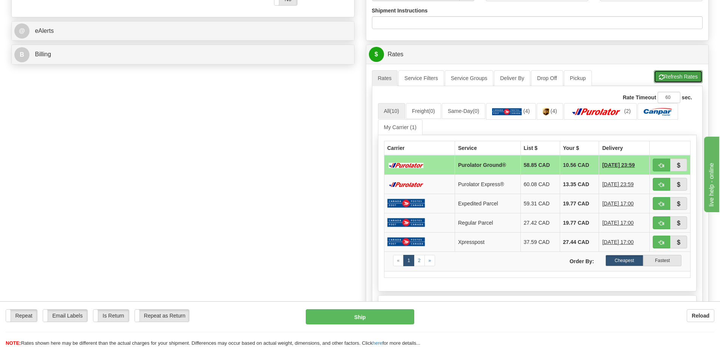
click at [673, 79] on button "Refresh Rates" at bounding box center [678, 76] width 49 height 13
click at [667, 165] on button "button" at bounding box center [661, 165] width 17 height 13
type input "260"
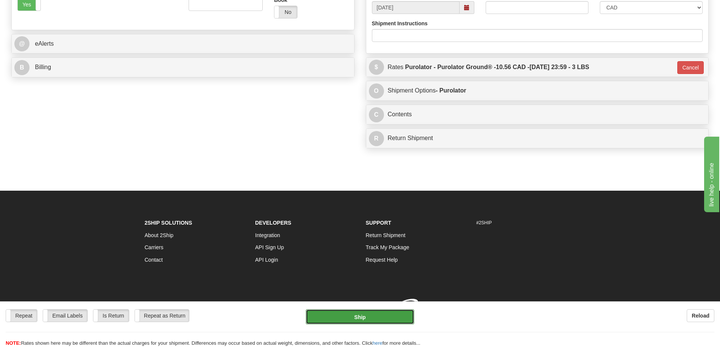
click at [357, 321] on button "Ship" at bounding box center [360, 317] width 108 height 15
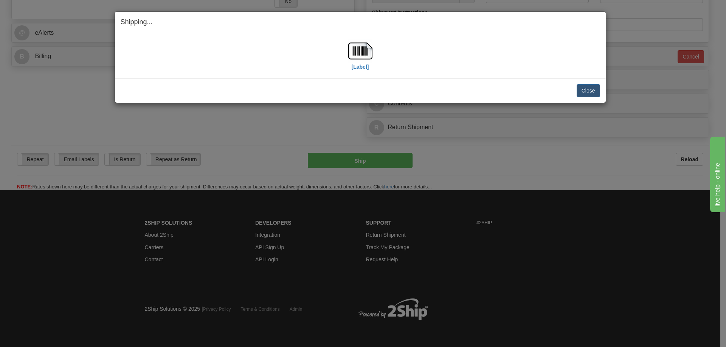
drag, startPoint x: 341, startPoint y: 62, endPoint x: 345, endPoint y: 62, distance: 3.9
click at [341, 62] on div "[Label]" at bounding box center [360, 56] width 479 height 34
click at [362, 67] on label "[Label]" at bounding box center [360, 67] width 17 height 8
click at [596, 81] on div "Close Cancel Cancel Shipment and Quit Pickup Quit Pickup ONLY" at bounding box center [360, 90] width 491 height 25
click at [587, 88] on button "Close" at bounding box center [587, 90] width 23 height 13
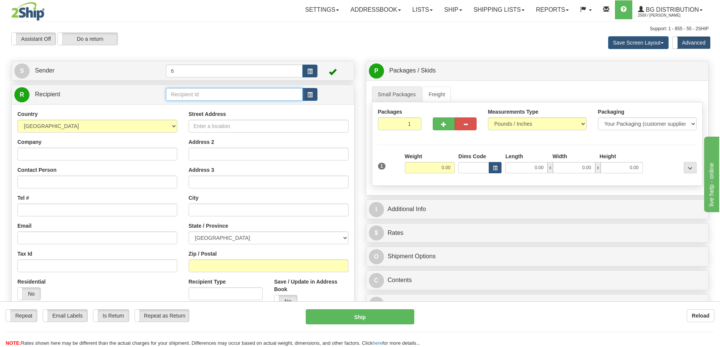
click at [227, 101] on input "text" at bounding box center [234, 94] width 137 height 13
type input "41072"
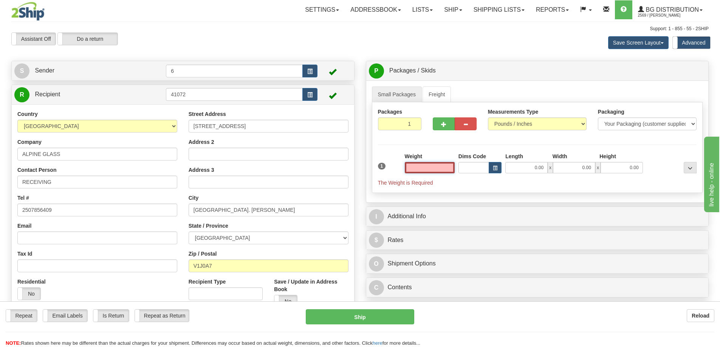
click at [444, 167] on input "text" at bounding box center [430, 167] width 50 height 11
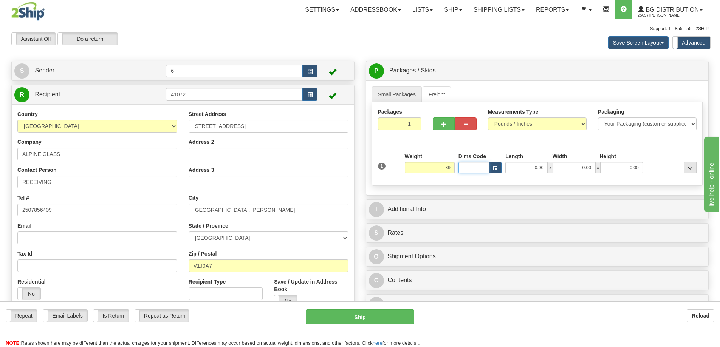
type input "39.00"
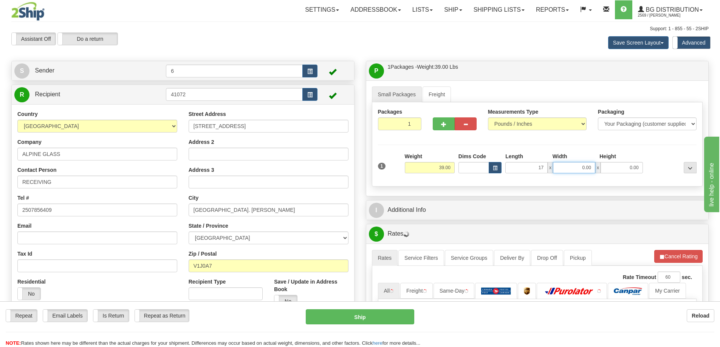
type input "17.00"
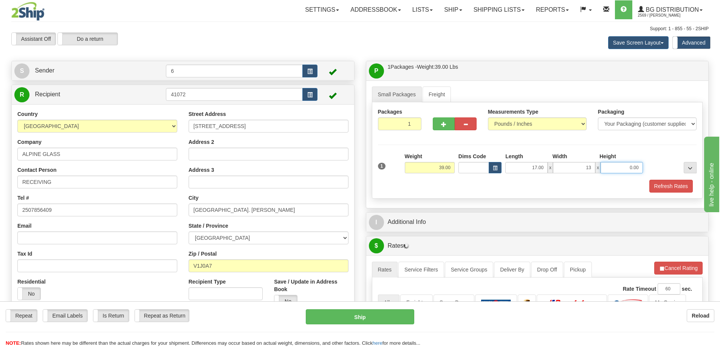
type input "13.00"
type input "11.00"
click at [445, 117] on div at bounding box center [455, 112] width 44 height 9
click at [443, 122] on span "button" at bounding box center [443, 124] width 5 height 5
radio input "true"
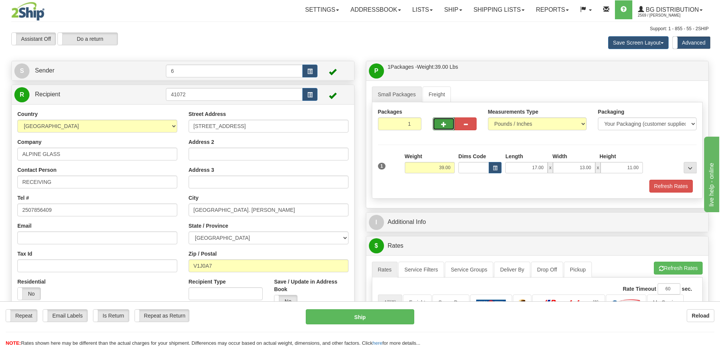
type input "2"
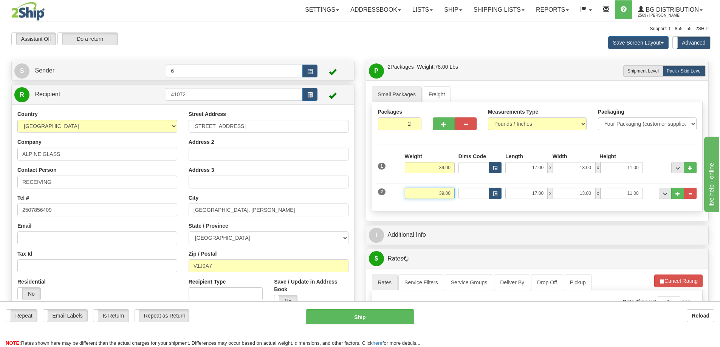
drag, startPoint x: 437, startPoint y: 193, endPoint x: 510, endPoint y: 183, distance: 73.9
click at [528, 192] on div "2 Weight 39.00 Dims Code Length Width Height" at bounding box center [537, 192] width 323 height 25
type input "41.00"
click at [441, 126] on span "button" at bounding box center [443, 124] width 5 height 5
type input "3"
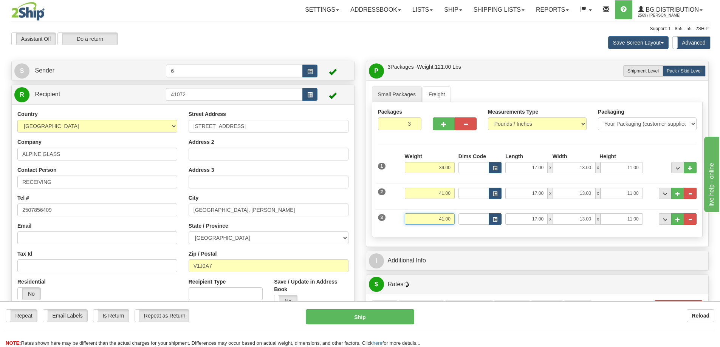
drag, startPoint x: 478, startPoint y: 221, endPoint x: 489, endPoint y: 221, distance: 11.7
click at [489, 221] on div "3 Weight 41.00 Dims Code Length Width Height" at bounding box center [537, 218] width 323 height 25
type input "55.00"
click at [440, 125] on button "button" at bounding box center [444, 124] width 22 height 13
type input "4"
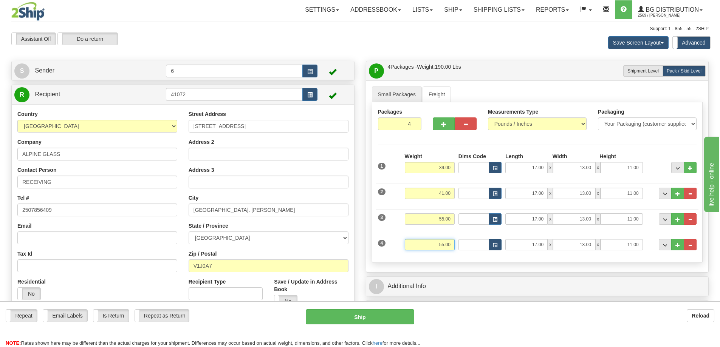
drag, startPoint x: 427, startPoint y: 247, endPoint x: 489, endPoint y: 240, distance: 62.0
click at [489, 241] on div "4 Weight 55.00 Dims Code Length Width Height" at bounding box center [537, 243] width 323 height 25
type input "27.00"
type input "17.00"
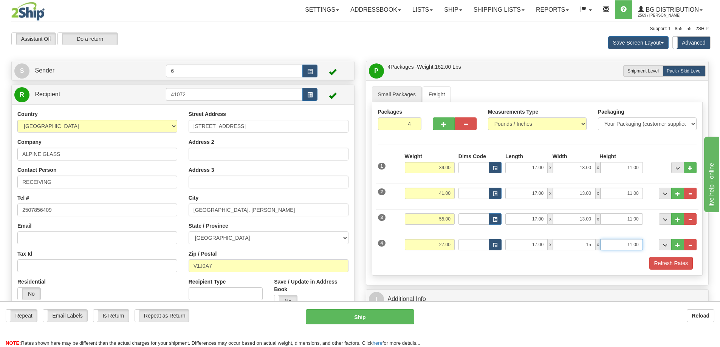
type input "15.00"
type input "10.00"
click at [445, 124] on span "button" at bounding box center [443, 124] width 5 height 5
type input "5"
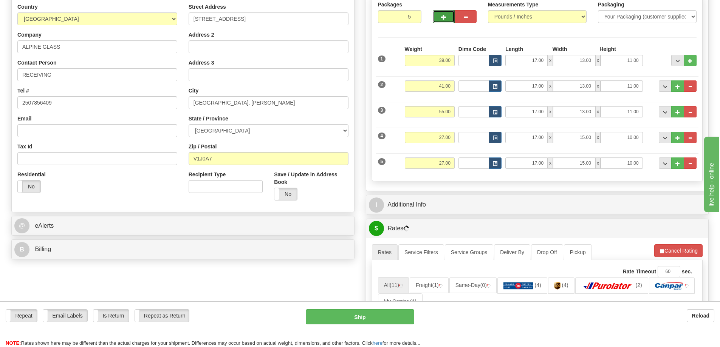
scroll to position [113, 0]
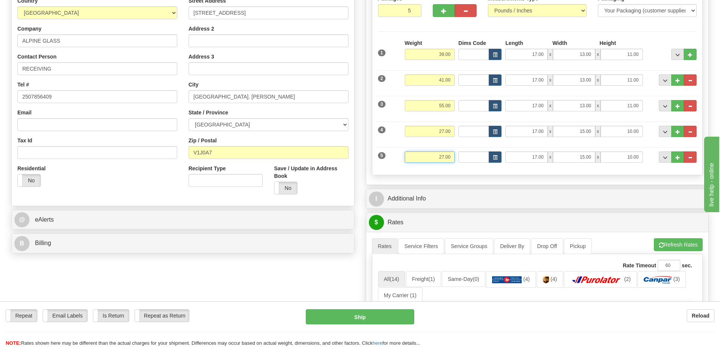
drag, startPoint x: 430, startPoint y: 160, endPoint x: 469, endPoint y: 156, distance: 39.1
click at [469, 156] on div "5 Weight 27.00 Dims Code Length Width Height" at bounding box center [537, 156] width 323 height 25
type input "32.00"
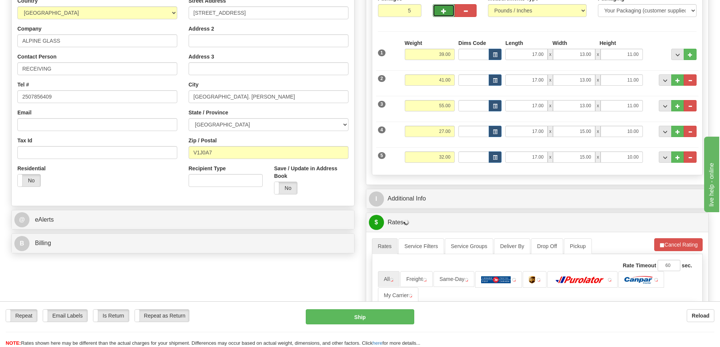
click at [439, 5] on button "button" at bounding box center [444, 10] width 22 height 13
type input "6"
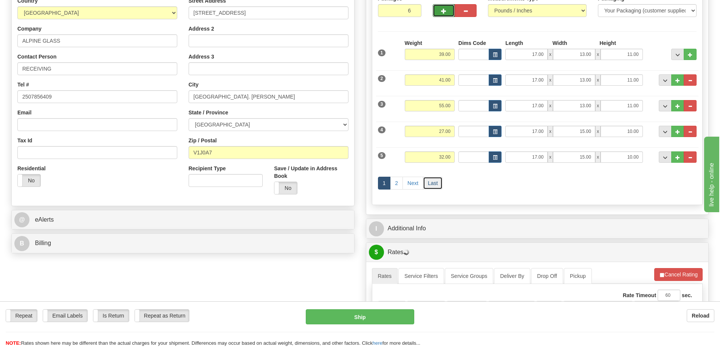
click at [431, 183] on link "Last" at bounding box center [433, 183] width 20 height 13
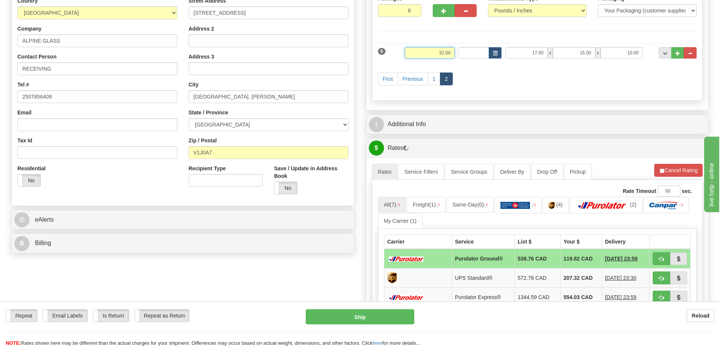
drag, startPoint x: 430, startPoint y: 52, endPoint x: 515, endPoint y: 38, distance: 86.3
click at [515, 38] on div "Packages 6 6 Measurements Type" at bounding box center [537, 45] width 331 height 112
type input "47.00"
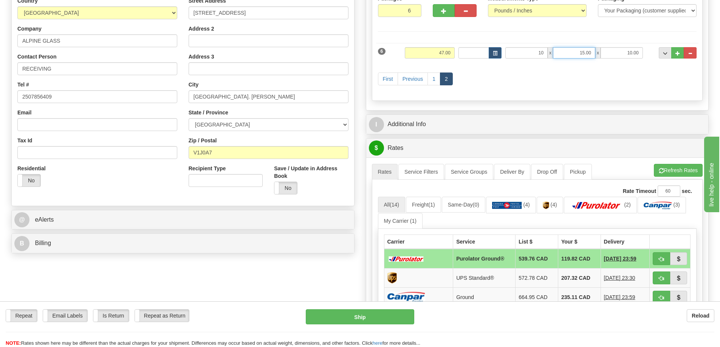
type input "10.00"
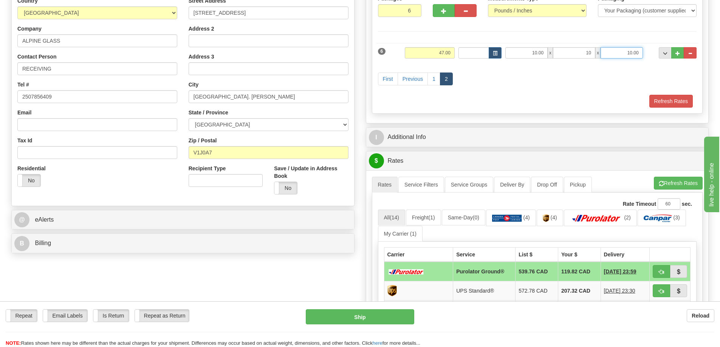
type input "10.00"
type input "15.00"
click at [671, 101] on button "Refresh Rates" at bounding box center [670, 101] width 43 height 13
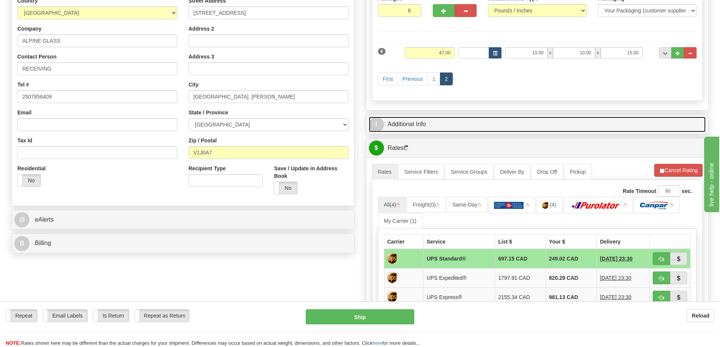
click at [520, 126] on link "I Additional Info" at bounding box center [537, 124] width 337 height 15
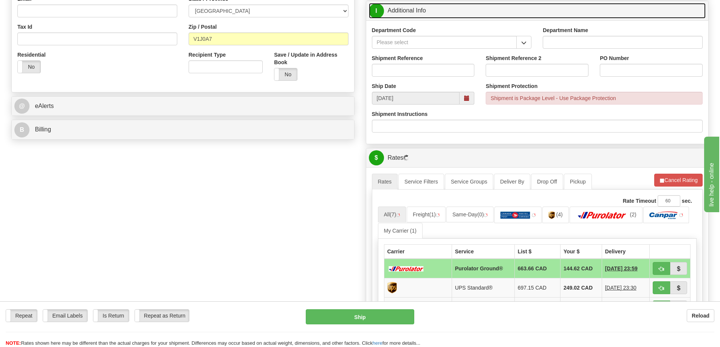
scroll to position [227, 0]
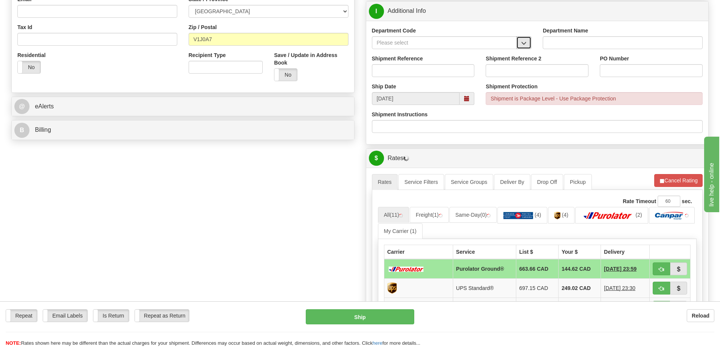
click at [528, 49] on button "button" at bounding box center [523, 42] width 15 height 13
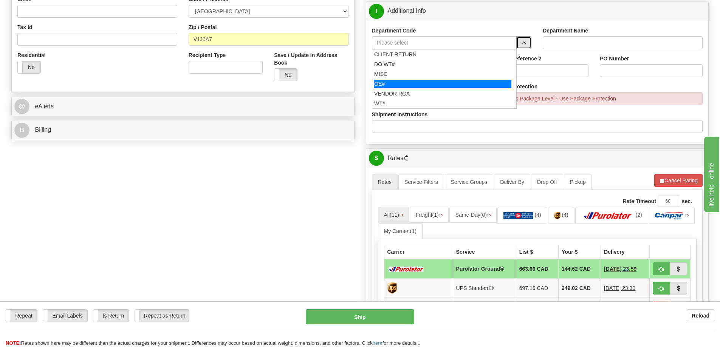
click at [415, 81] on div "OE#" at bounding box center [443, 84] width 138 height 8
type input "OE#"
type input "ORDERS"
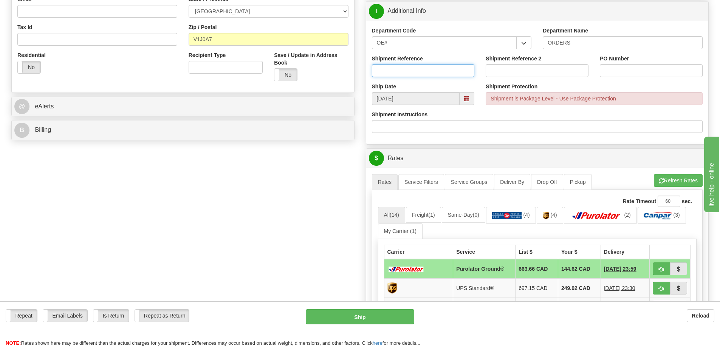
click at [416, 71] on input "Shipment Reference" at bounding box center [423, 70] width 103 height 13
type input "60033864-00"
click at [605, 216] on img at bounding box center [596, 216] width 53 height 8
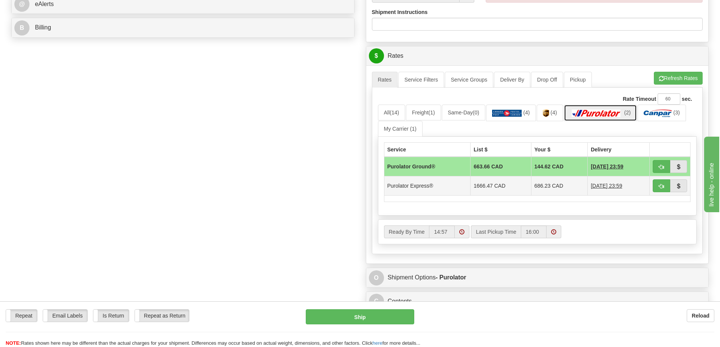
scroll to position [340, 0]
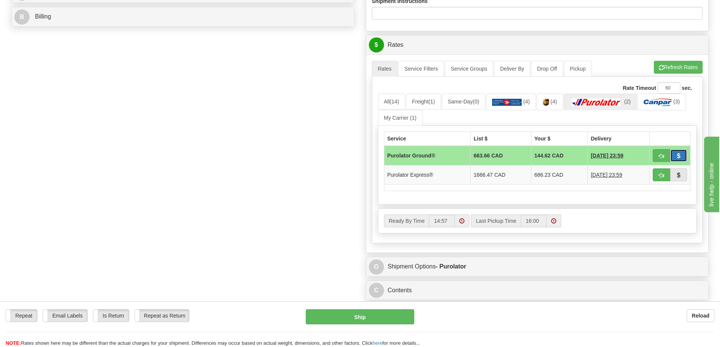
click at [680, 157] on span "button" at bounding box center [678, 156] width 5 height 5
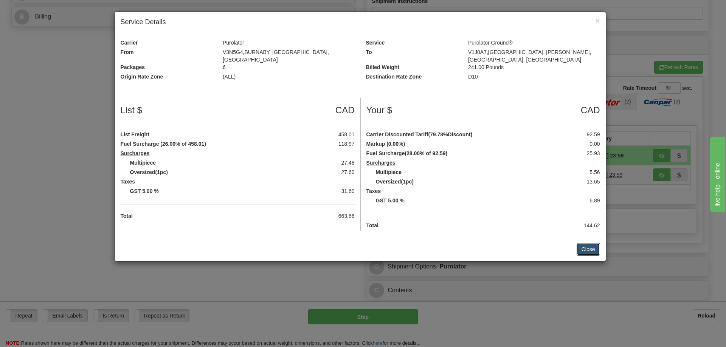
click at [576, 248] on button "Close" at bounding box center [587, 249] width 23 height 13
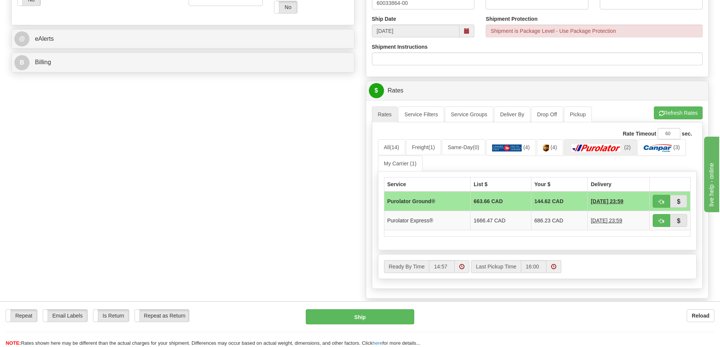
scroll to position [302, 0]
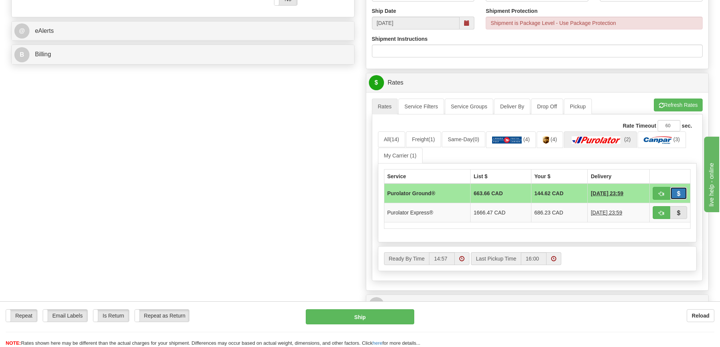
click at [676, 194] on span "button" at bounding box center [678, 194] width 5 height 5
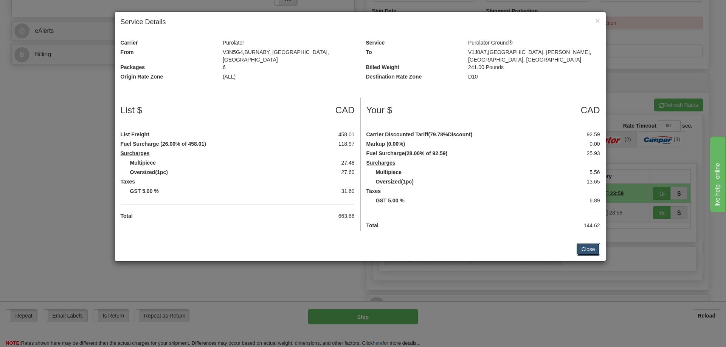
click at [598, 248] on button "Close" at bounding box center [587, 249] width 23 height 13
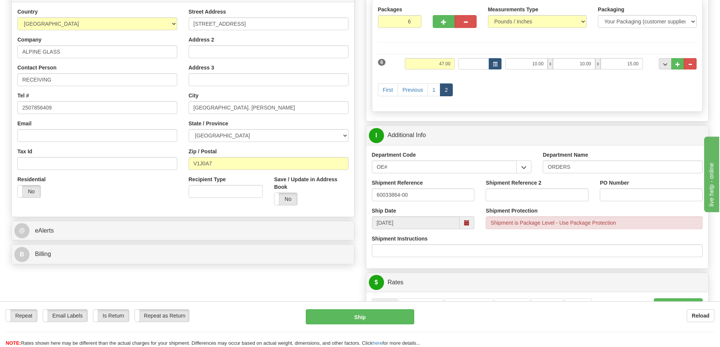
scroll to position [38, 0]
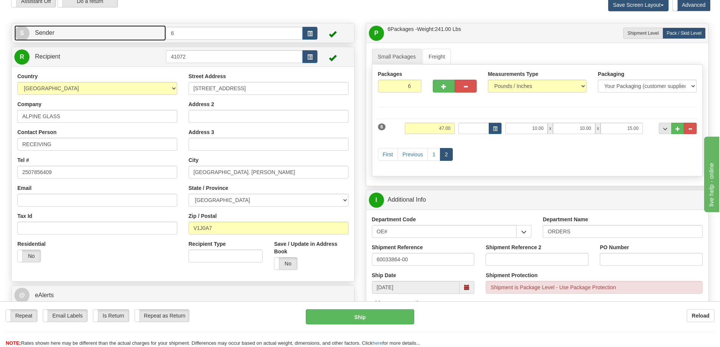
click at [111, 40] on link "S Sender" at bounding box center [90, 32] width 152 height 15
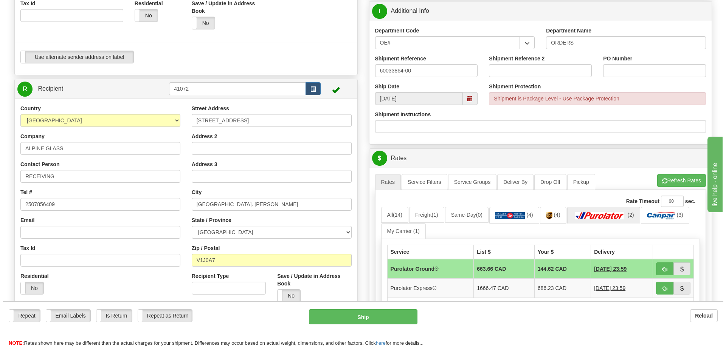
scroll to position [340, 0]
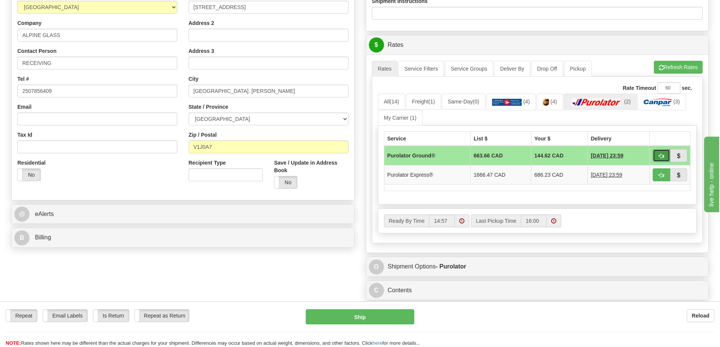
click at [666, 156] on button "button" at bounding box center [661, 155] width 17 height 13
type input "260"
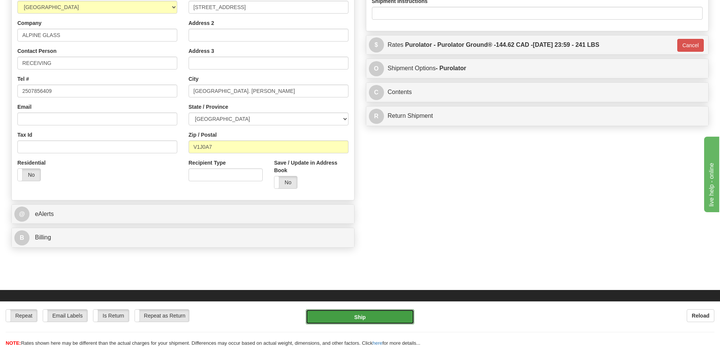
click at [348, 316] on button "Ship" at bounding box center [360, 317] width 108 height 15
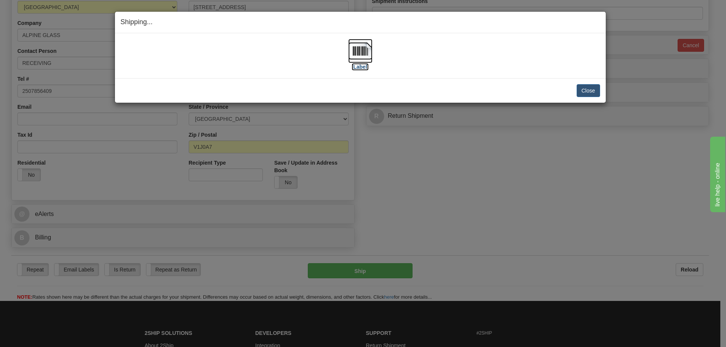
click at [362, 67] on label "[Label]" at bounding box center [360, 67] width 17 height 8
click at [590, 88] on button "Close" at bounding box center [587, 90] width 23 height 13
